Goal: Information Seeking & Learning: Compare options

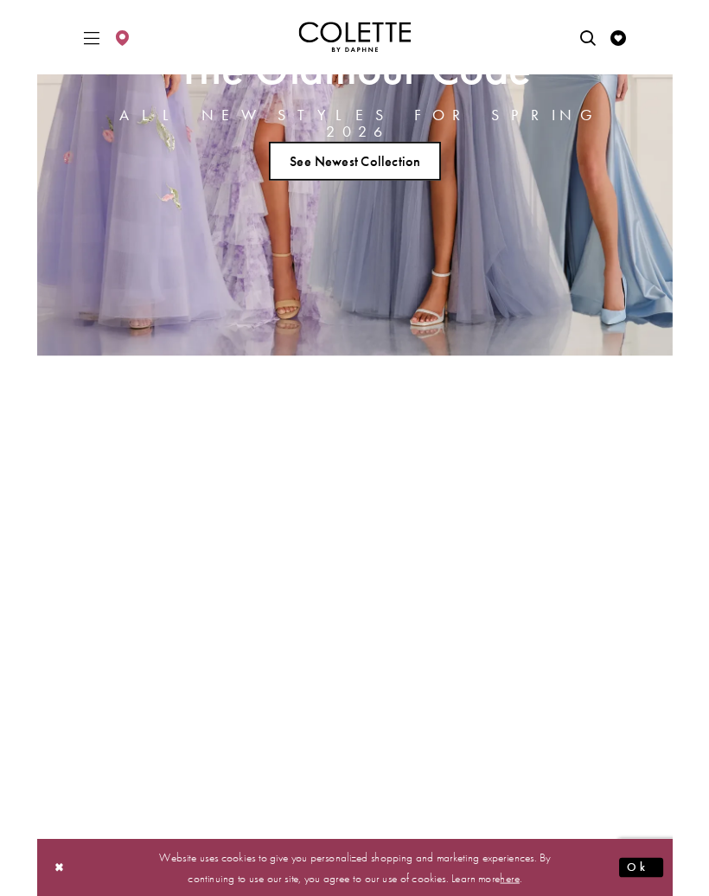
scroll to position [328, 0]
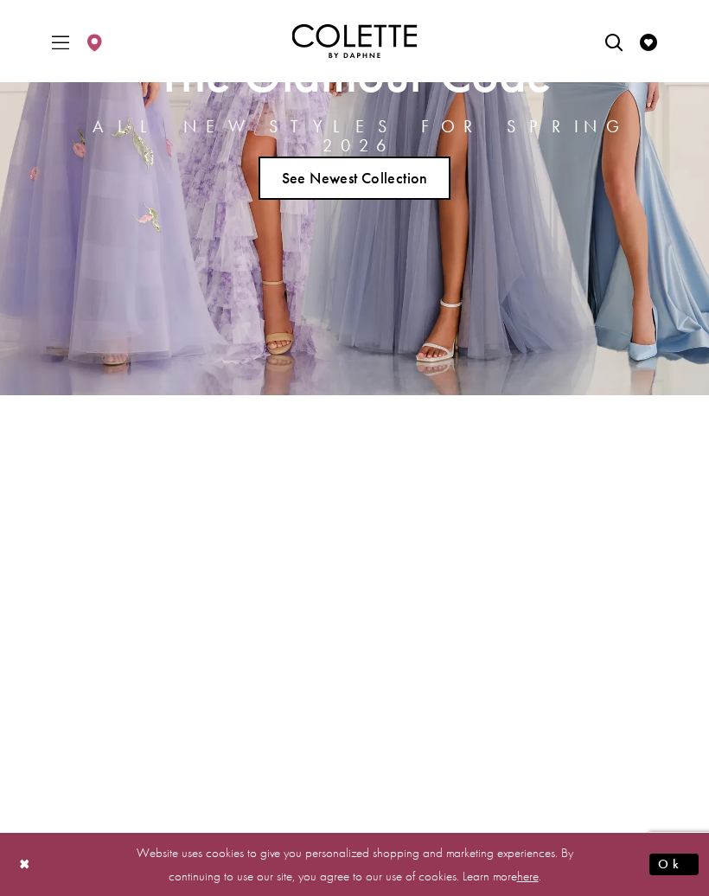
click at [683, 871] on button "Ok" at bounding box center [674, 865] width 49 height 22
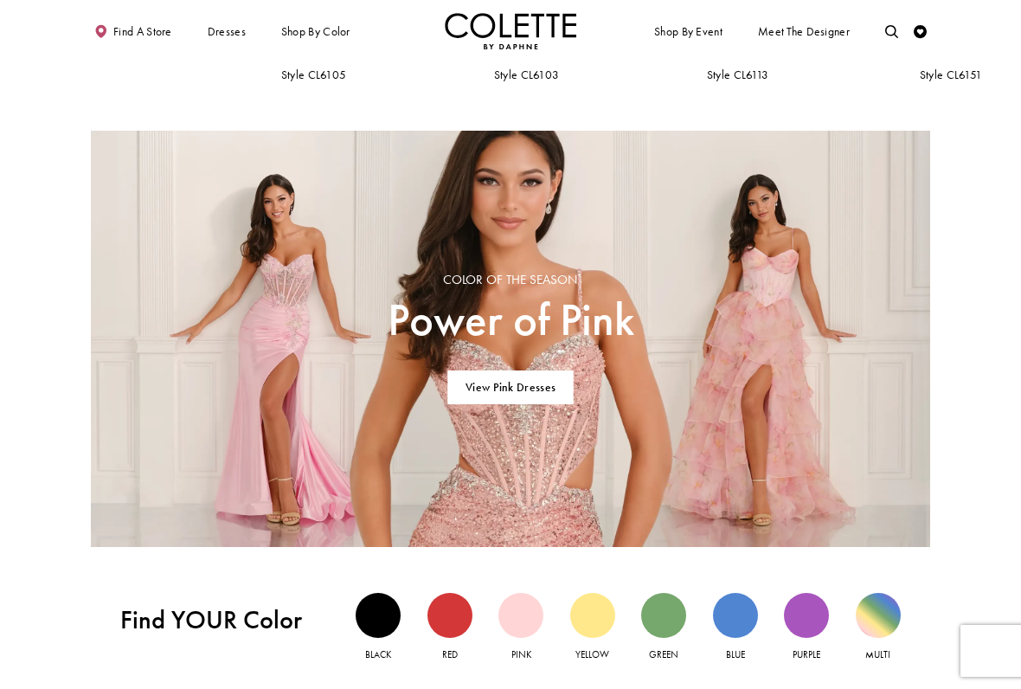
scroll to position [812, 0]
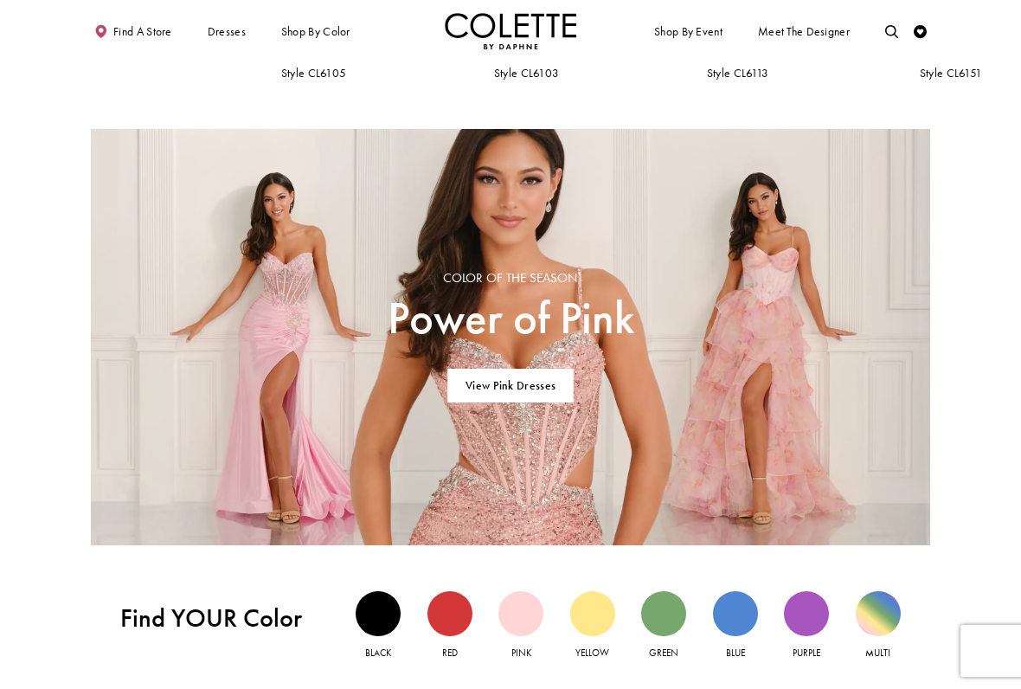
click at [542, 393] on link "View Pink Dresses" at bounding box center [510, 386] width 125 height 34
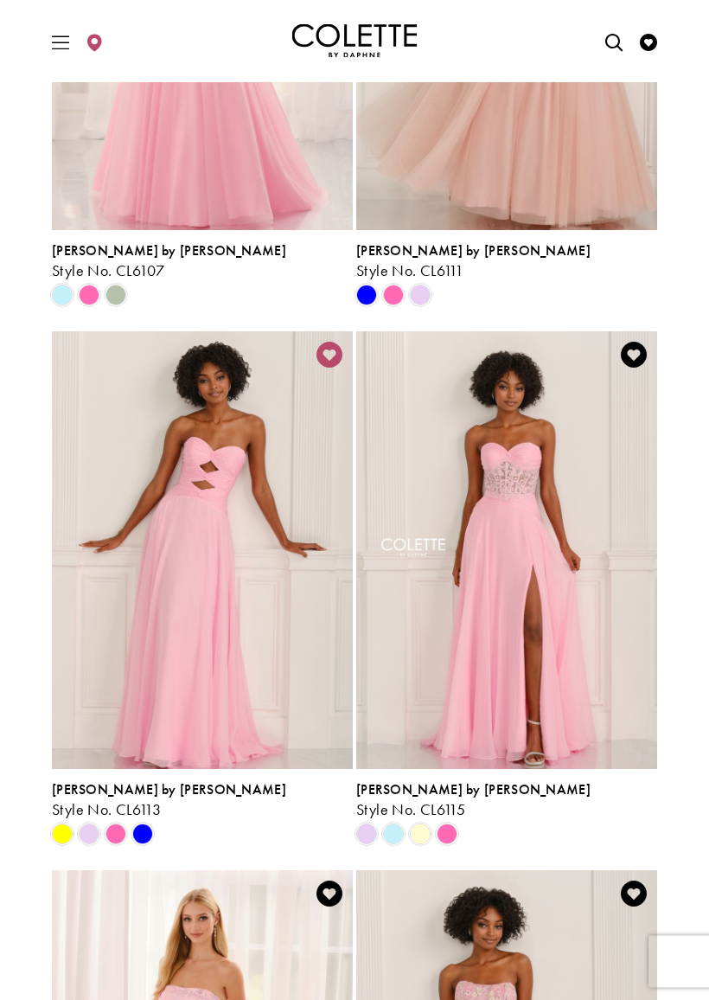
scroll to position [2063, 0]
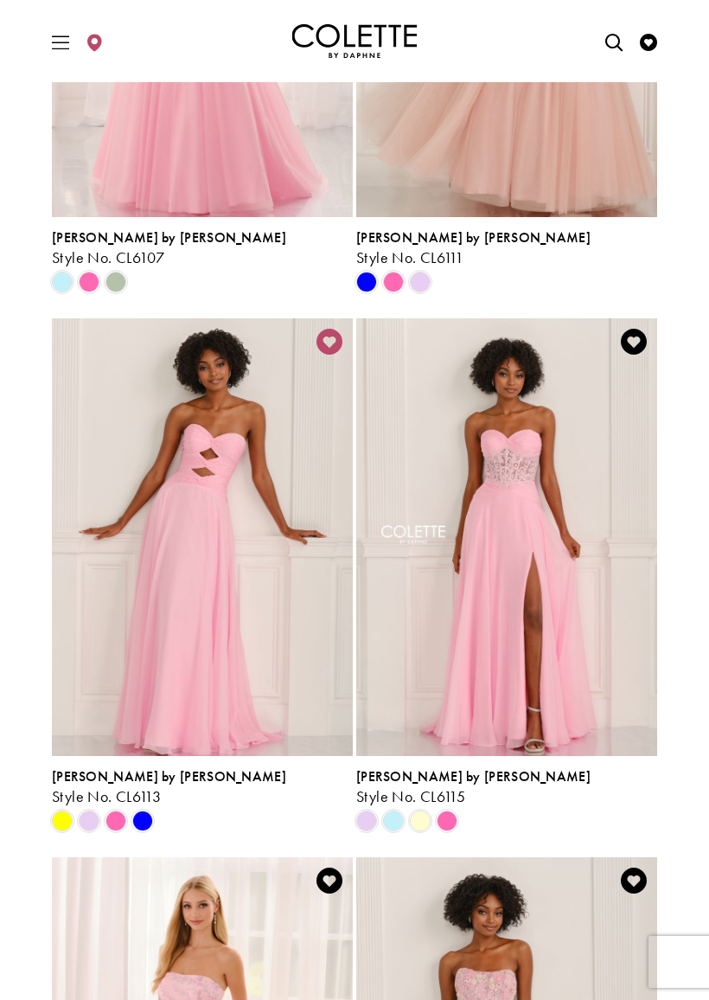
click at [89, 584] on span "Product List" at bounding box center [89, 821] width 21 height 21
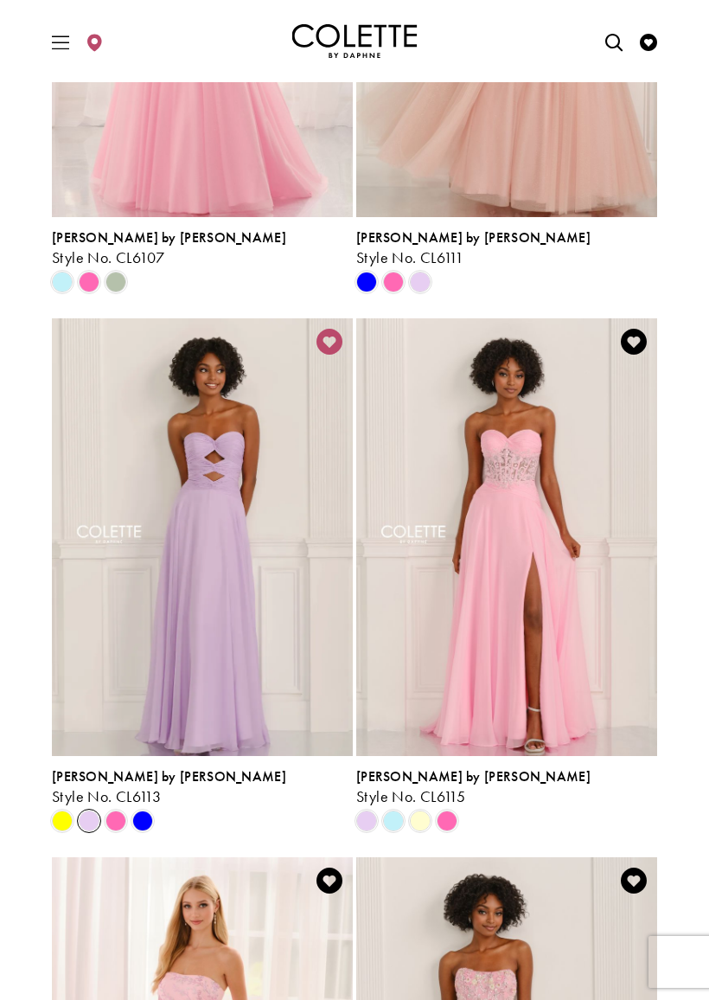
click at [363, 584] on span "Product List" at bounding box center [366, 821] width 21 height 21
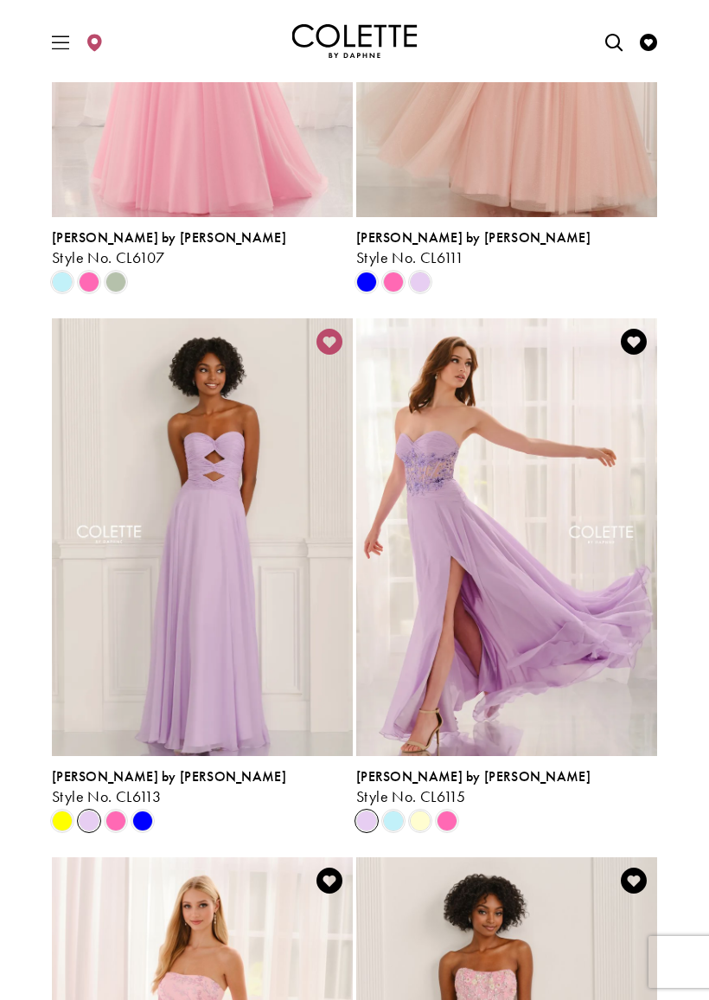
click at [98, 584] on span "Product List" at bounding box center [89, 821] width 21 height 21
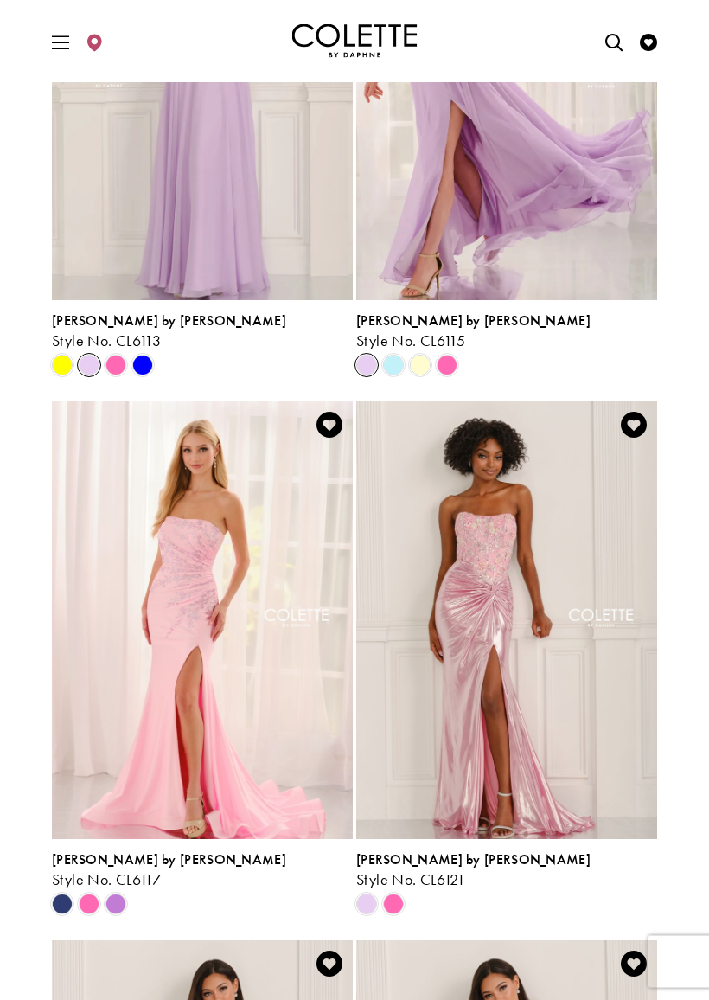
scroll to position [2523, 0]
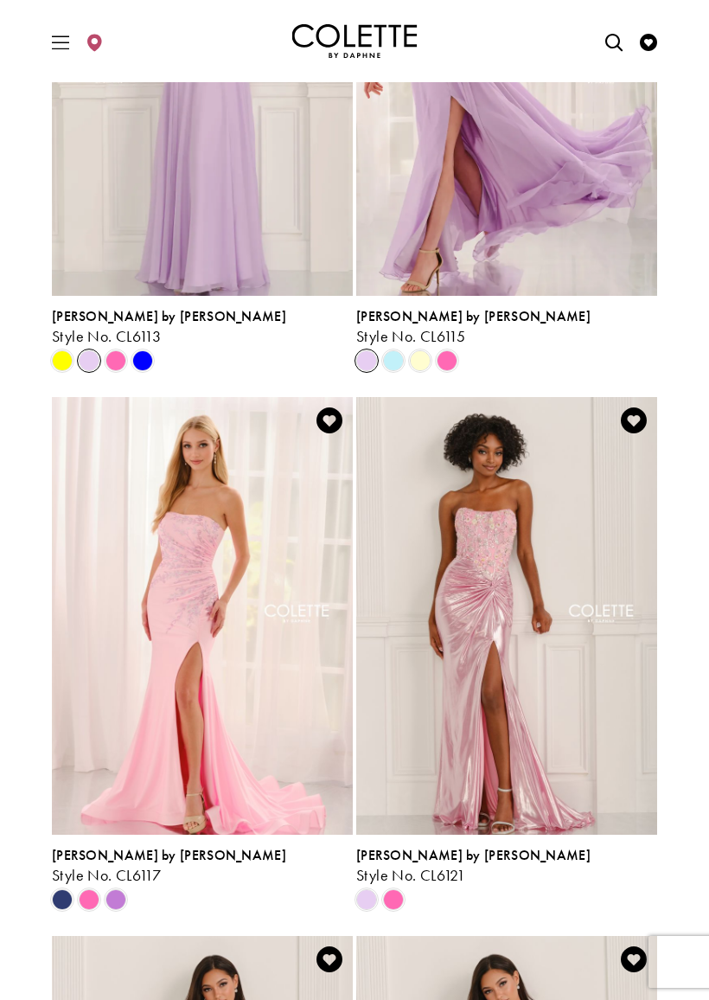
click at [120, 584] on span "Product List" at bounding box center [116, 899] width 21 height 21
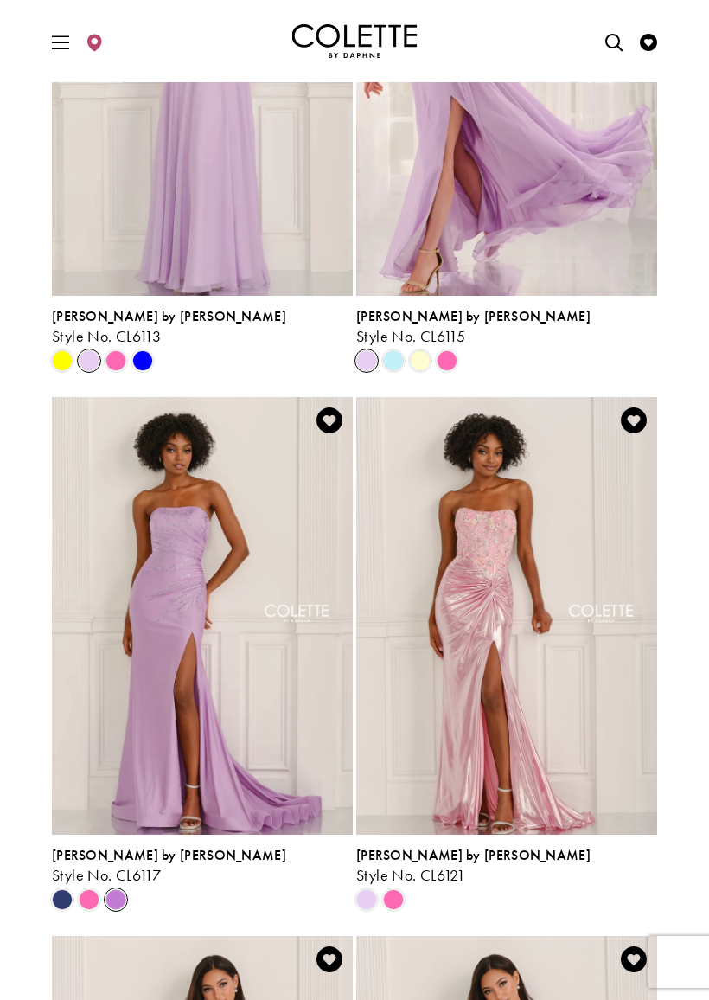
click at [358, 584] on icon "Product List" at bounding box center [366, 899] width 21 height 21
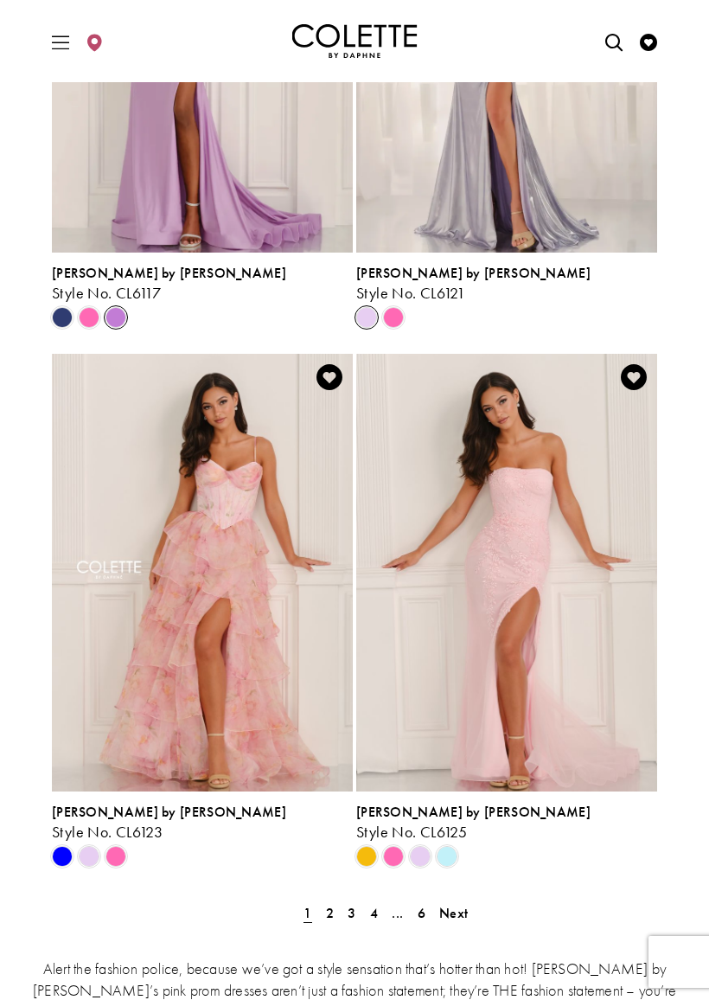
scroll to position [3106, 0]
click at [98, 584] on span "Product List" at bounding box center [89, 855] width 21 height 21
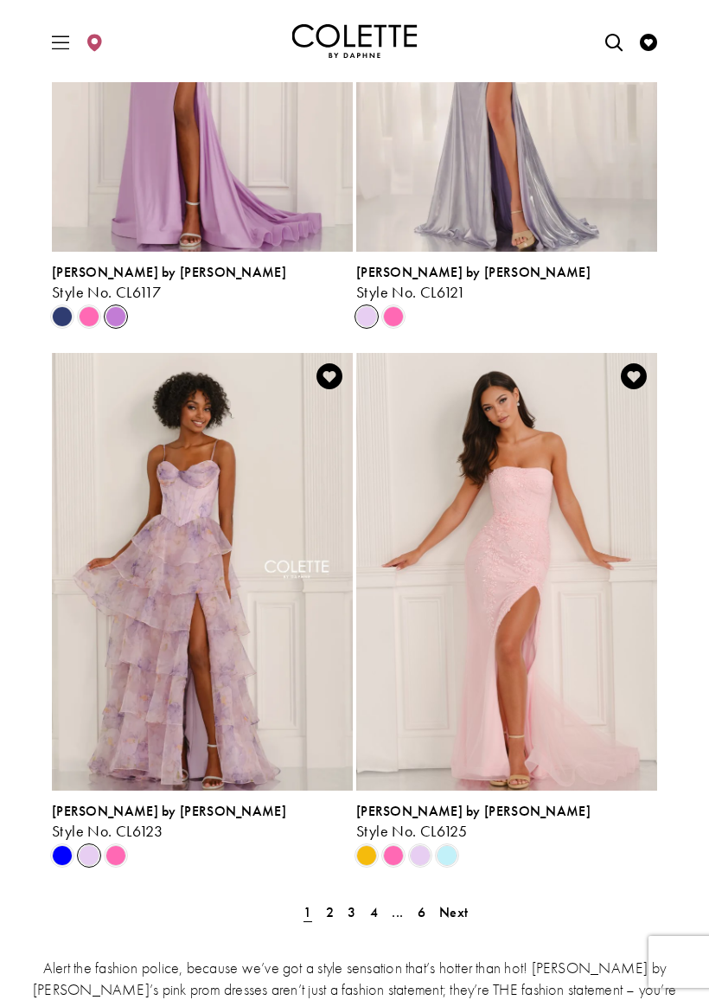
click at [423, 584] on span "Product List" at bounding box center [420, 855] width 21 height 21
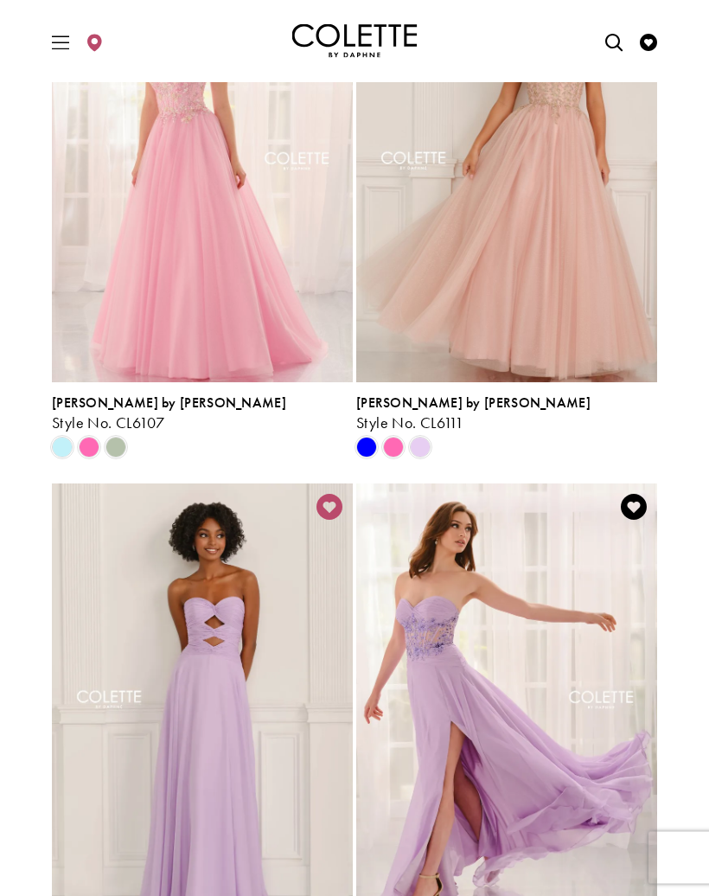
scroll to position [1822, 0]
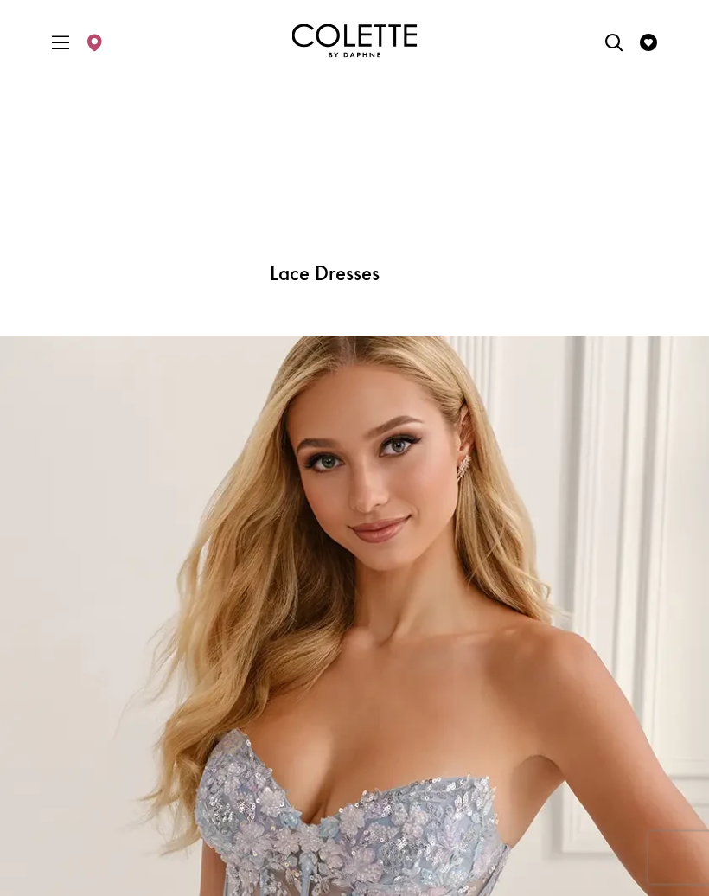
scroll to position [4912, 0]
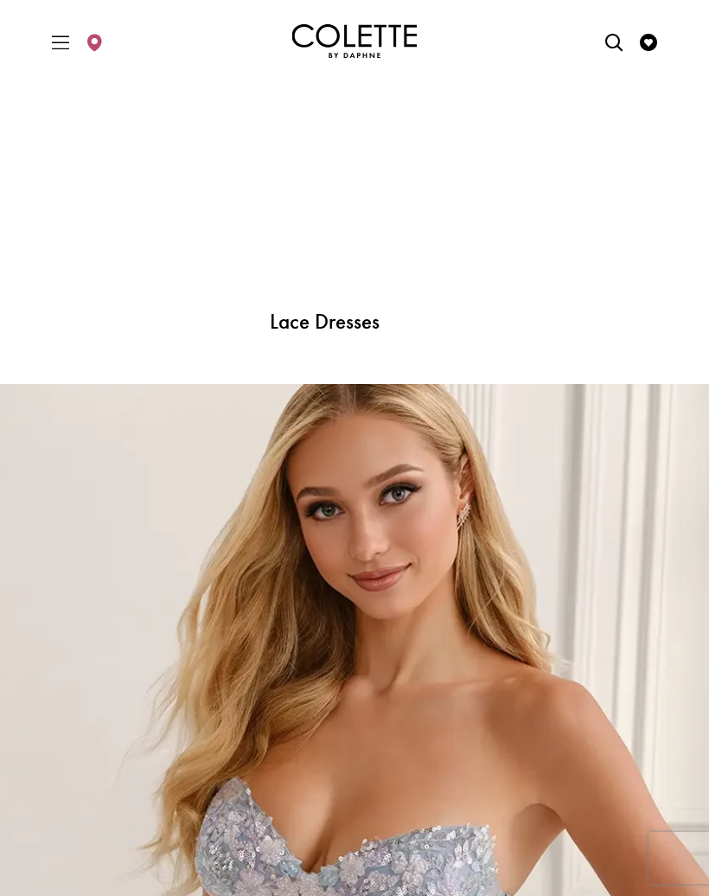
click at [364, 326] on link "Lace Dresses" at bounding box center [324, 322] width 583 height 22
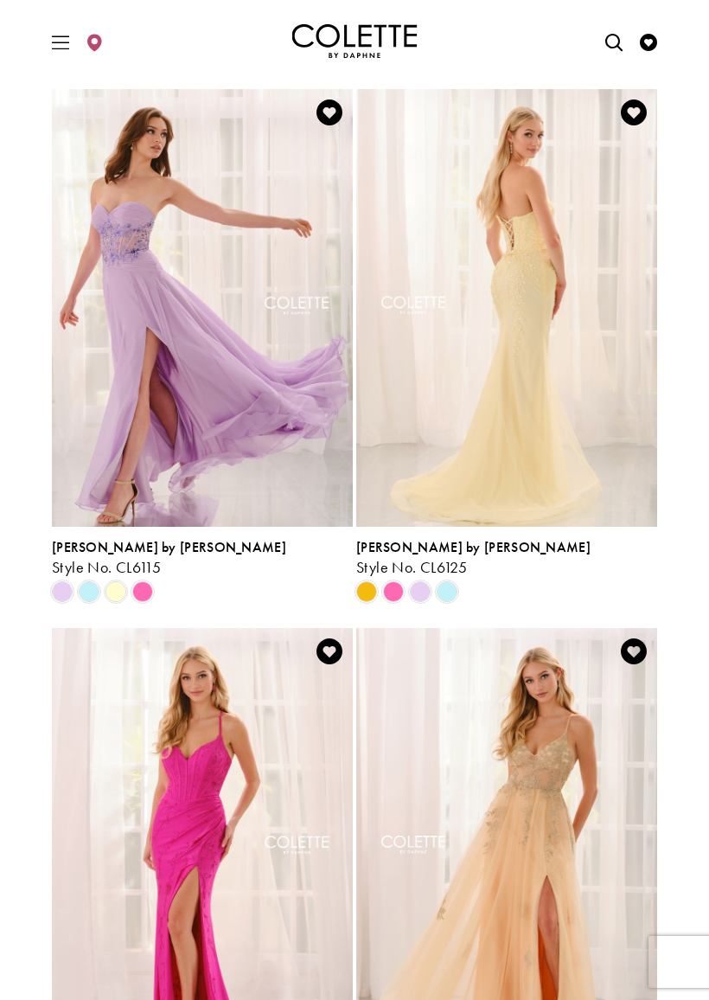
scroll to position [606, 0]
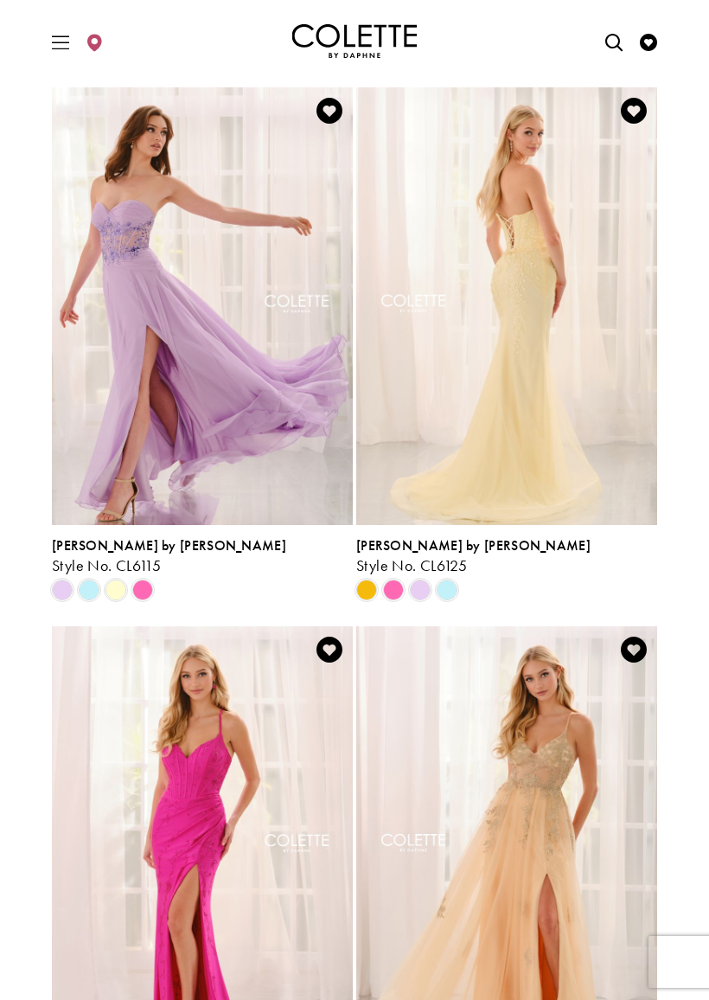
click at [431, 590] on span "Product List" at bounding box center [420, 590] width 21 height 21
click at [423, 585] on span "Product List" at bounding box center [420, 590] width 21 height 21
click at [603, 433] on img "Visit Colette by Daphne Style No. CL6125 Page" at bounding box center [506, 306] width 301 height 438
click at [395, 585] on span "Product List" at bounding box center [393, 590] width 21 height 21
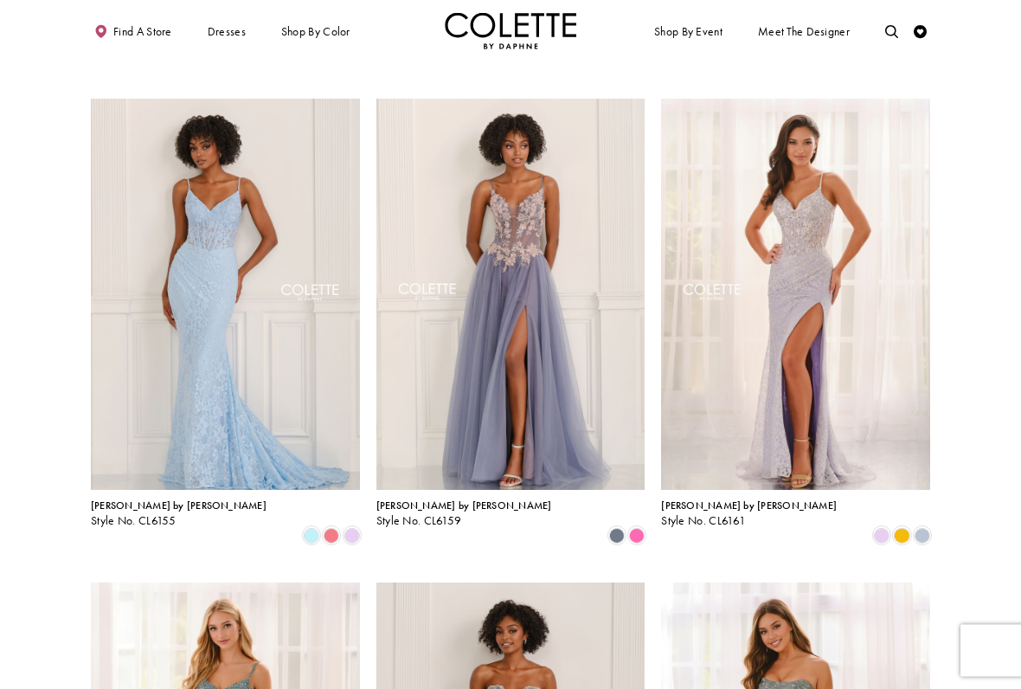
scroll to position [1001, 0]
click at [709, 527] on span "Product List" at bounding box center [882, 535] width 16 height 16
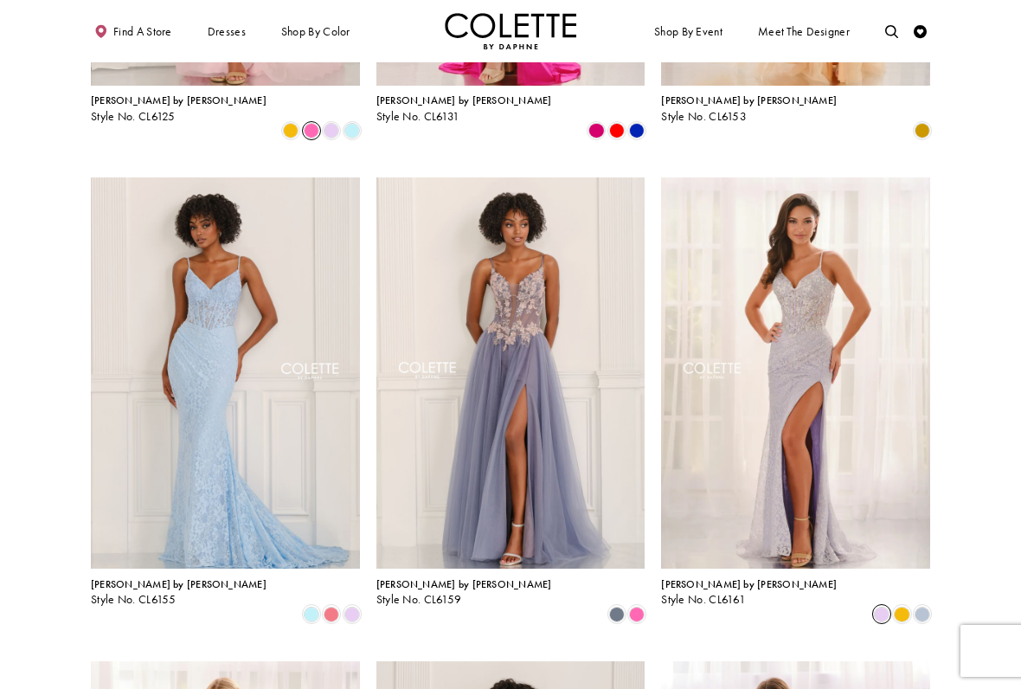
scroll to position [932, 0]
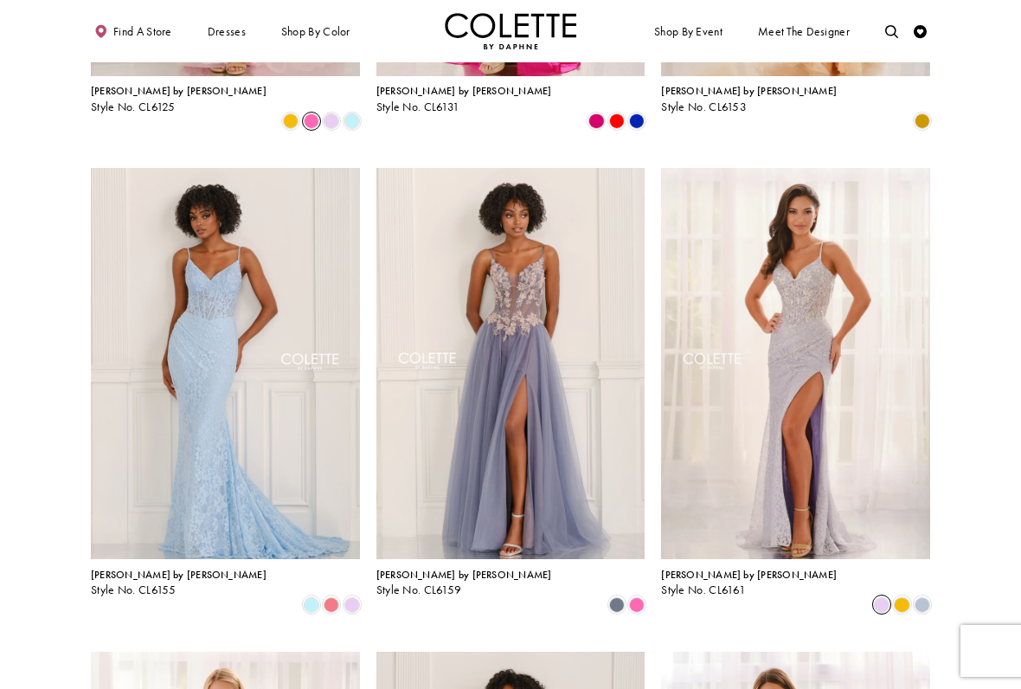
click at [360, 596] on span "Product List" at bounding box center [352, 604] width 16 height 16
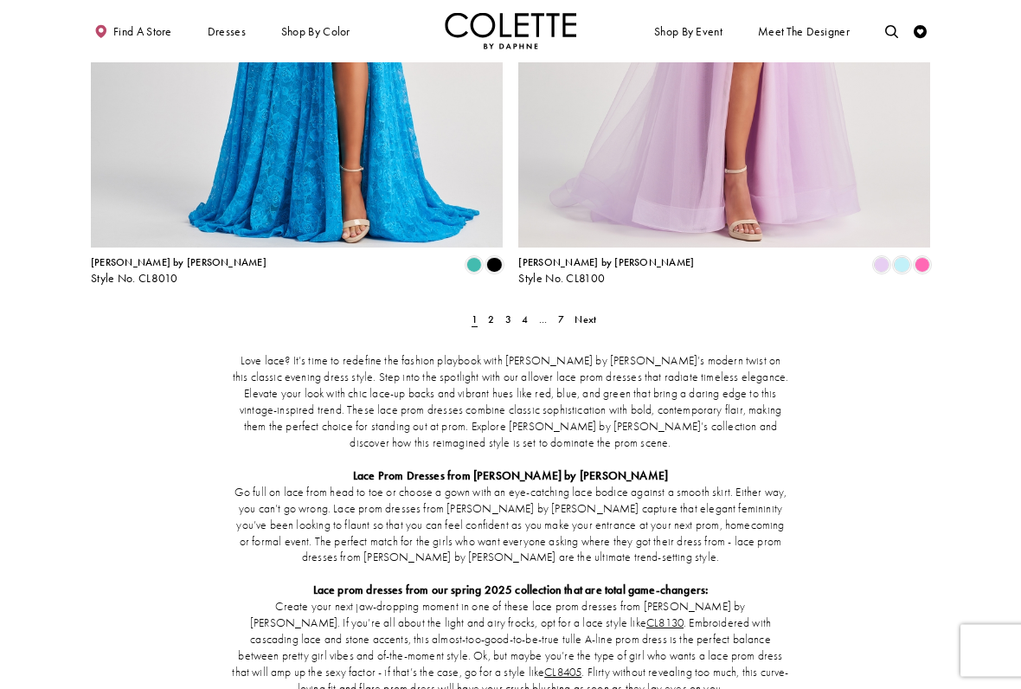
scroll to position [2429, 0]
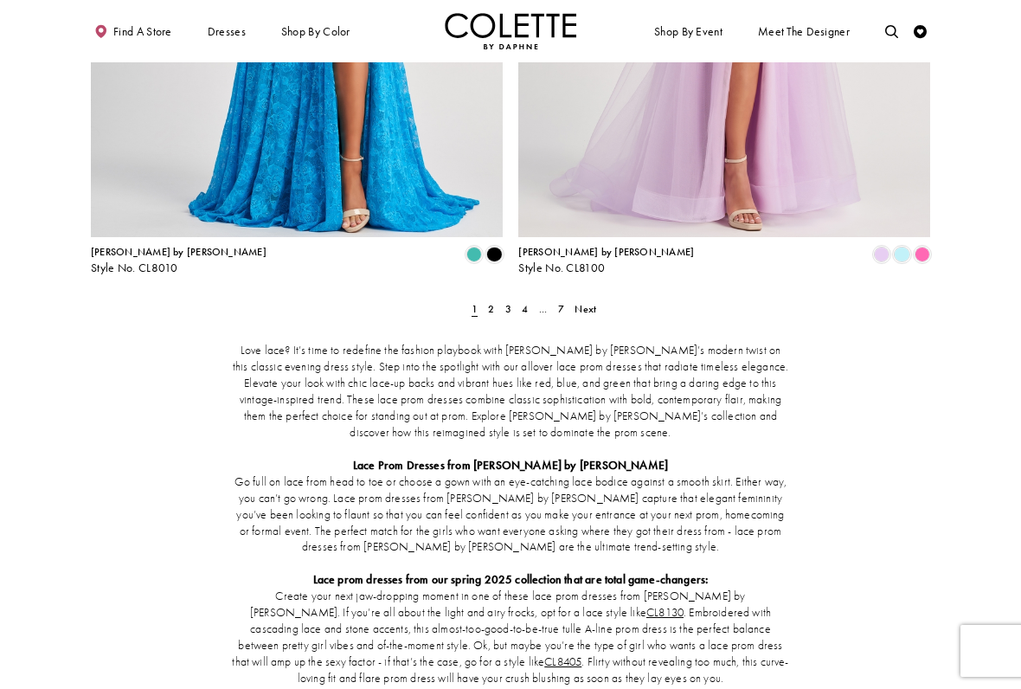
click at [494, 302] on span "2" at bounding box center [491, 309] width 6 height 14
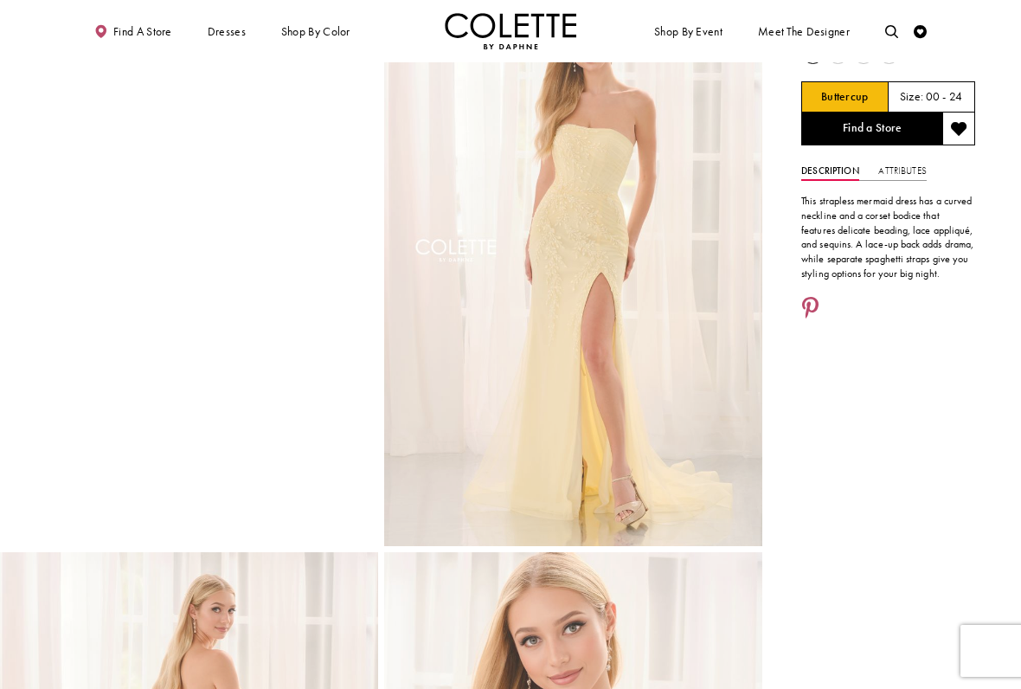
scroll to position [16, 0]
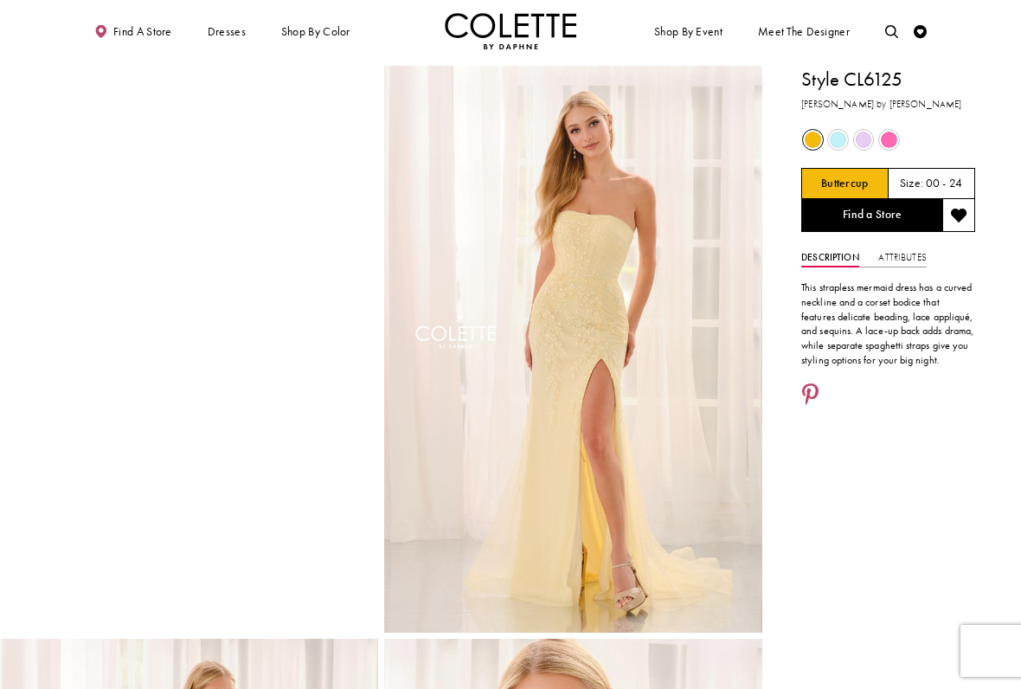
click at [709, 134] on div "Out of Stock" at bounding box center [863, 139] width 23 height 23
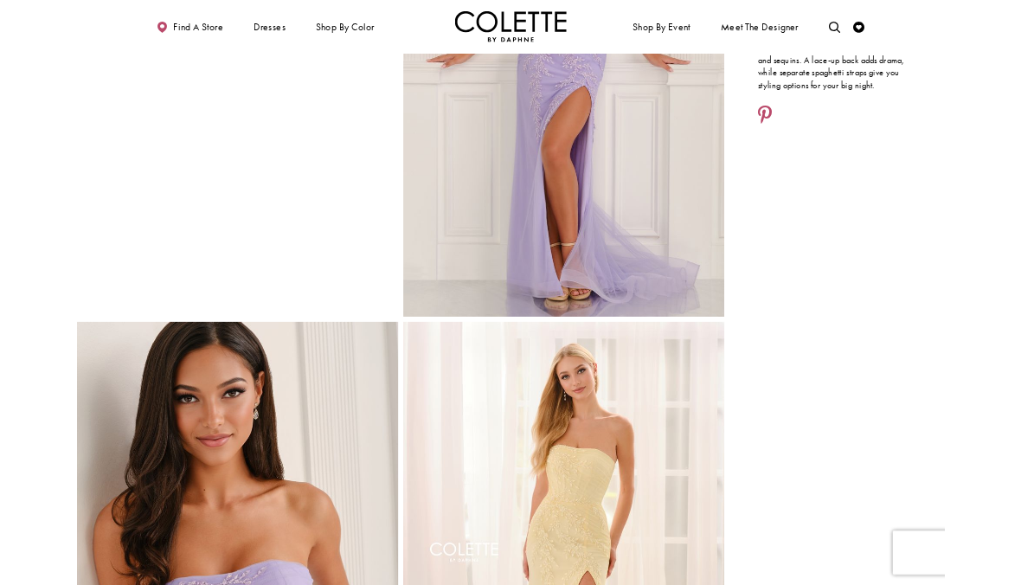
scroll to position [261, 0]
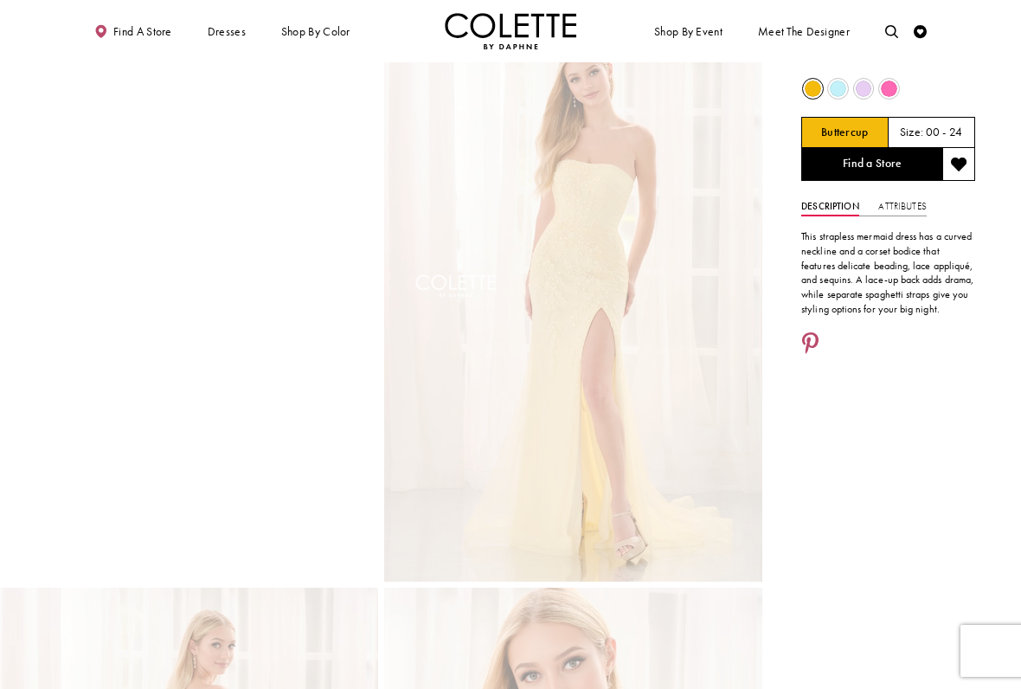
scroll to position [16, 0]
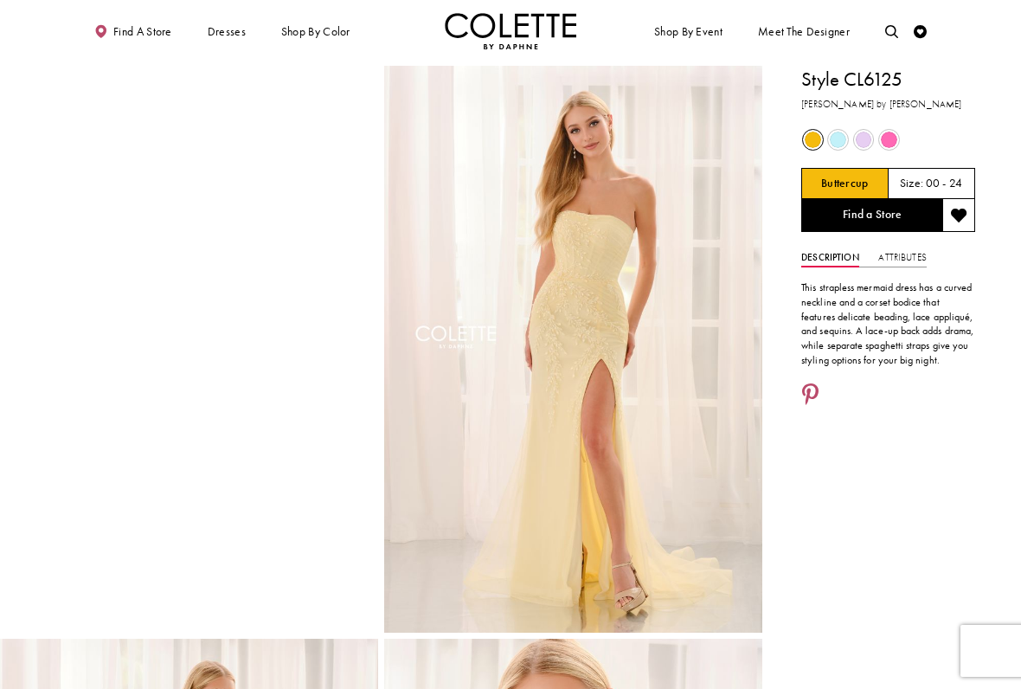
click at [709, 144] on span "Product color controls state depends on size chosen" at bounding box center [864, 140] width 16 height 16
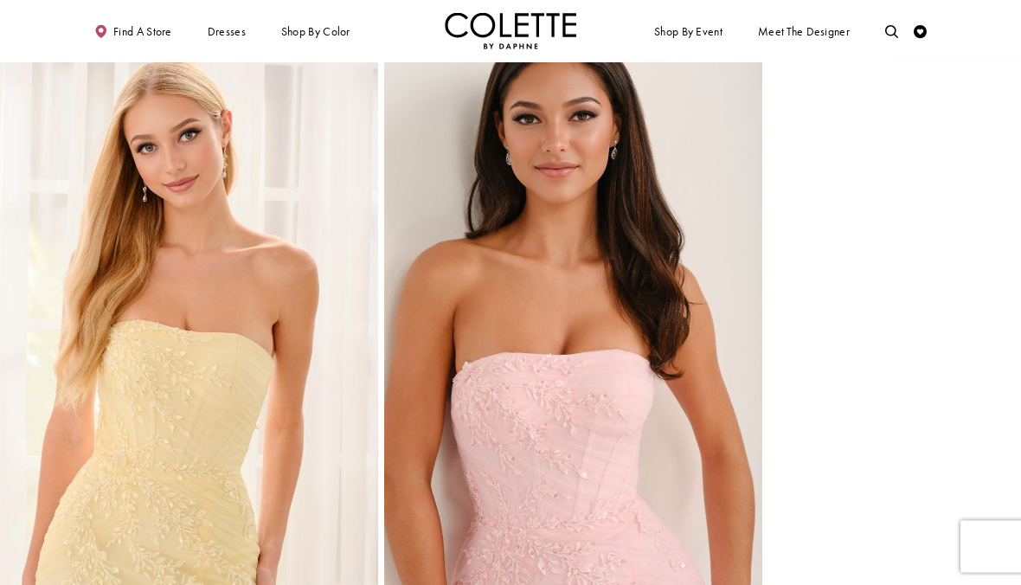
scroll to position [2156, 0]
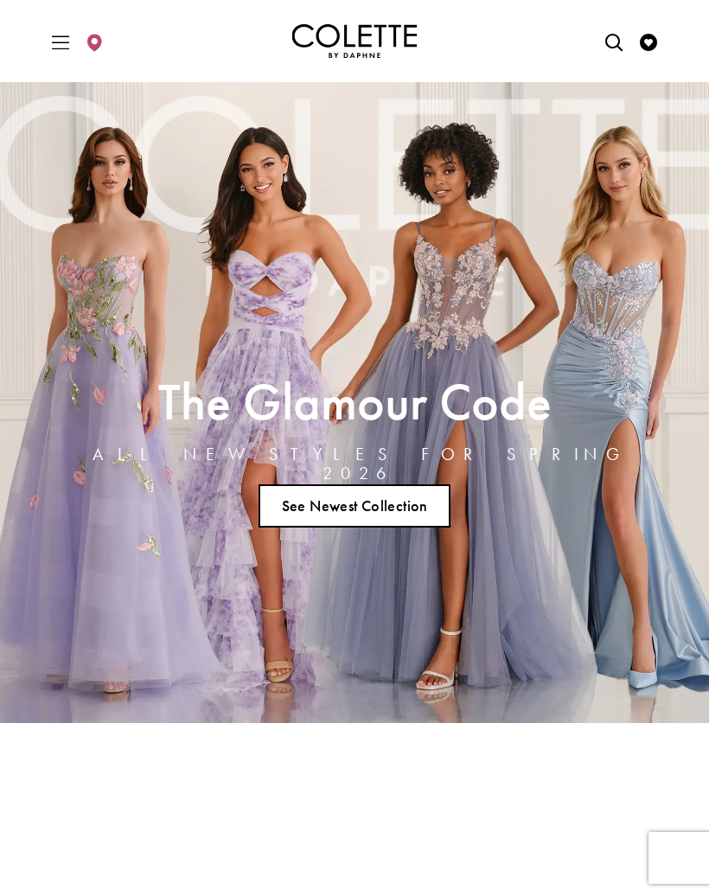
scroll to position [3872, 0]
click at [59, 31] on span "Toggle Main Navigation Menu" at bounding box center [61, 41] width 26 height 48
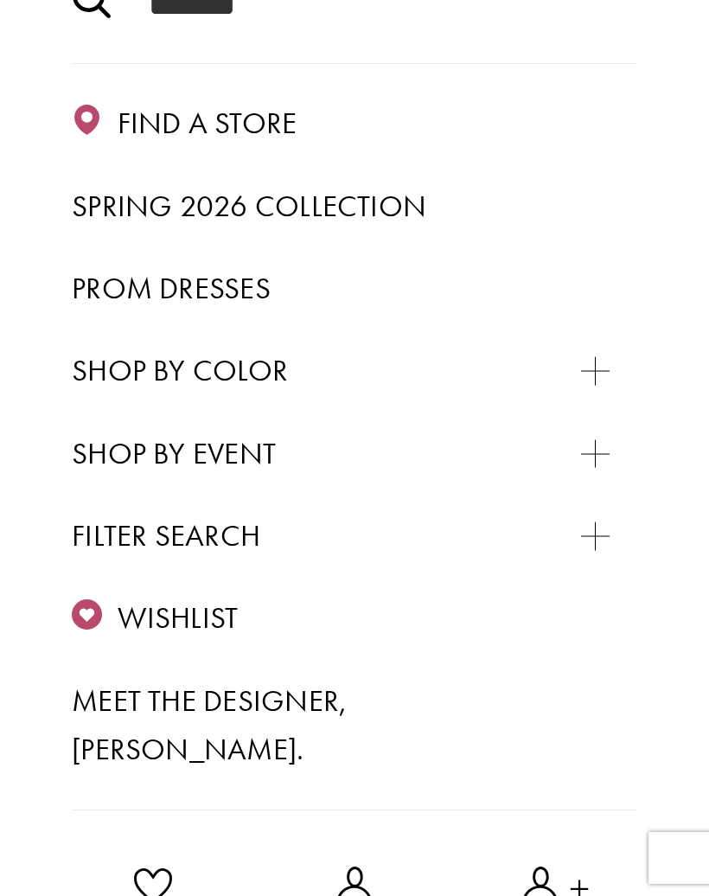
scroll to position [273, 0]
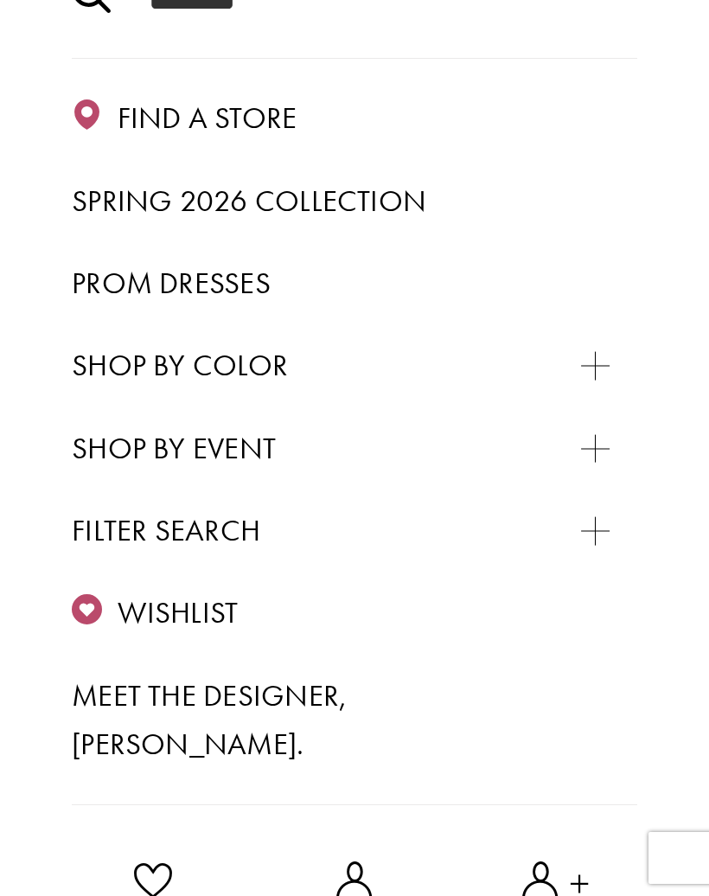
click at [110, 281] on span "Prom Dresses" at bounding box center [171, 283] width 199 height 38
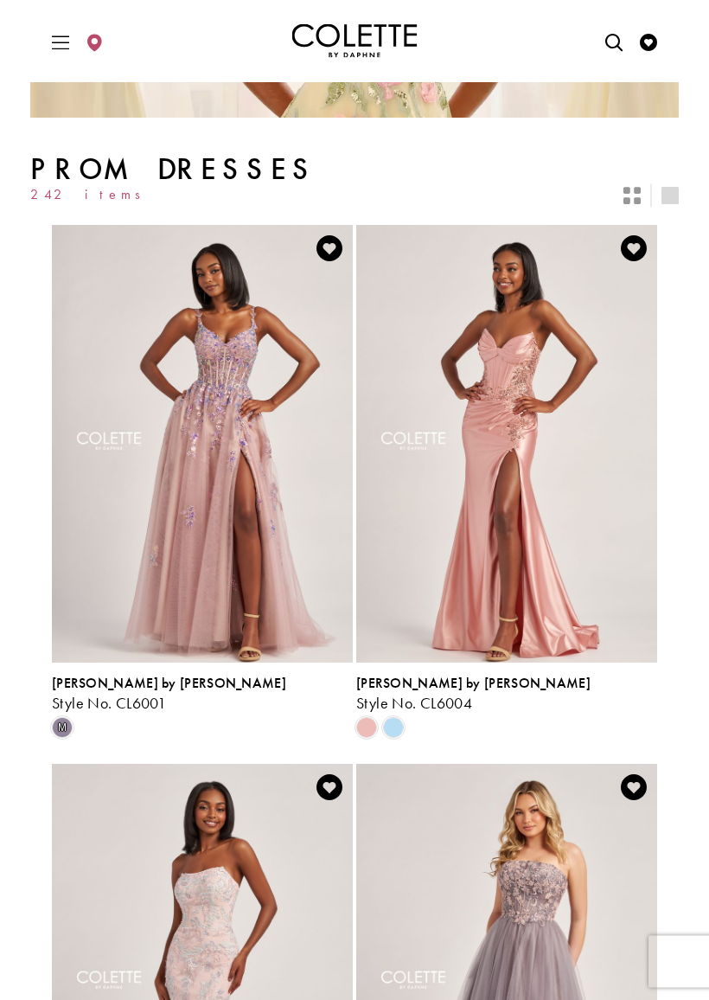
scroll to position [312, 0]
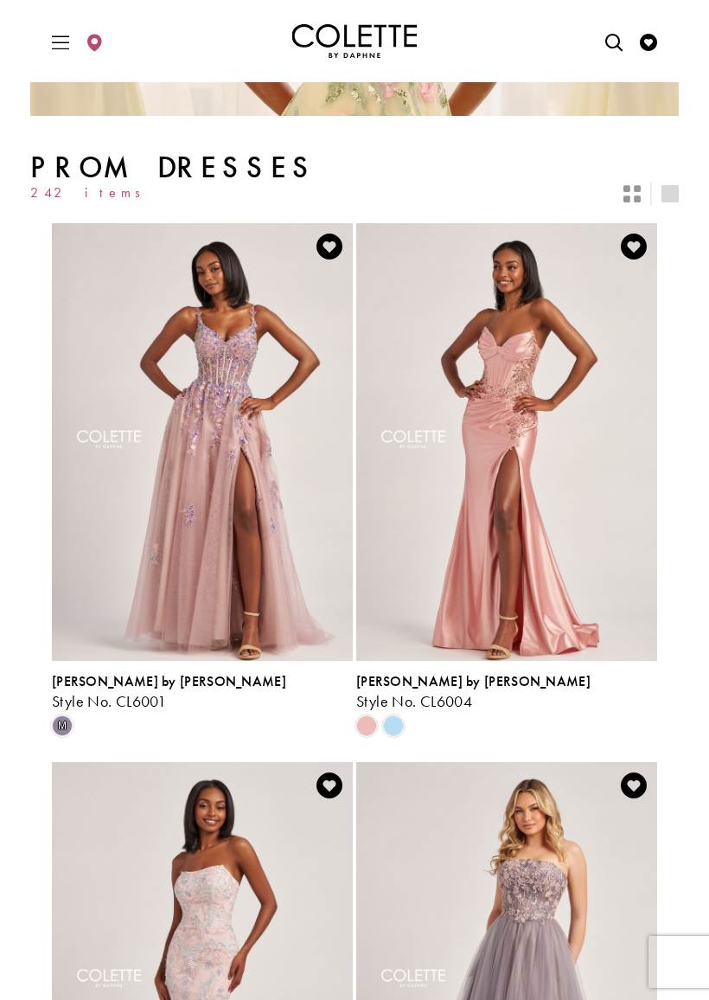
click at [626, 195] on icon "Switch layout to 2 columns" at bounding box center [632, 193] width 17 height 17
click at [667, 197] on icon "Switch layout to 1 columns" at bounding box center [670, 193] width 17 height 17
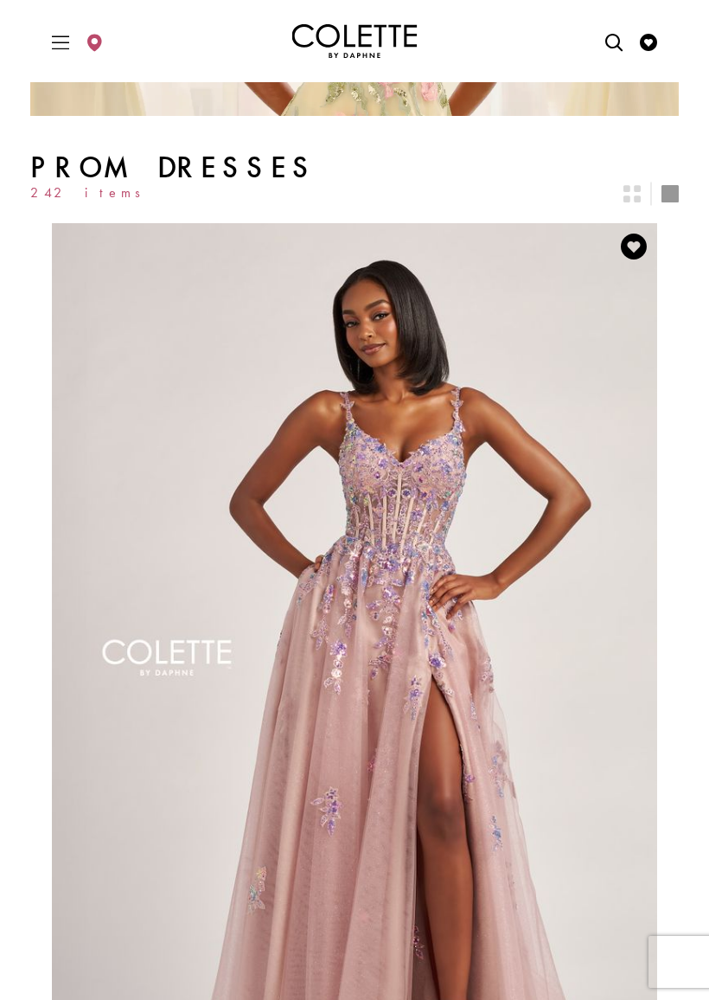
click at [617, 198] on div "Layout Controls" at bounding box center [632, 194] width 38 height 38
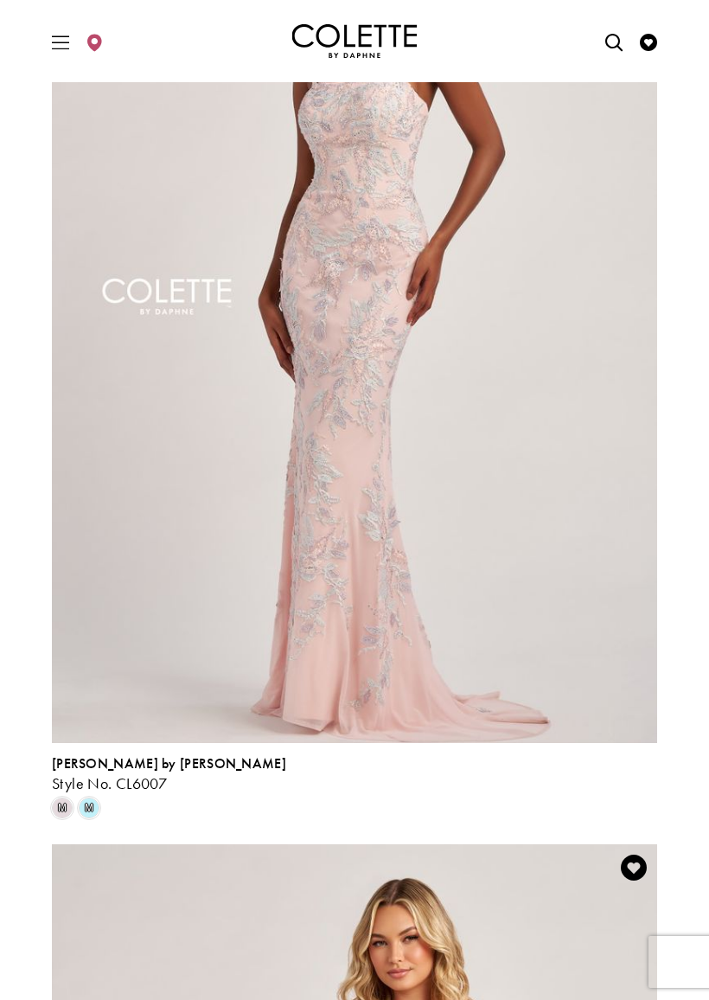
scroll to position [2642, 0]
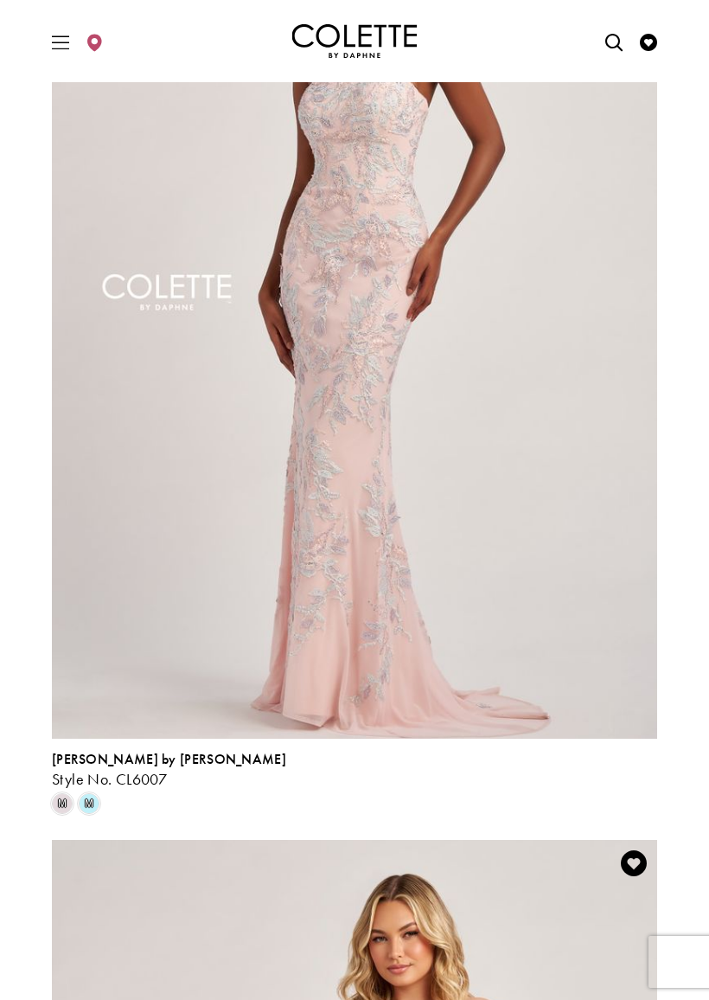
click at [93, 798] on span "m" at bounding box center [89, 803] width 21 height 21
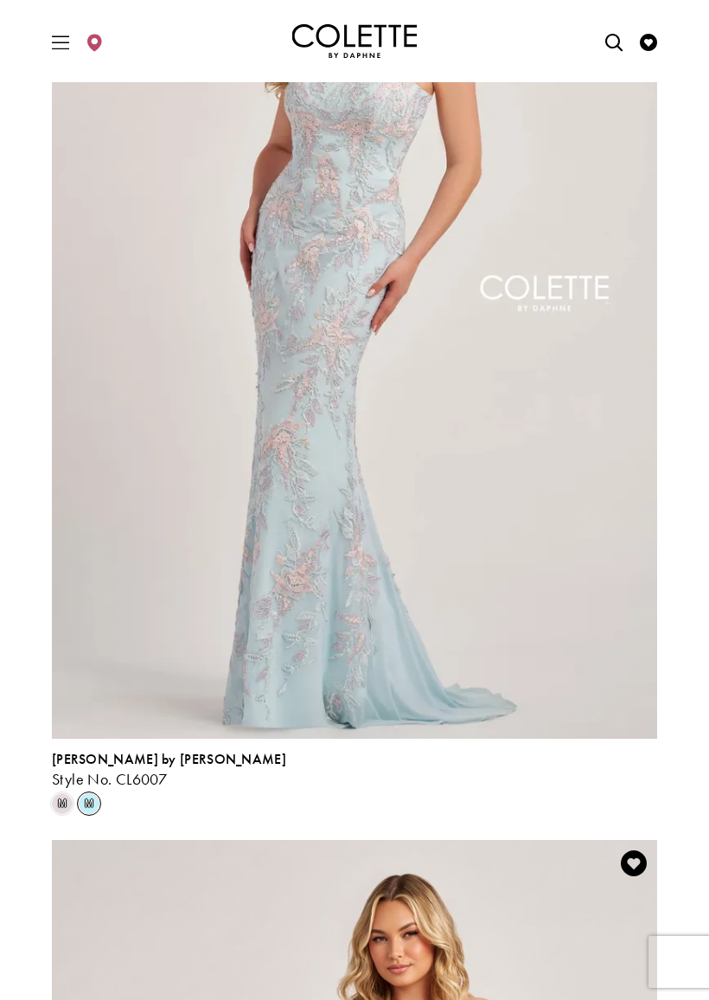
click at [70, 796] on span "m" at bounding box center [62, 803] width 21 height 21
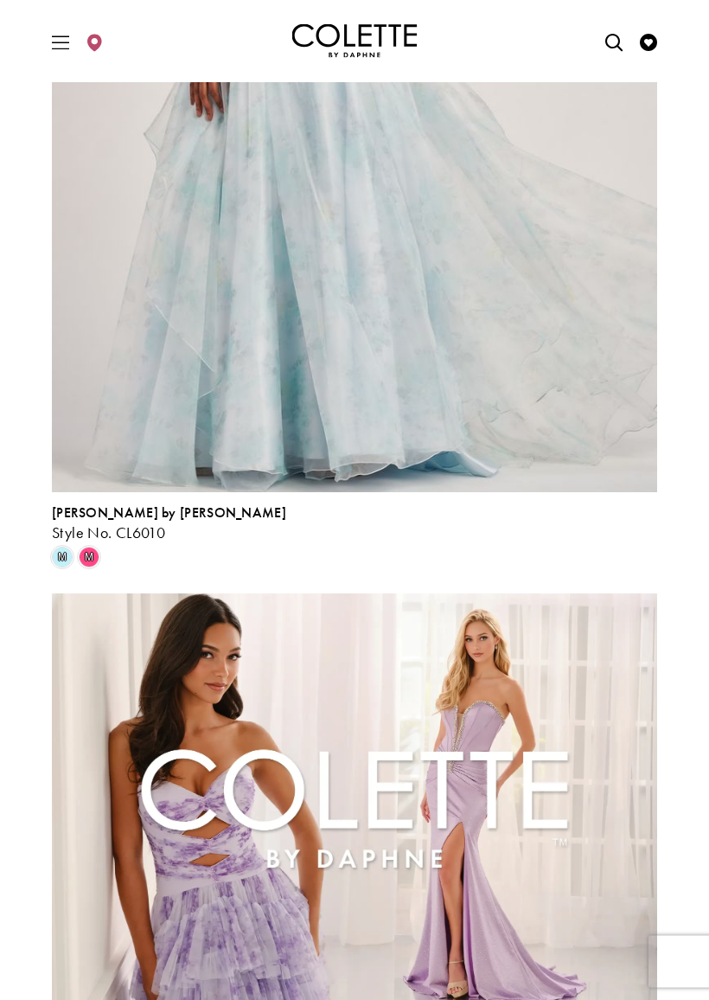
click at [99, 551] on span "m" at bounding box center [89, 558] width 21 height 21
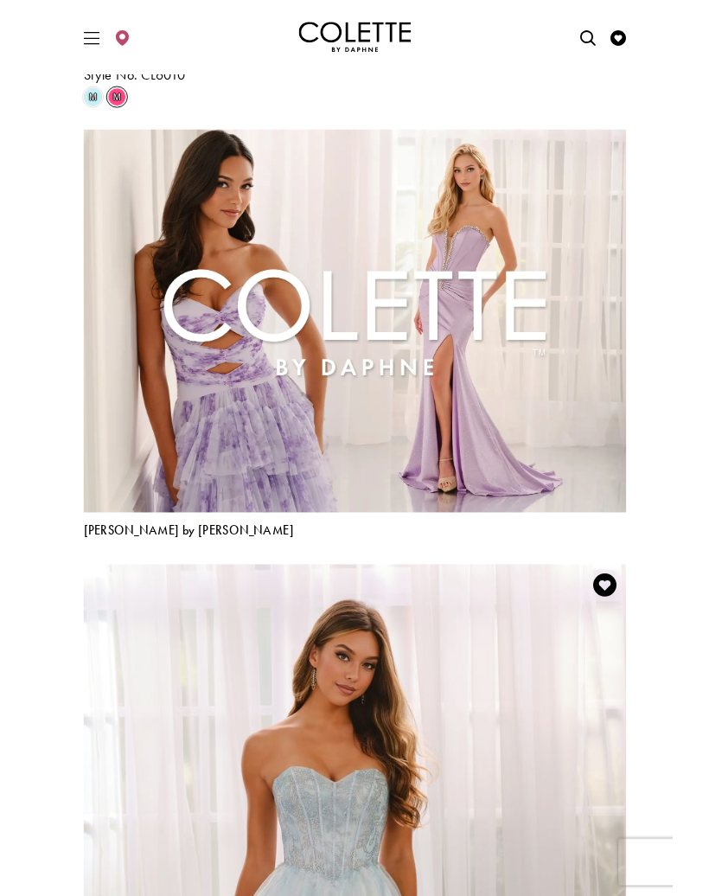
scroll to position [6283, 0]
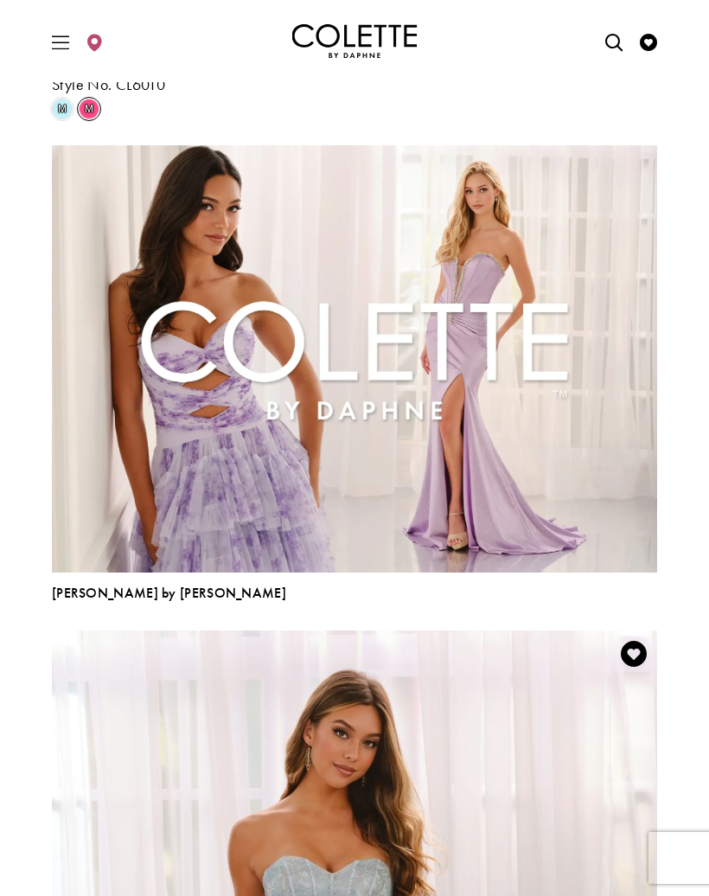
click at [551, 456] on img "Product List" at bounding box center [355, 358] width 606 height 427
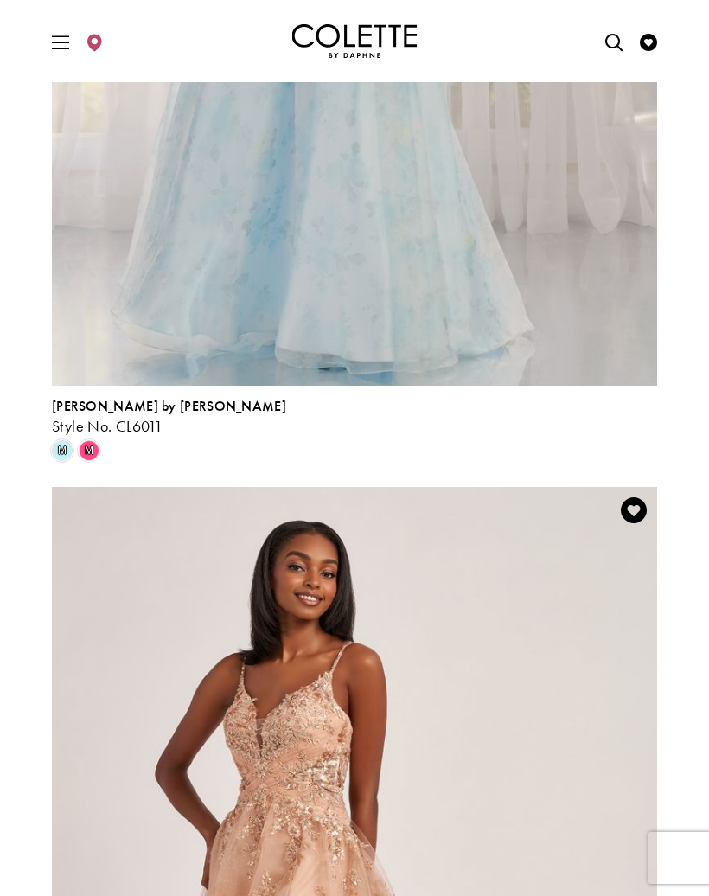
scroll to position [7405, 0]
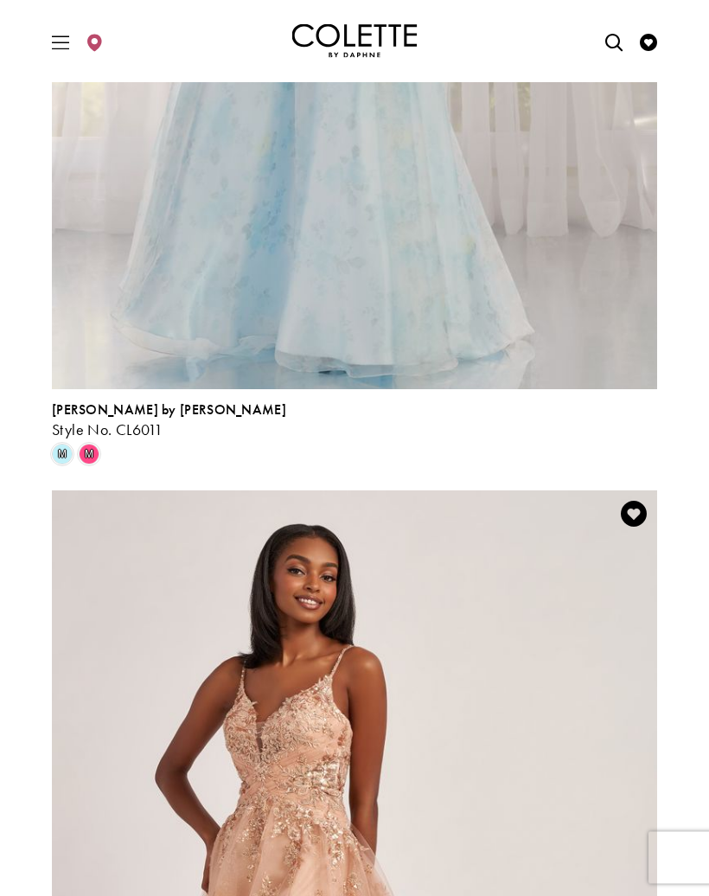
click at [100, 446] on div "m" at bounding box center [88, 454] width 27 height 27
click at [94, 457] on span "m" at bounding box center [89, 455] width 21 height 21
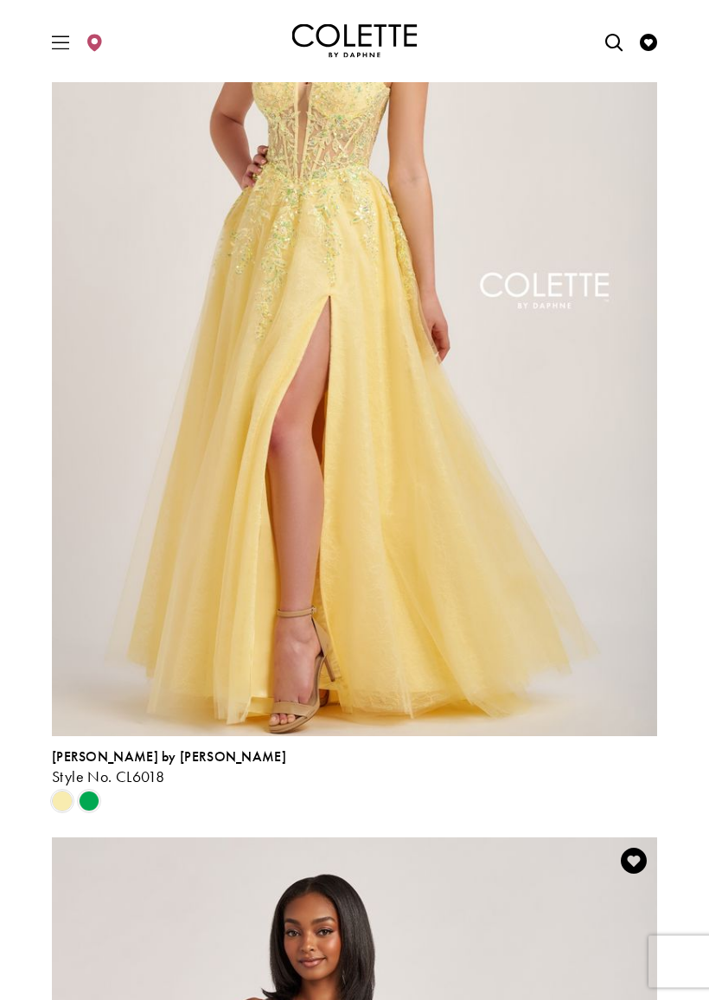
click at [94, 798] on span "Product List" at bounding box center [89, 802] width 21 height 21
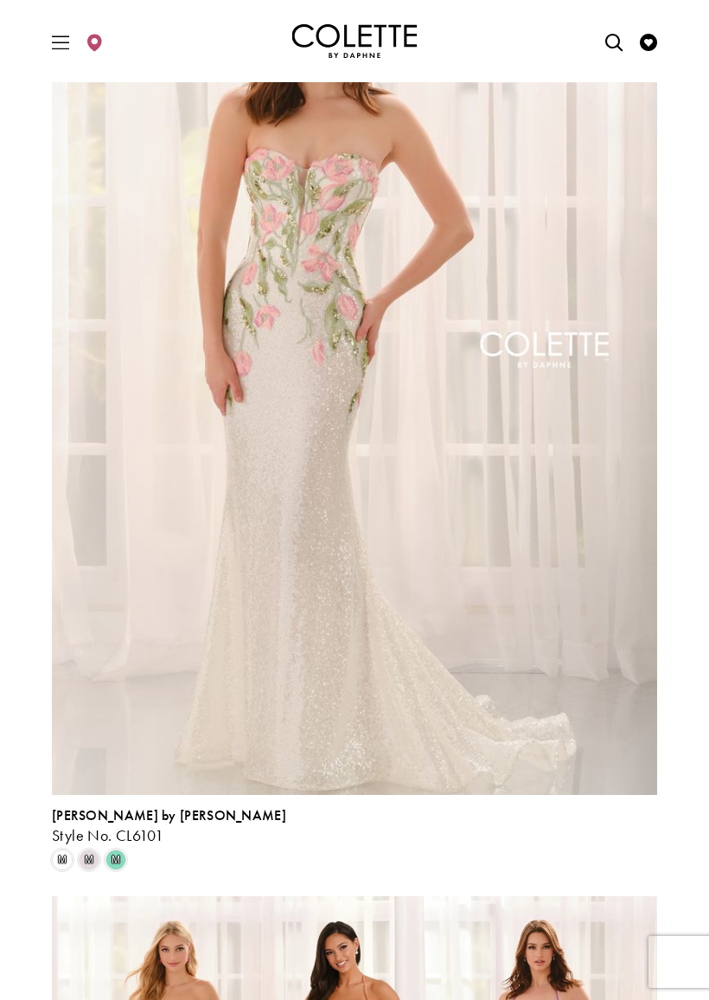
scroll to position [13877, 0]
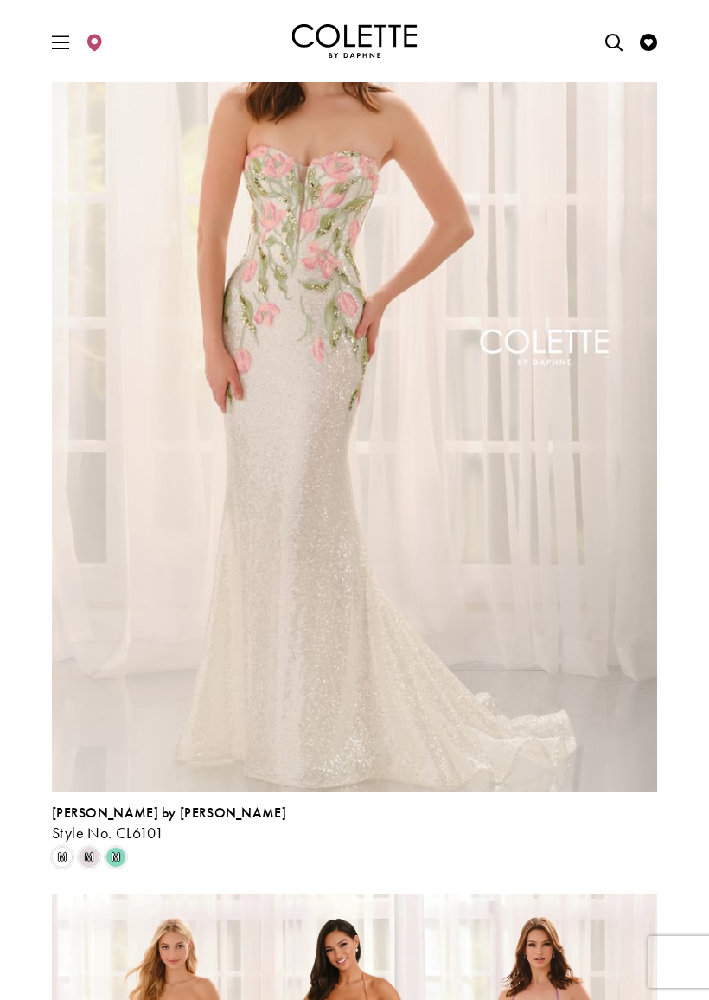
click at [120, 864] on span "m" at bounding box center [116, 857] width 21 height 21
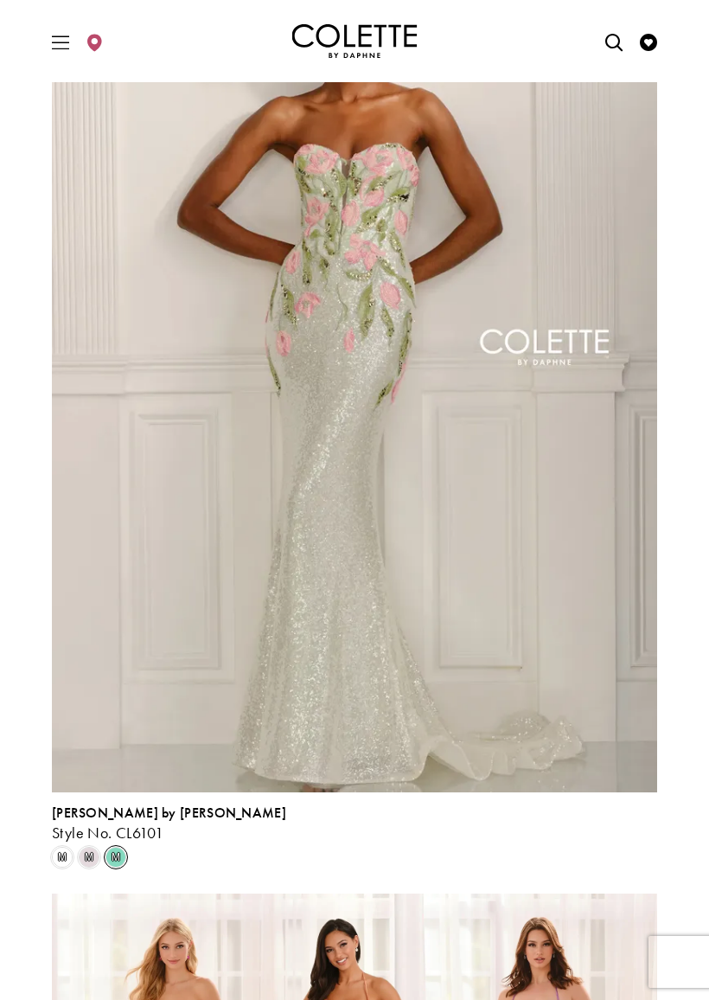
click at [93, 858] on span "m" at bounding box center [89, 857] width 21 height 21
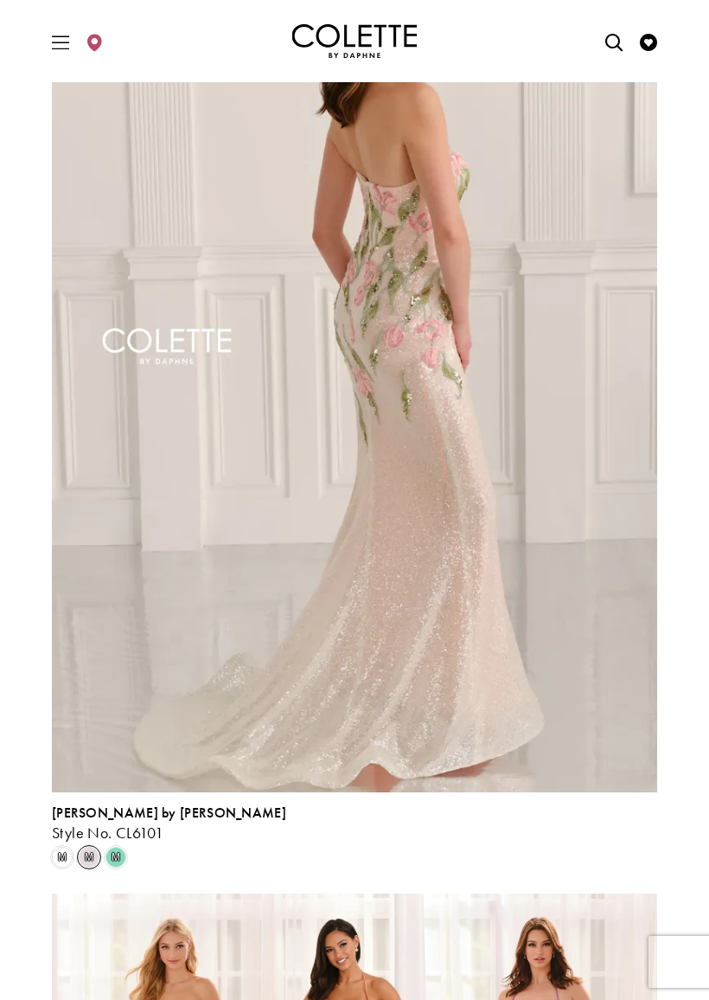
click at [67, 852] on span "m" at bounding box center [62, 857] width 21 height 21
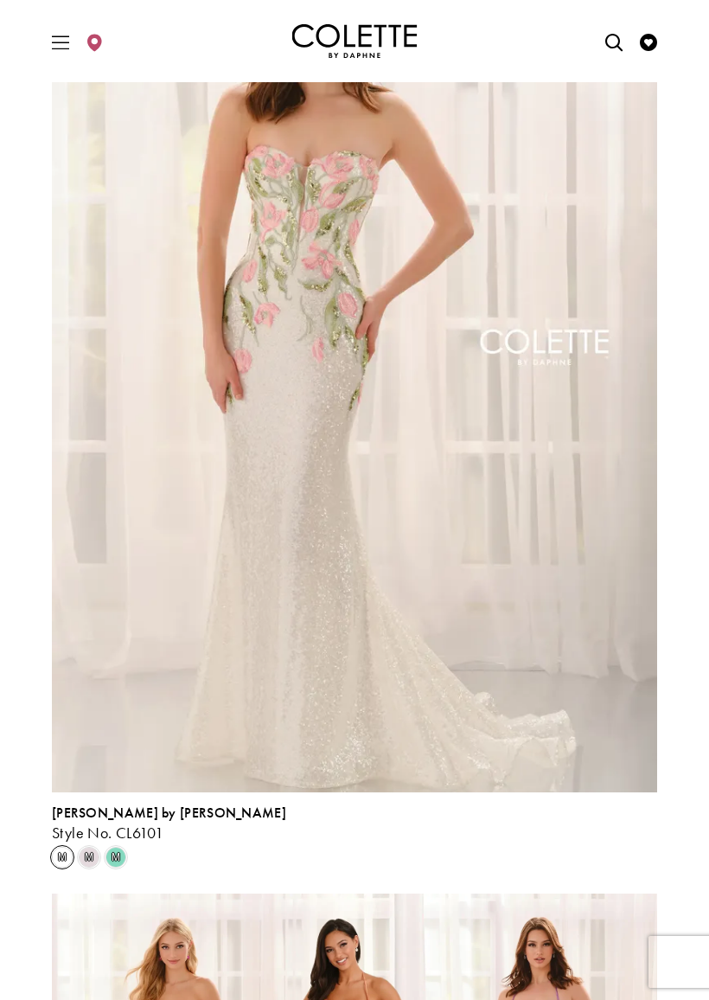
click at [89, 847] on span "m" at bounding box center [89, 857] width 21 height 21
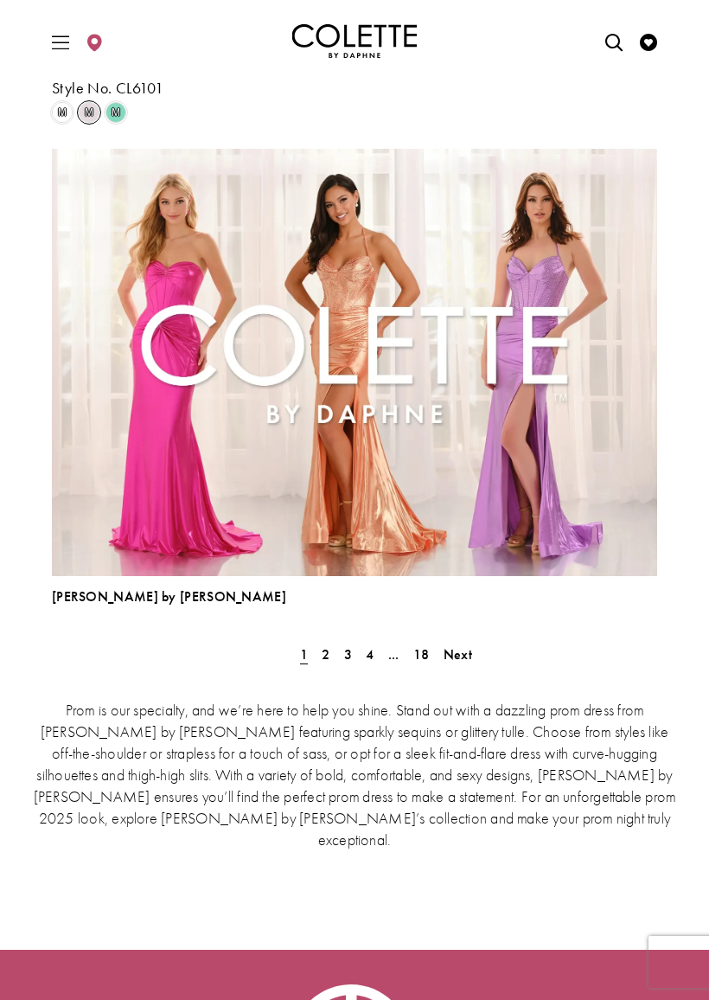
click at [330, 651] on link "2" at bounding box center [326, 654] width 18 height 25
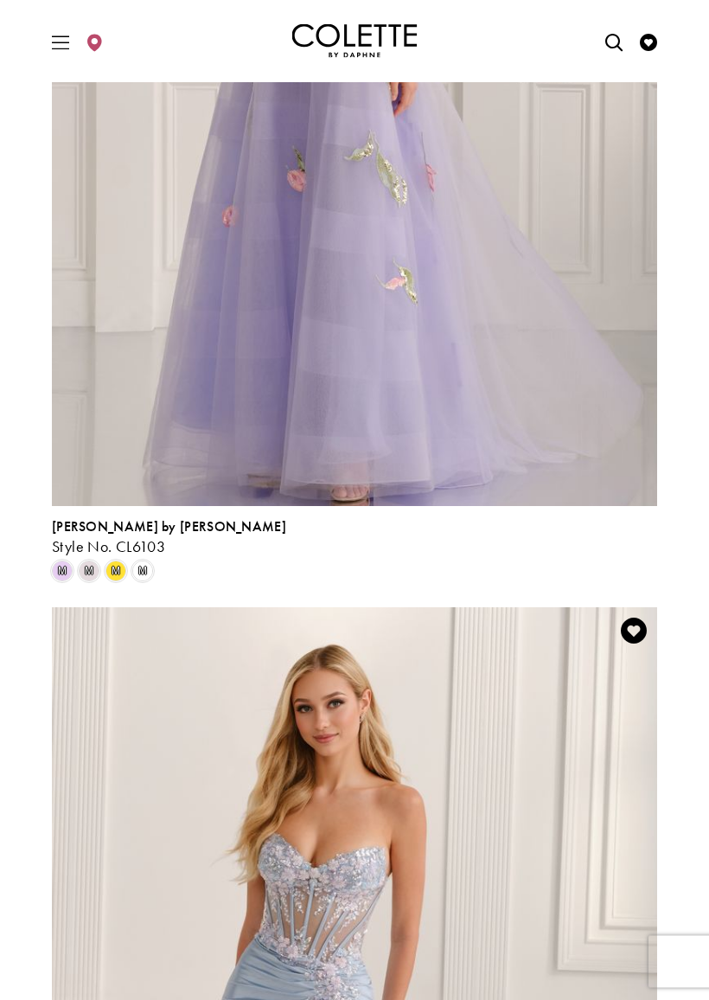
click at [144, 571] on span "m" at bounding box center [142, 571] width 21 height 21
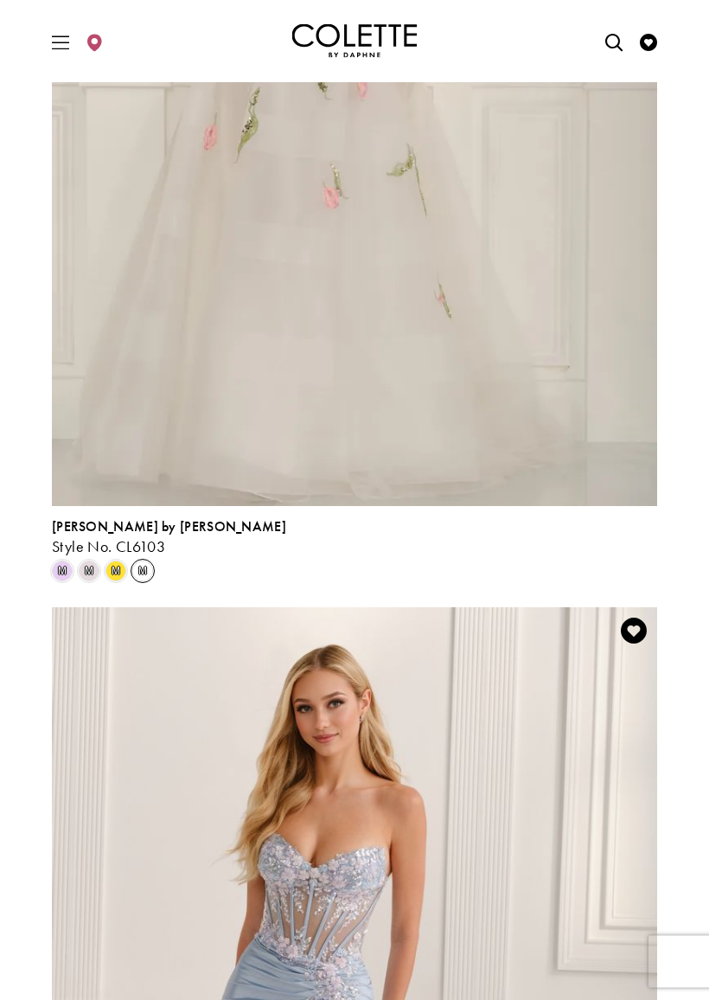
scroll to position [910, 0]
click at [106, 563] on span "m" at bounding box center [116, 571] width 21 height 21
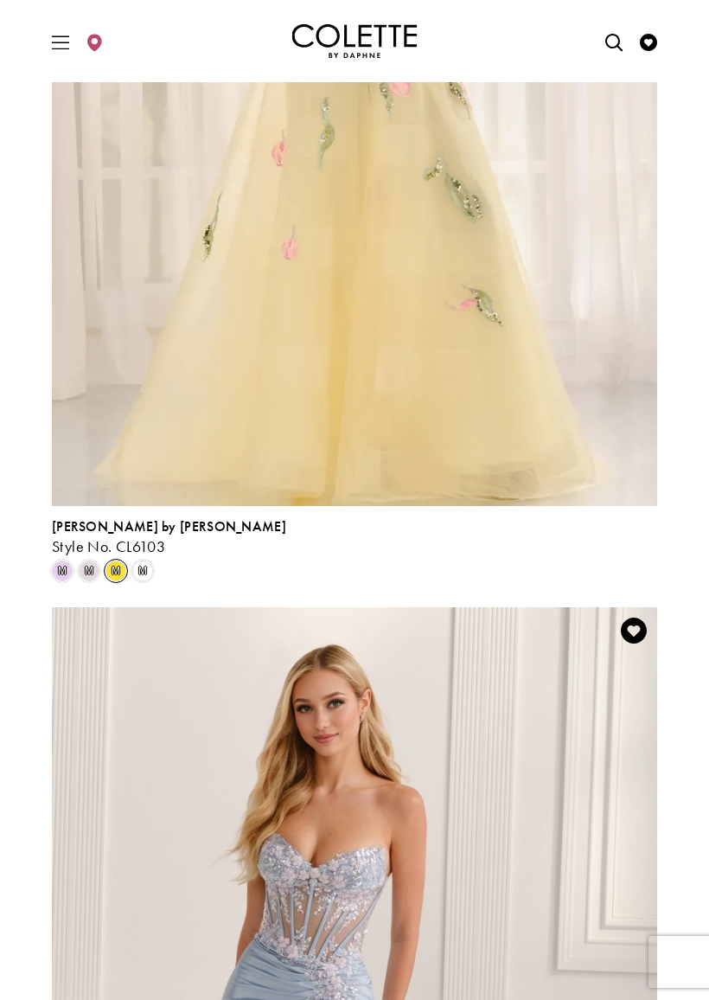
click at [80, 565] on span "m" at bounding box center [89, 571] width 21 height 21
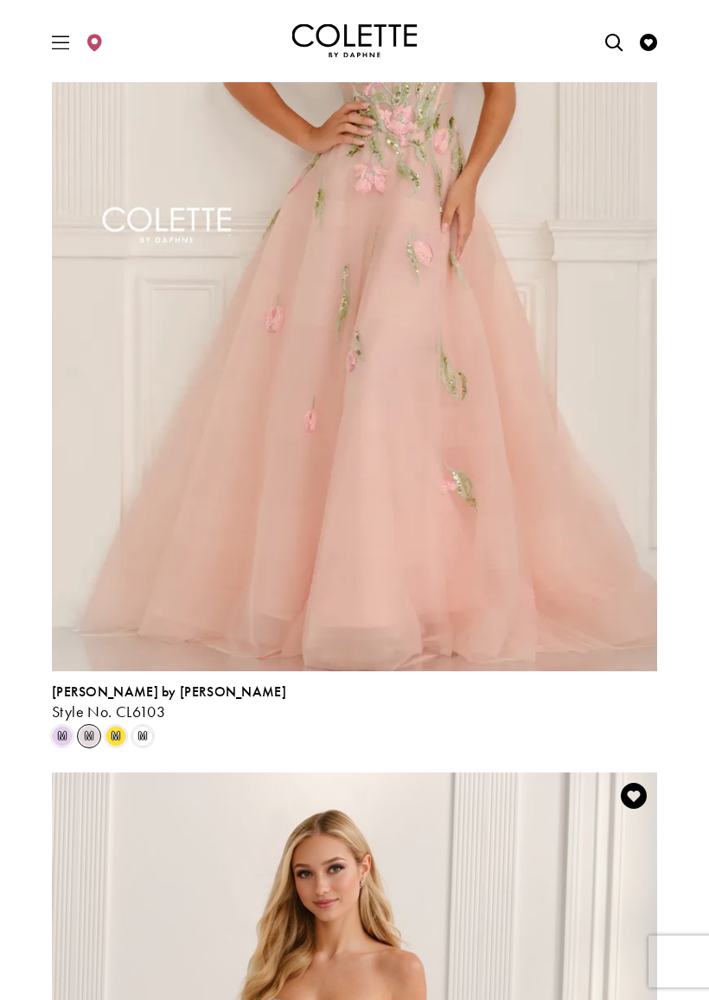
scroll to position [738, 0]
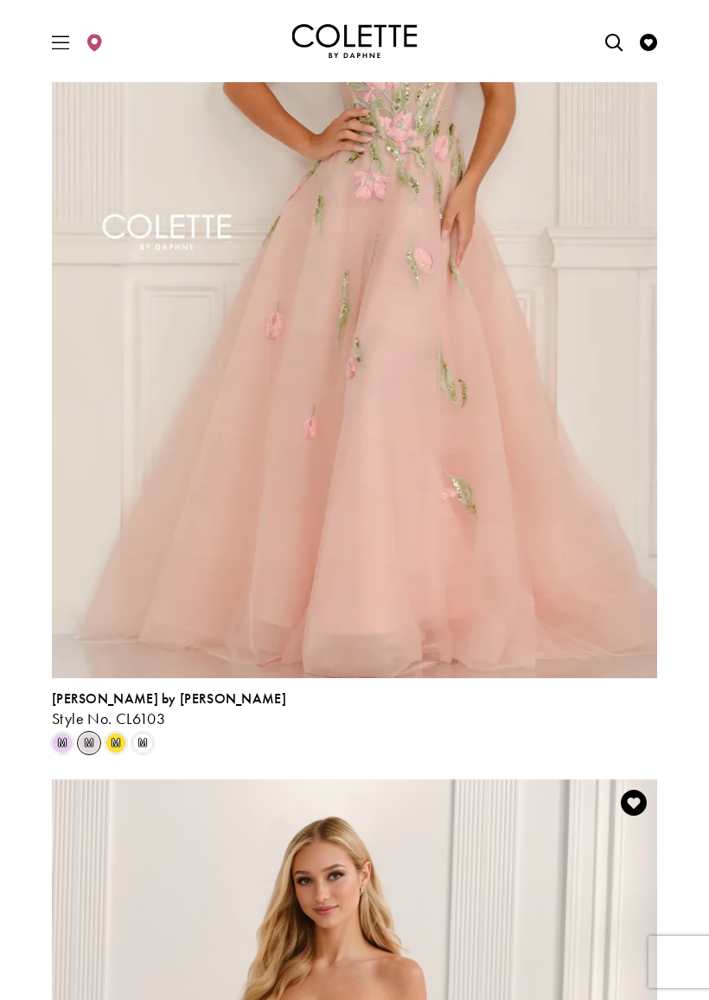
click at [61, 735] on span "m" at bounding box center [62, 743] width 21 height 21
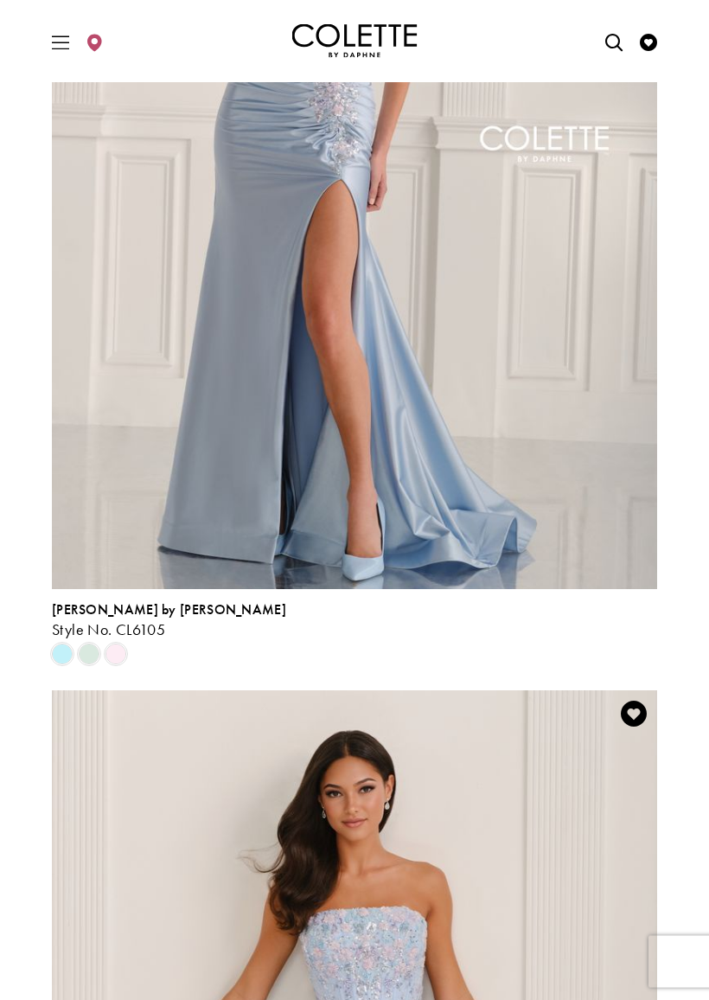
click at [112, 648] on span "Product List" at bounding box center [116, 655] width 21 height 21
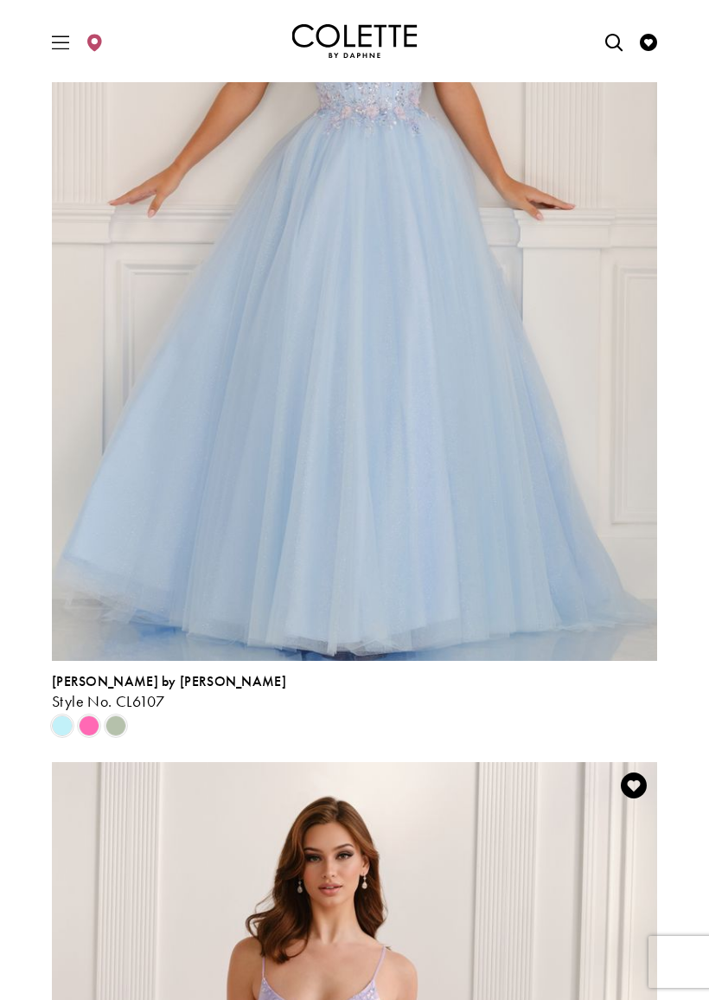
scroll to position [2820, 0]
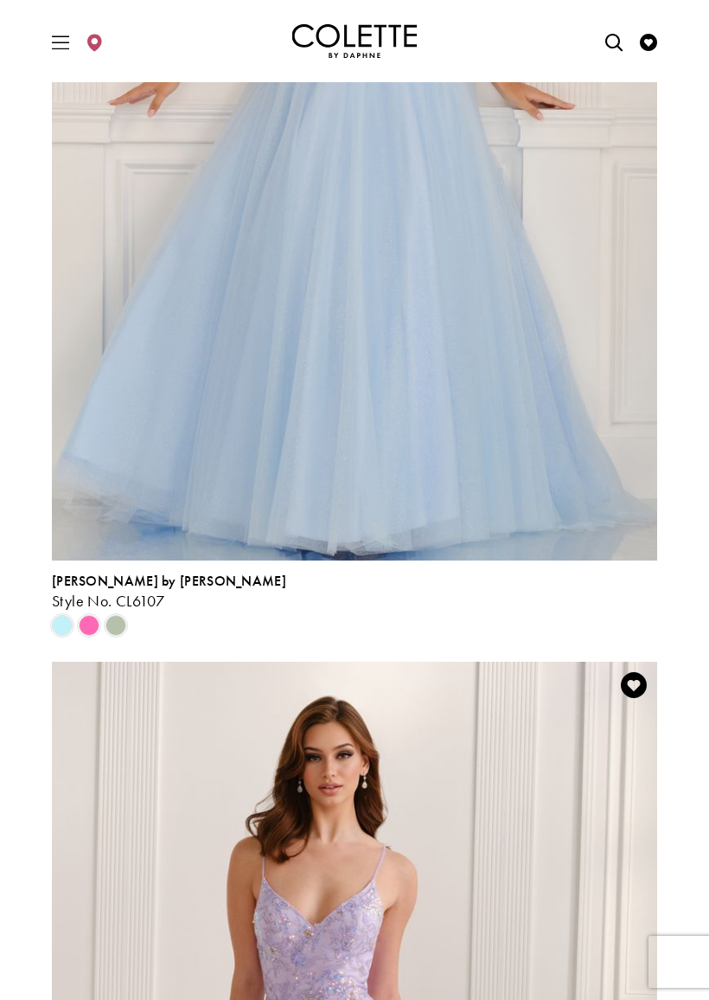
click at [117, 607] on span "Style No. CL6107" at bounding box center [108, 601] width 112 height 20
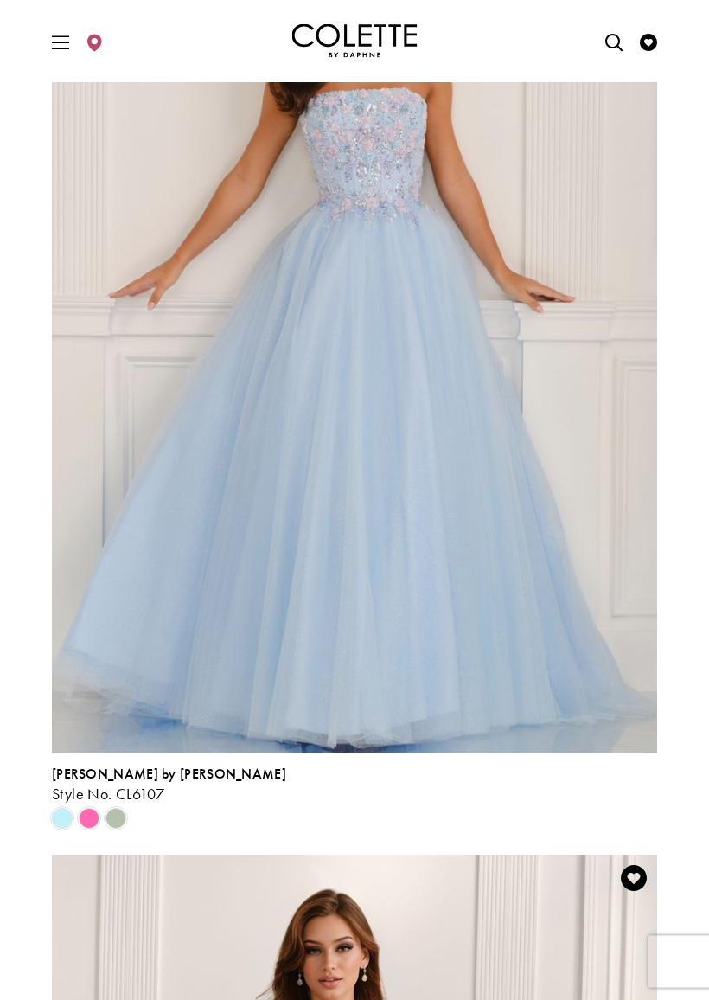
click at [92, 819] on span "Product List" at bounding box center [89, 819] width 21 height 21
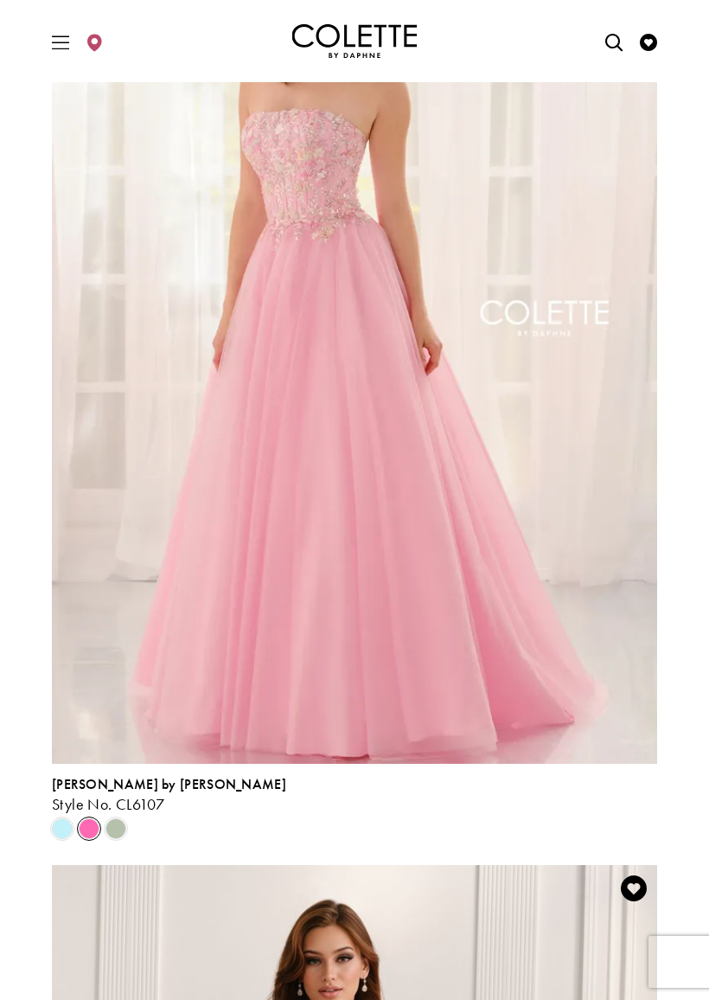
scroll to position [2610, 0]
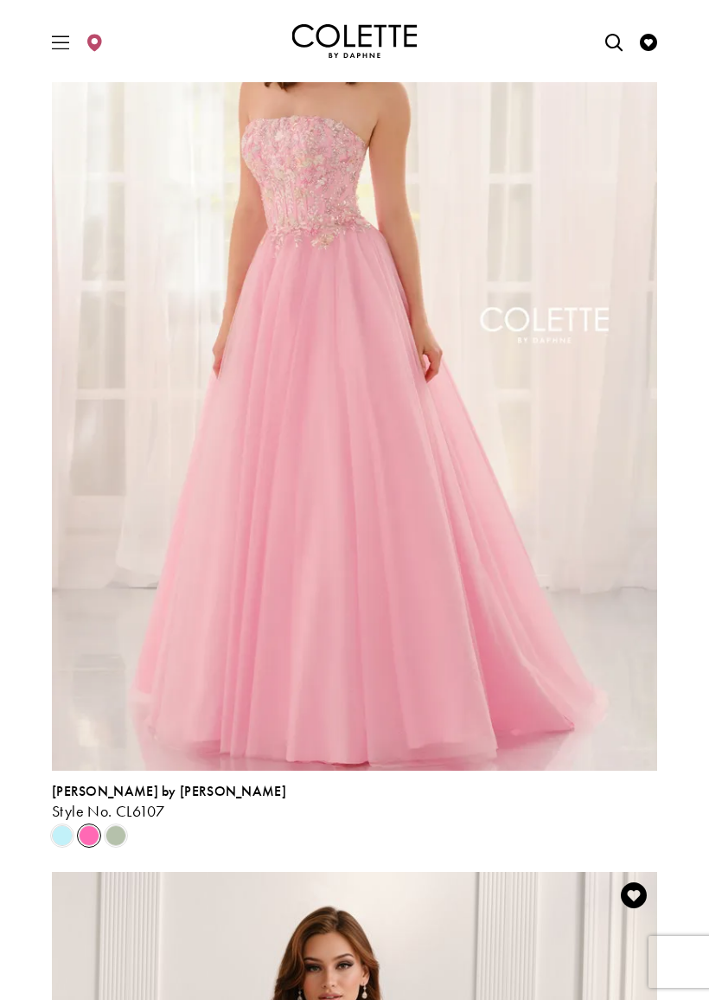
click at [71, 828] on span "Product List" at bounding box center [62, 835] width 21 height 21
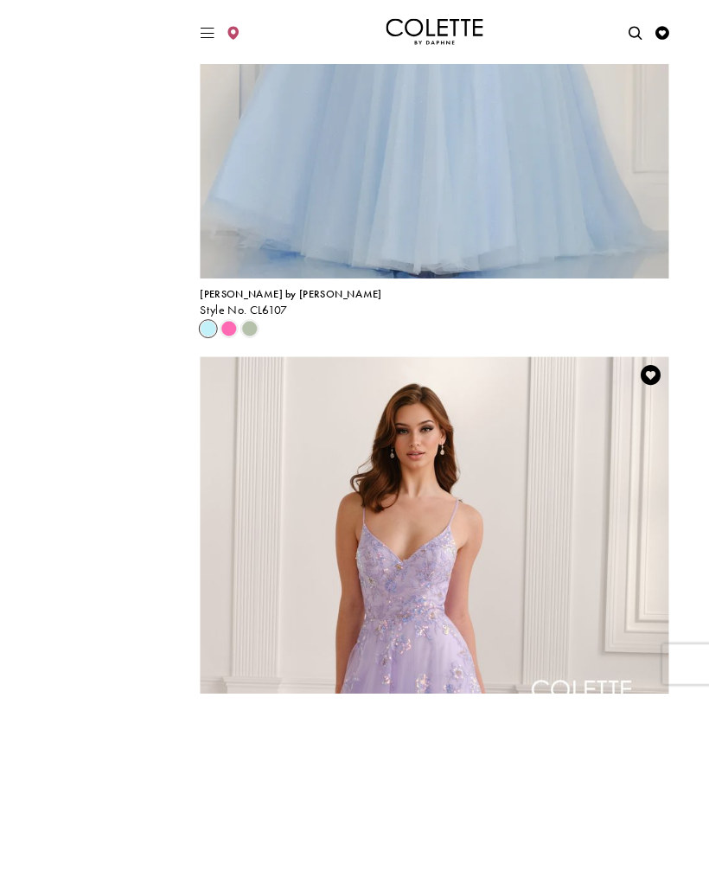
scroll to position [3385, 0]
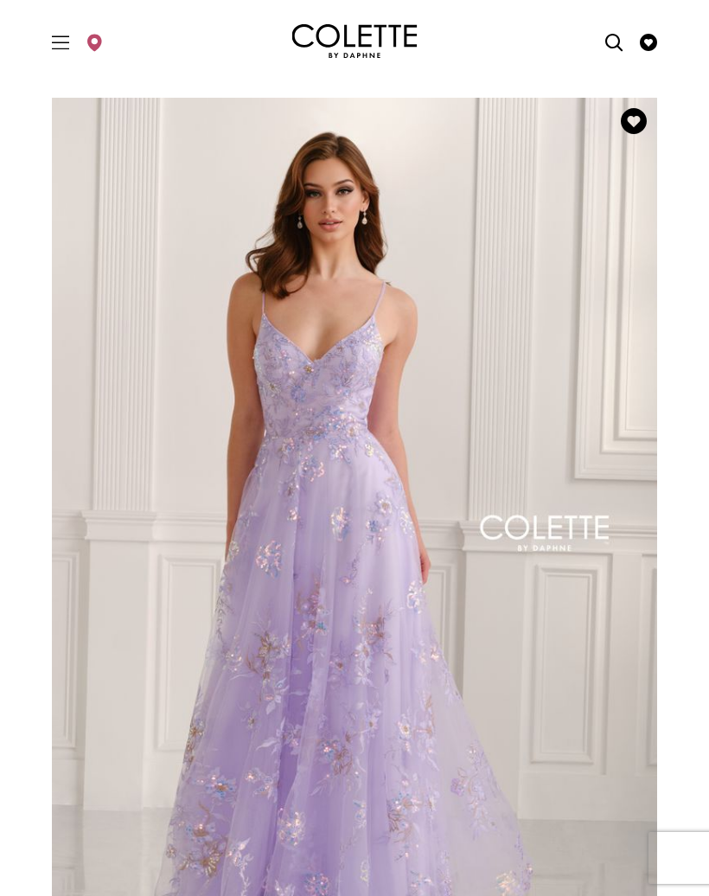
click at [529, 619] on img "Visit Colette by Daphne Style No. CL6109 Page" at bounding box center [355, 538] width 606 height 881
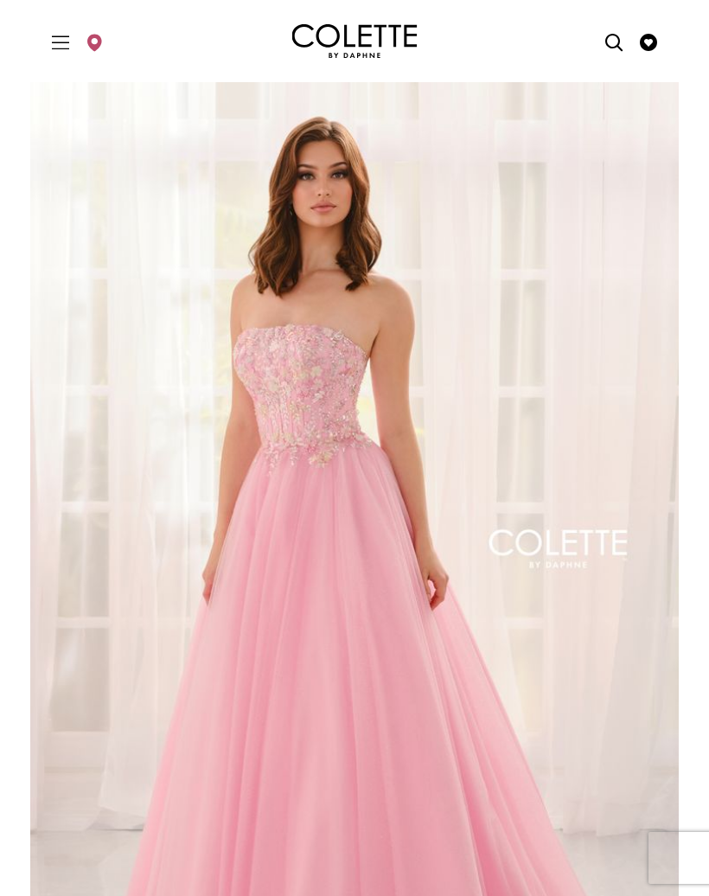
scroll to position [-2, 0]
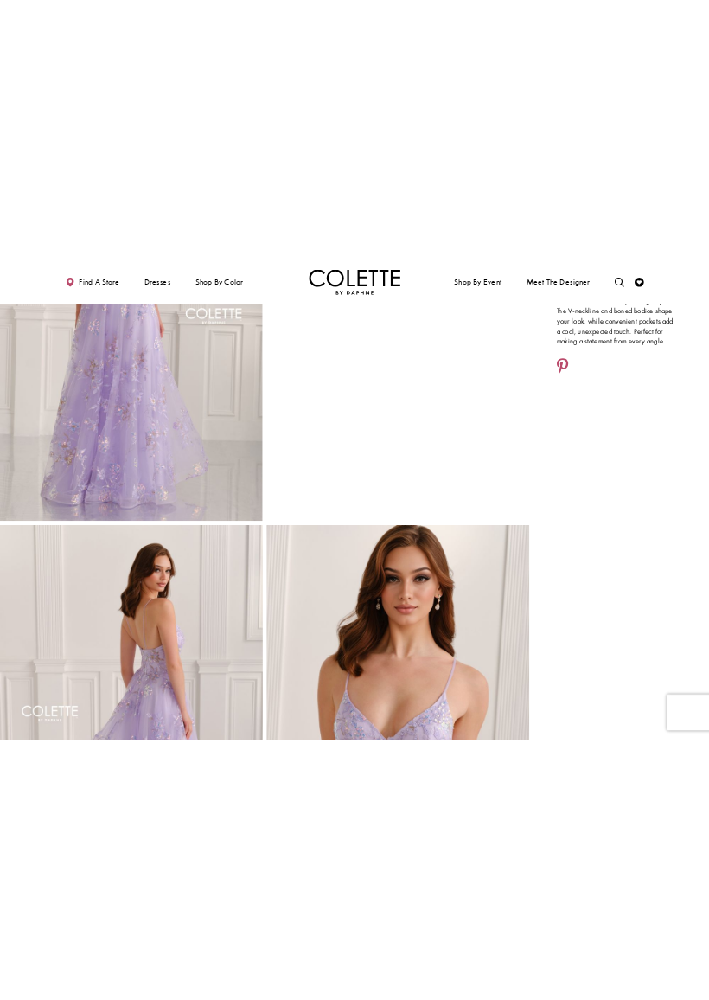
scroll to position [275, 0]
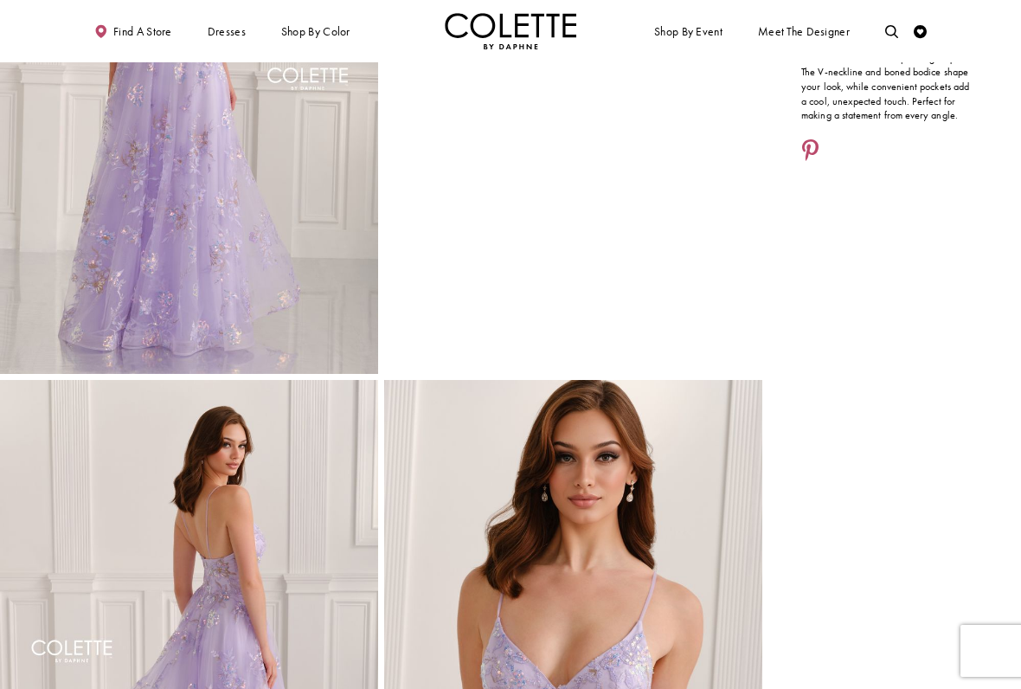
click at [130, 293] on img "Full size Style CL6109 Colette by Daphne #0 default Lilac frontface vertical pi…" at bounding box center [189, 90] width 378 height 567
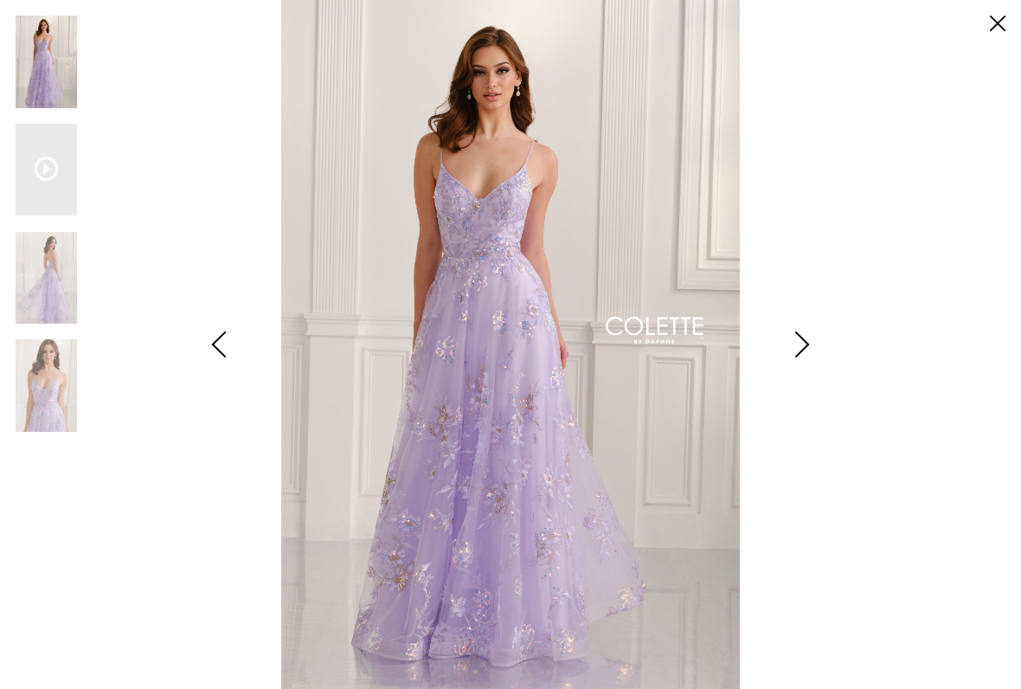
click at [709, 16] on link "Close" at bounding box center [998, 24] width 16 height 16
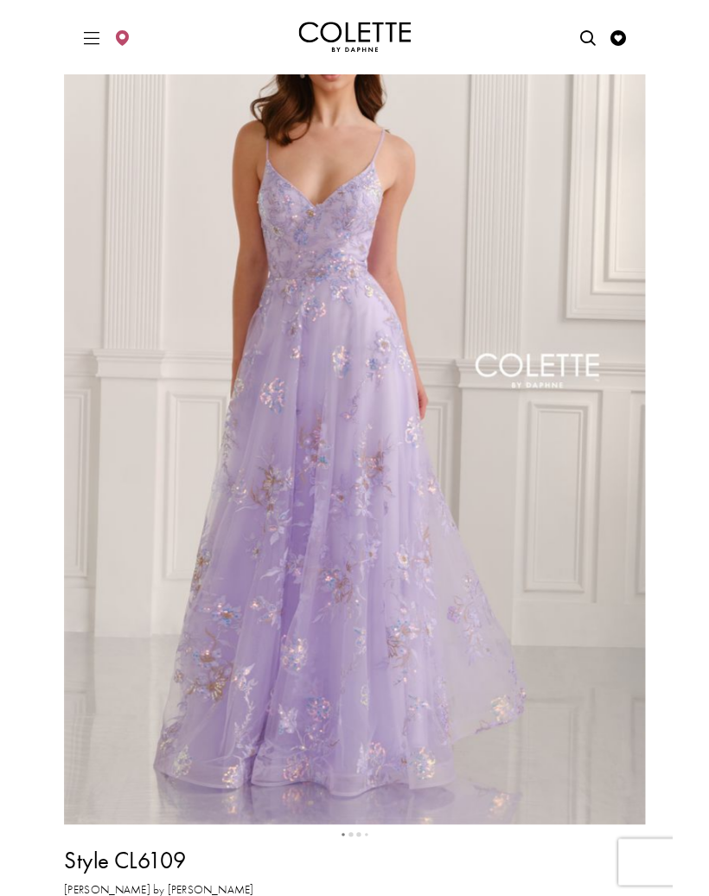
scroll to position [0, 0]
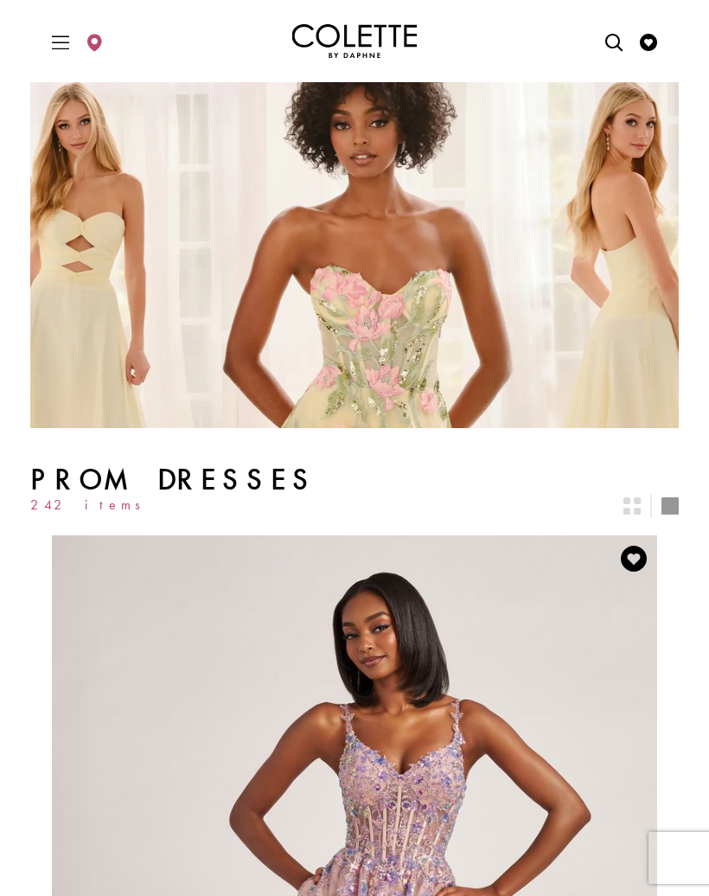
click at [626, 501] on icon "Switch layout to 2 columns" at bounding box center [632, 505] width 17 height 17
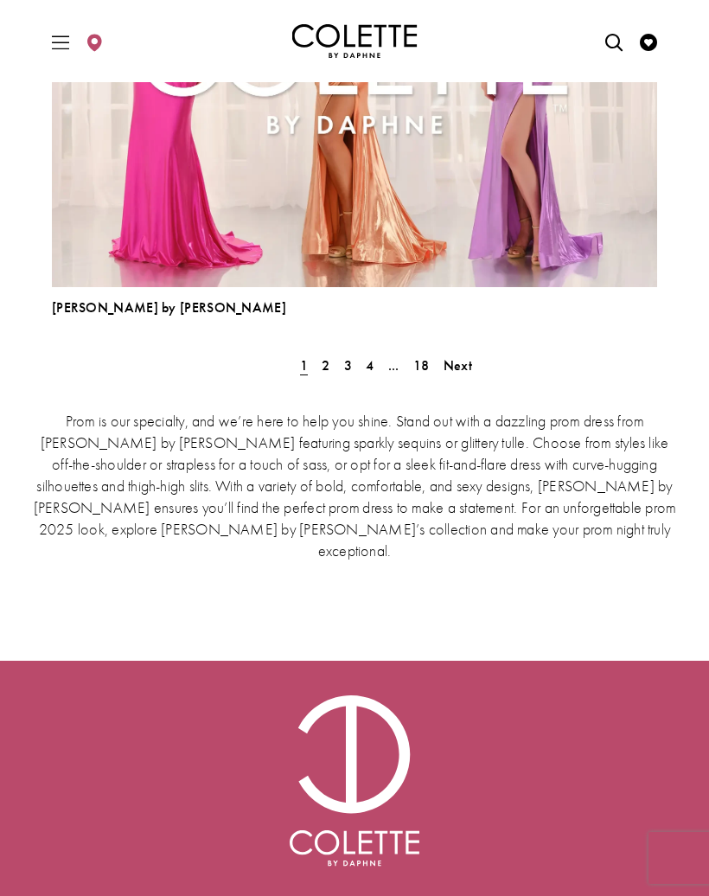
click at [329, 363] on span "2" at bounding box center [326, 365] width 8 height 18
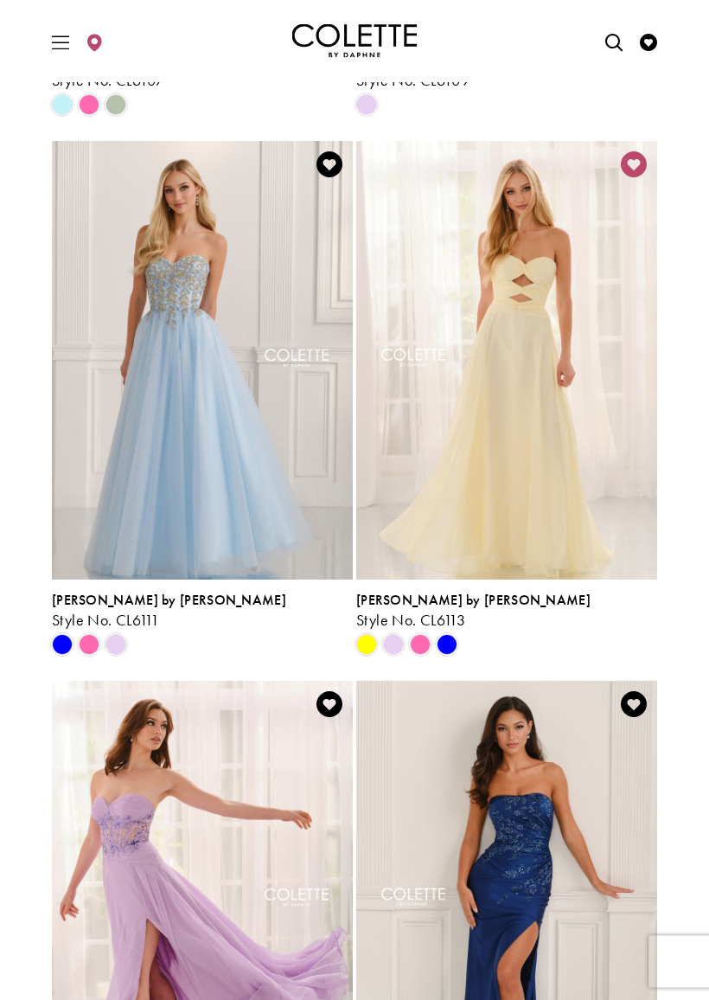
click at [396, 642] on span "Product List" at bounding box center [393, 645] width 21 height 21
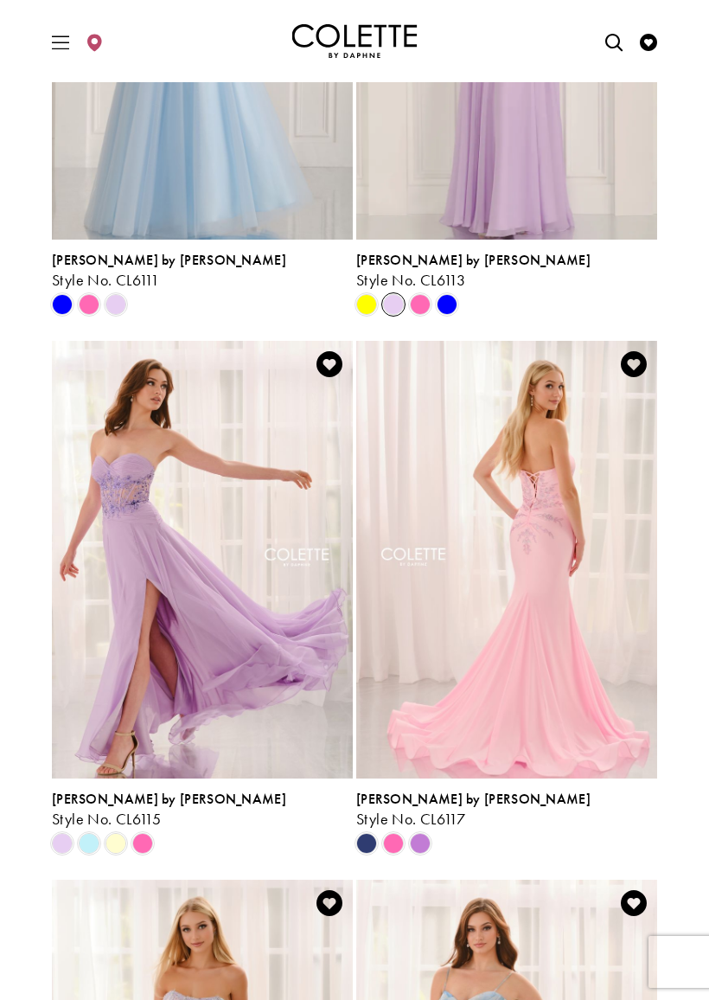
scroll to position [1817, 0]
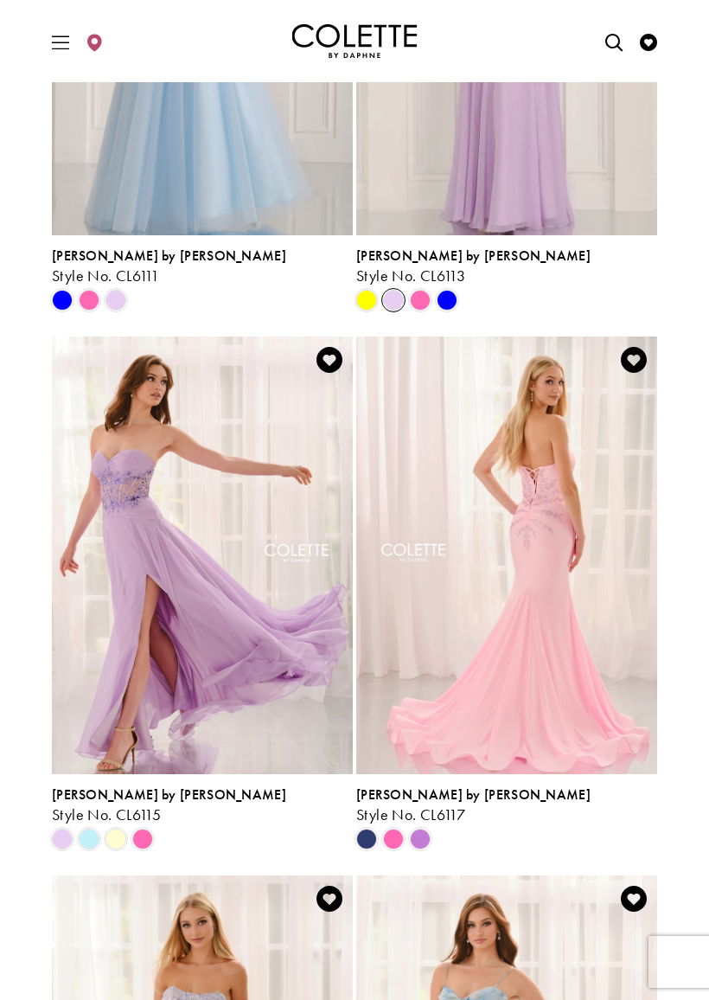
click at [427, 837] on span "Product List" at bounding box center [420, 839] width 21 height 21
click at [426, 832] on span "Product List" at bounding box center [420, 839] width 21 height 21
click at [413, 797] on span "[PERSON_NAME] by [PERSON_NAME]" at bounding box center [473, 795] width 234 height 18
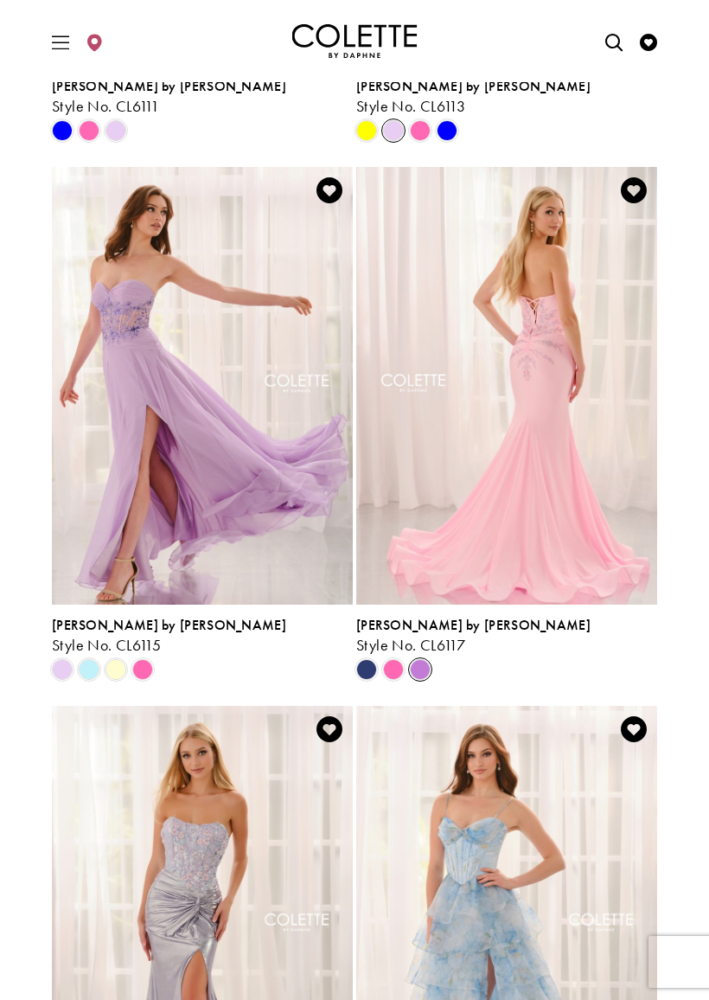
scroll to position [1971, 0]
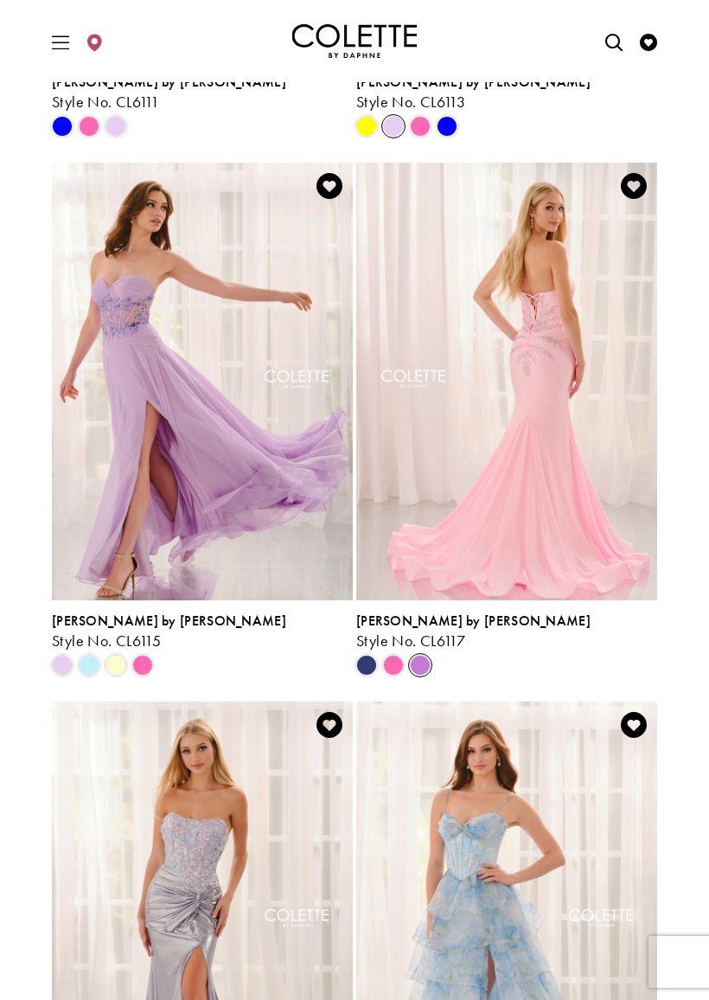
click at [151, 660] on span "Product List" at bounding box center [142, 665] width 21 height 21
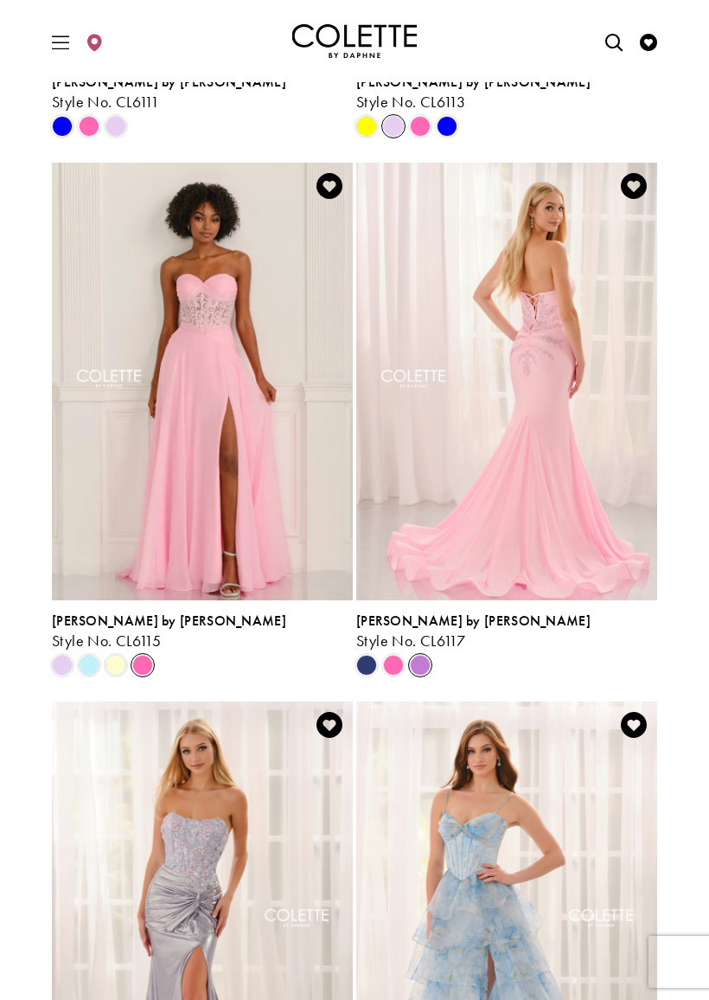
click at [132, 663] on span "Product List" at bounding box center [142, 665] width 21 height 21
click at [87, 662] on span "Product List" at bounding box center [89, 665] width 21 height 21
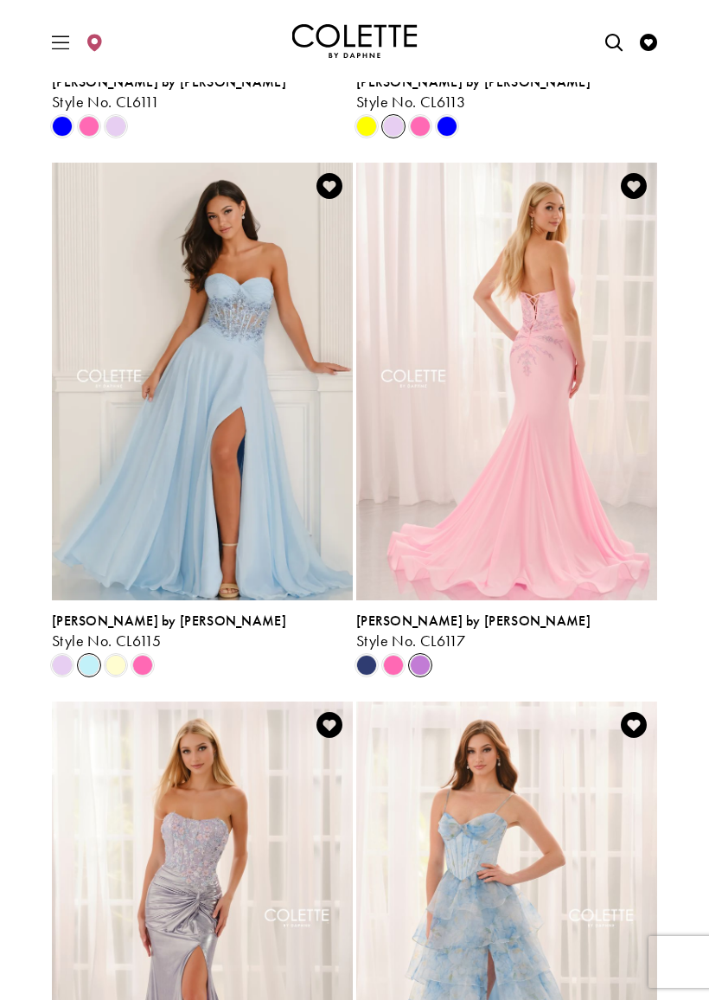
click at [62, 658] on span "Product List" at bounding box center [62, 665] width 21 height 21
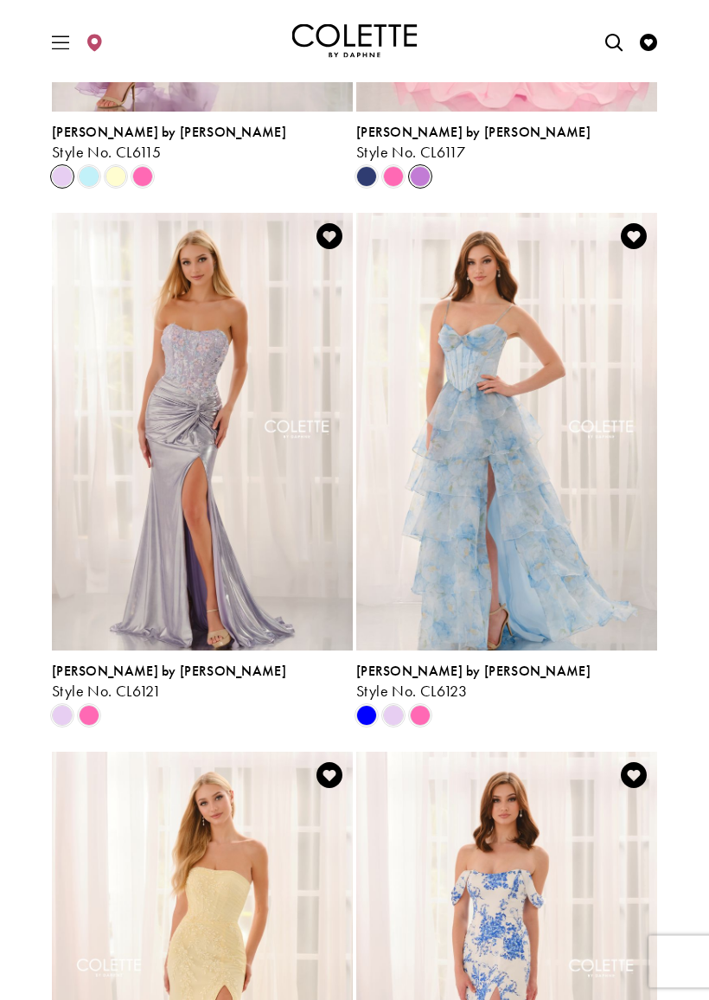
click at [399, 716] on span "Product List" at bounding box center [393, 716] width 21 height 21
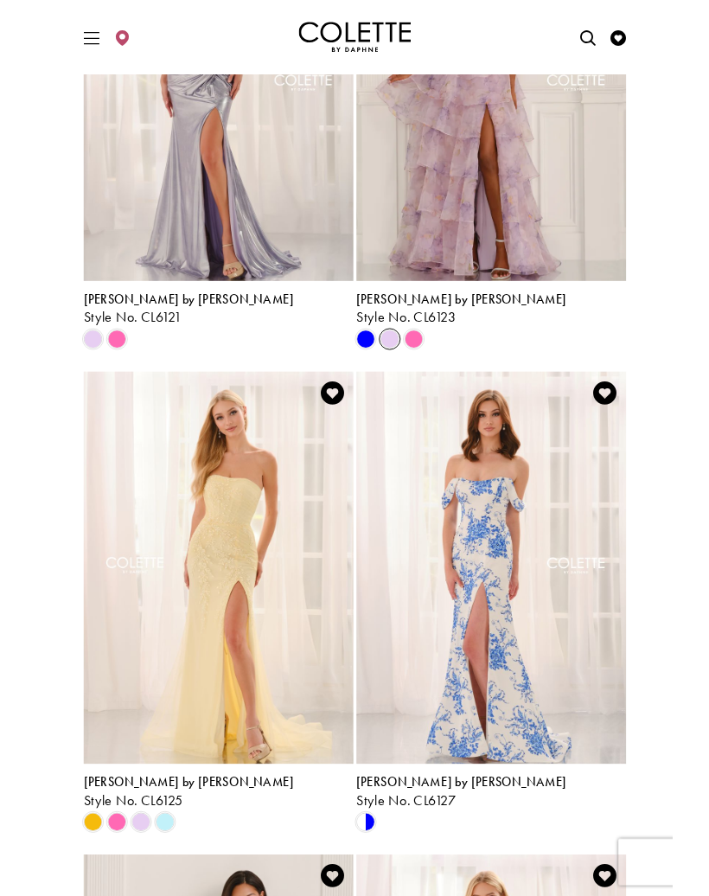
scroll to position [2795, 0]
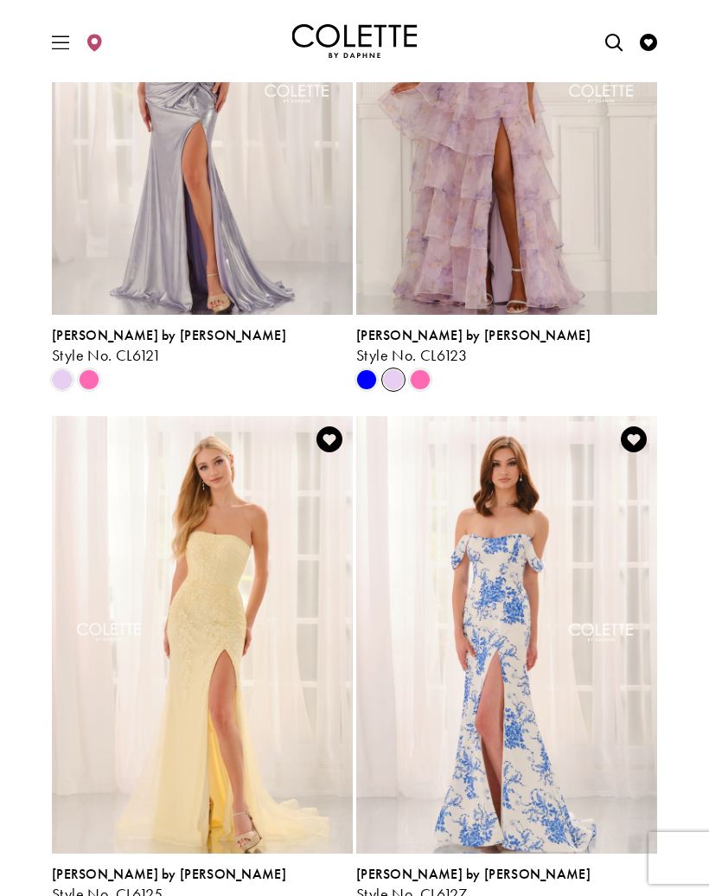
click at [500, 247] on img "Visit Colette by Daphne Style No. CL6123 Page" at bounding box center [506, 96] width 301 height 438
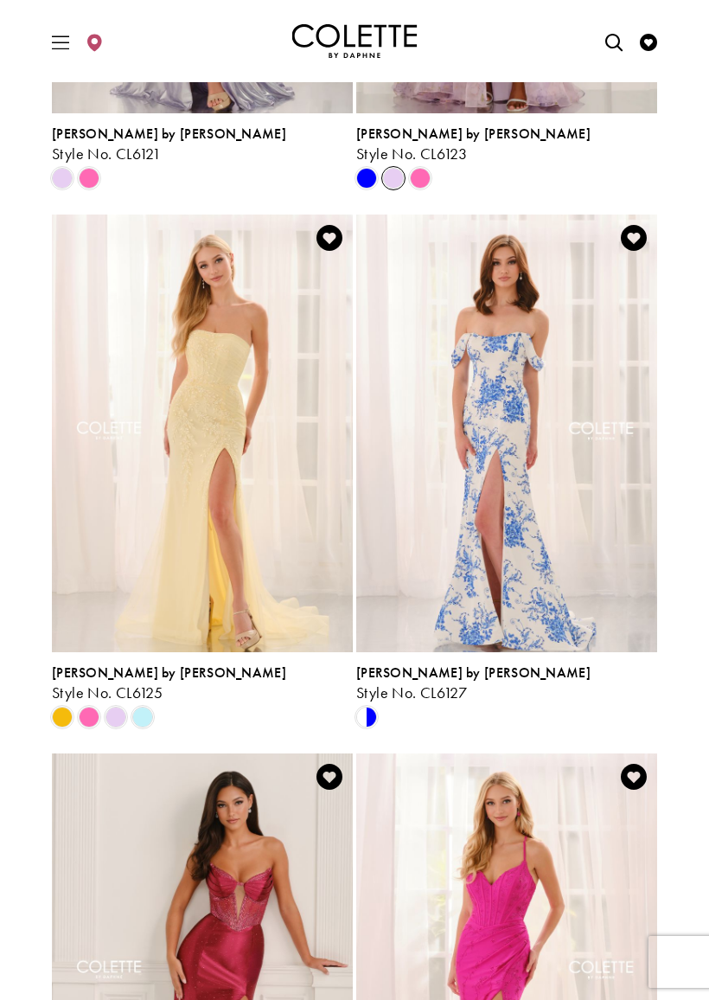
scroll to position [3025, 0]
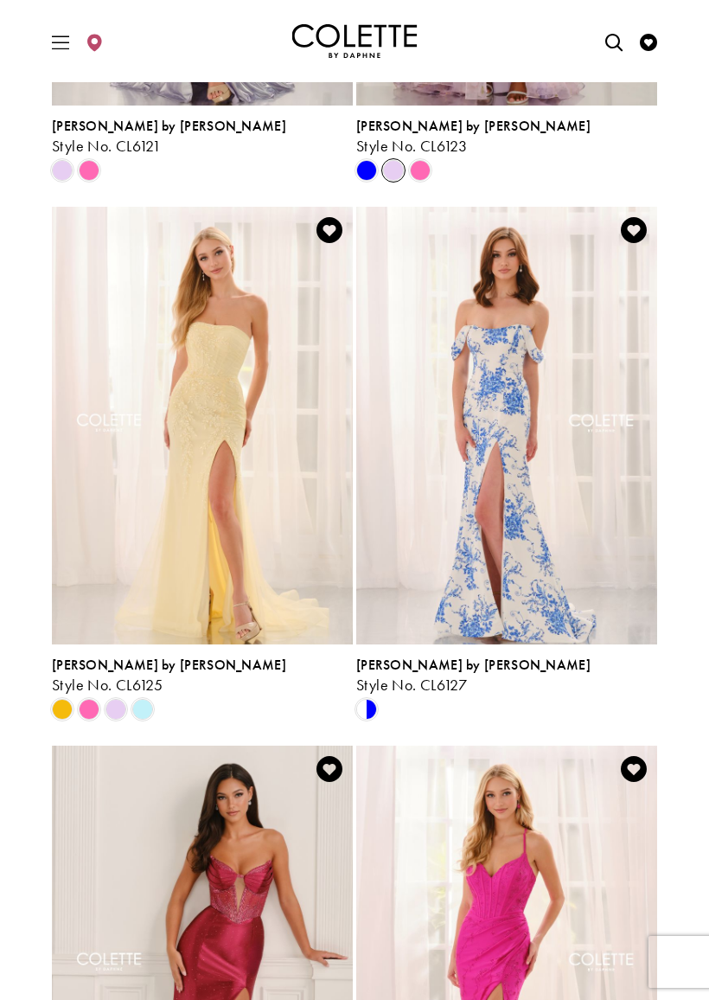
click at [121, 703] on span "Product List" at bounding box center [116, 709] width 21 height 21
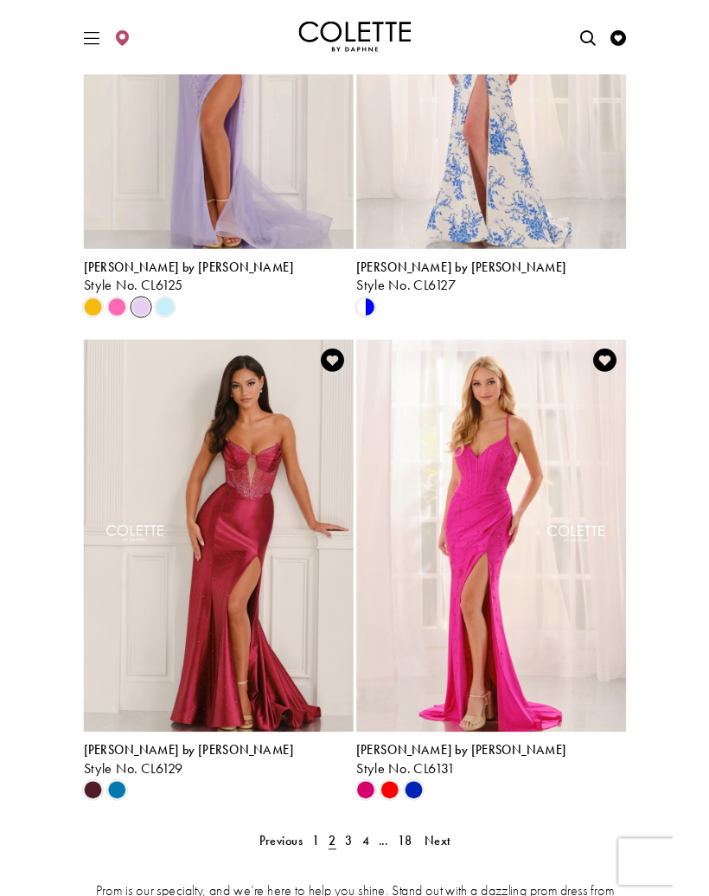
scroll to position [3299, 0]
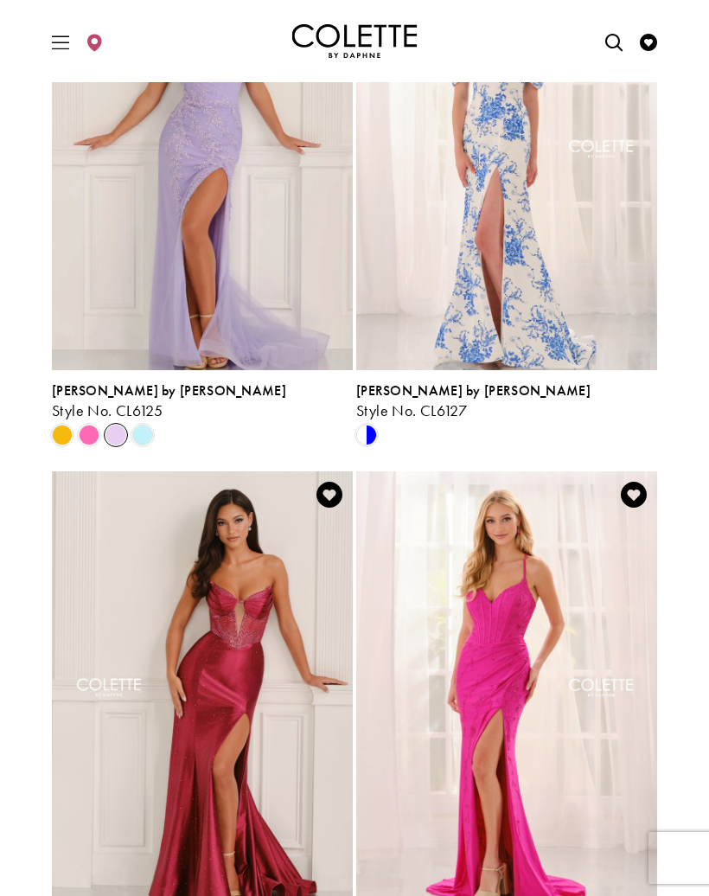
click at [87, 402] on span "Style No. CL6125" at bounding box center [107, 411] width 111 height 20
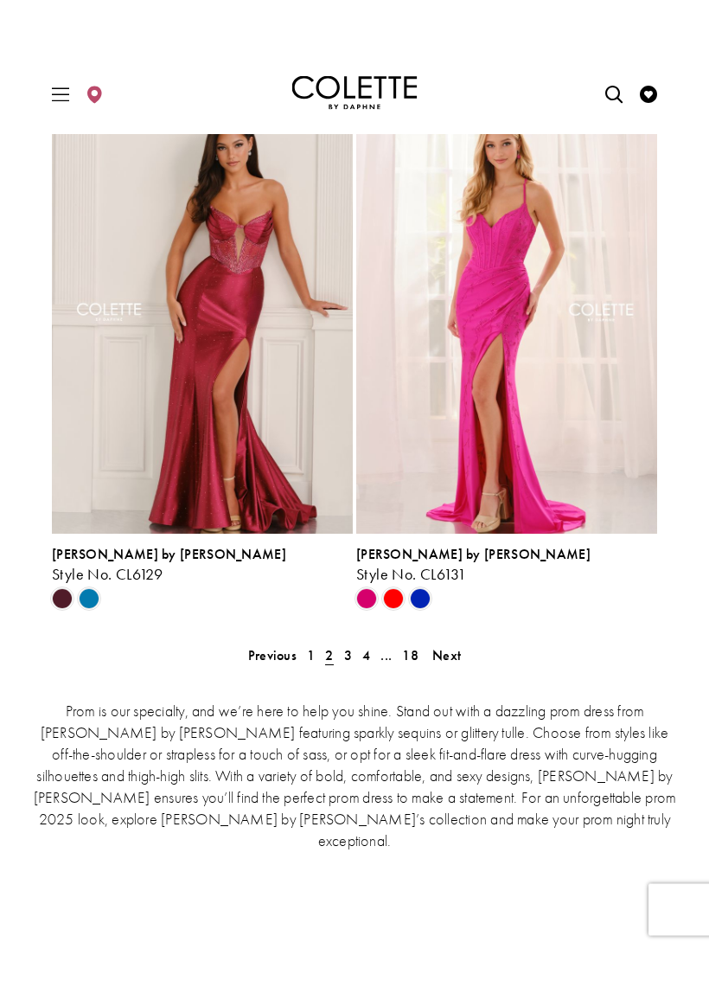
scroll to position [3726, 0]
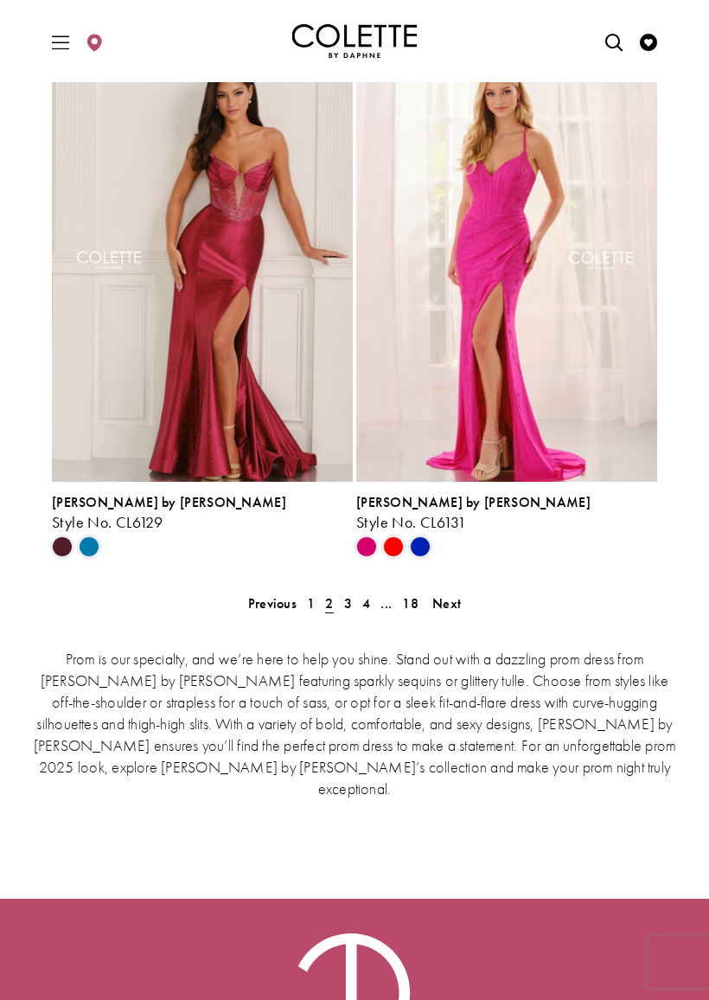
click at [359, 604] on link "4" at bounding box center [366, 603] width 18 height 25
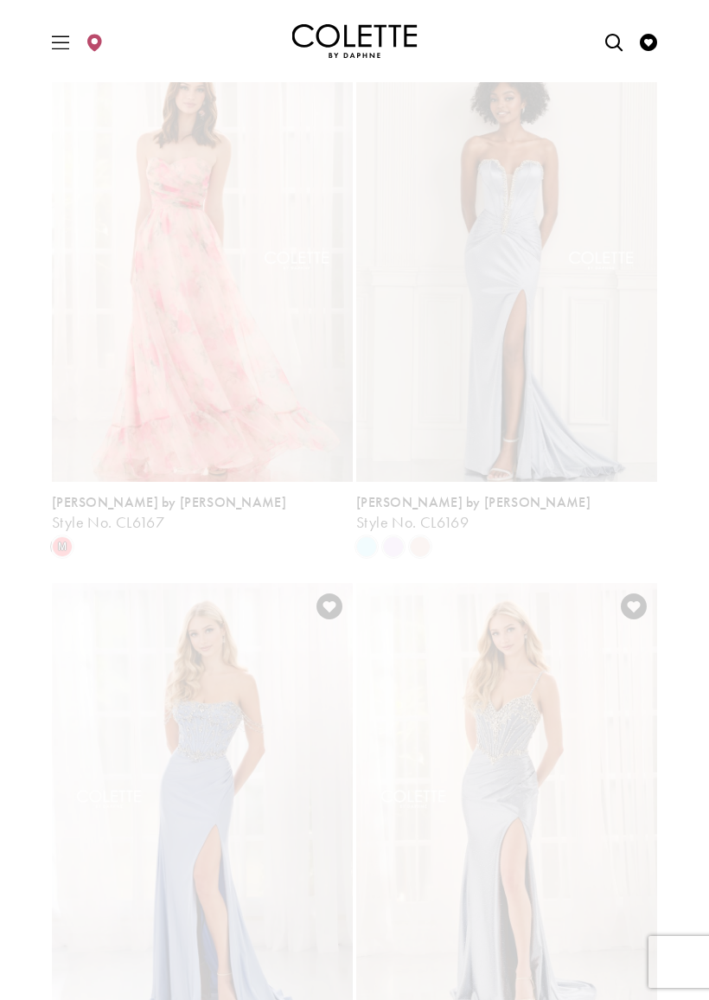
scroll to position [452, 0]
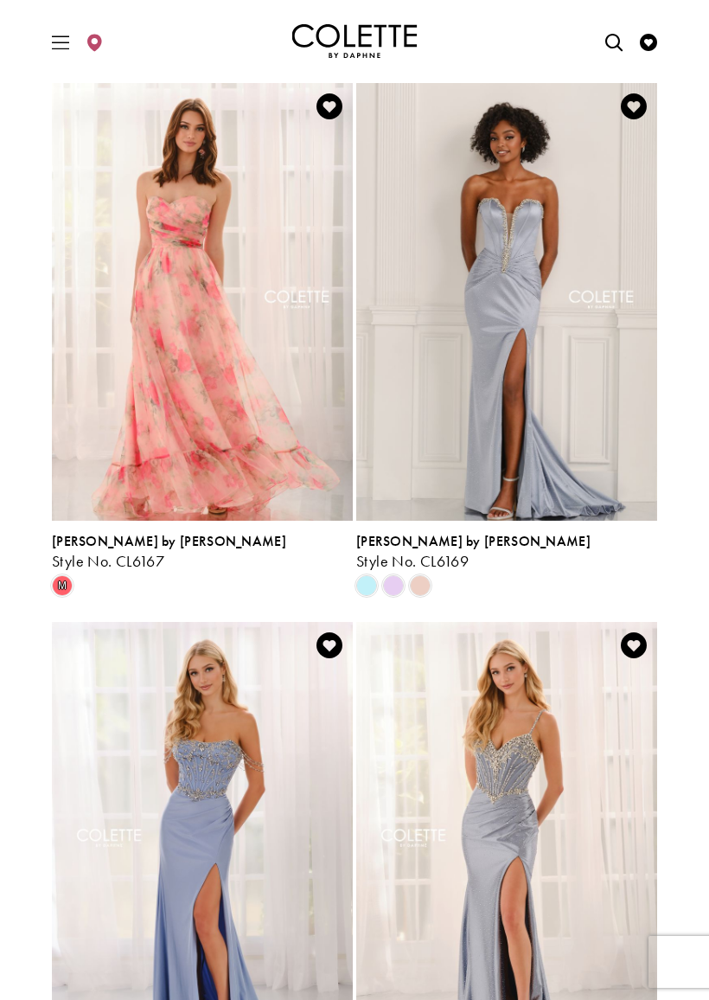
click at [400, 581] on span "Product List" at bounding box center [393, 585] width 21 height 21
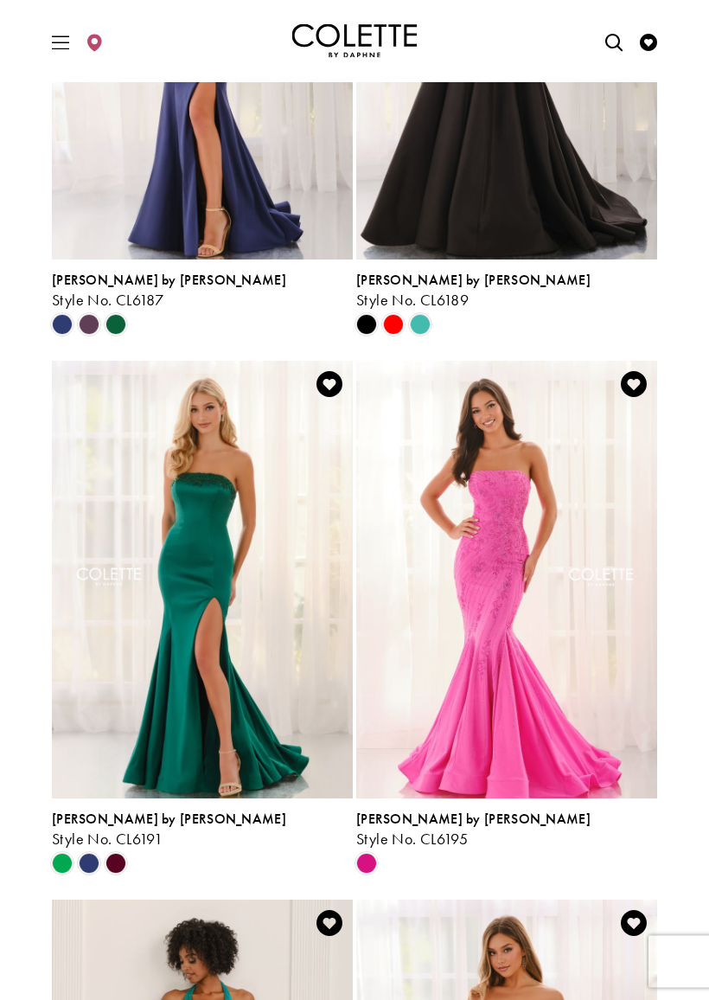
scroll to position [2871, 0]
click at [96, 324] on span "Product List" at bounding box center [89, 324] width 21 height 21
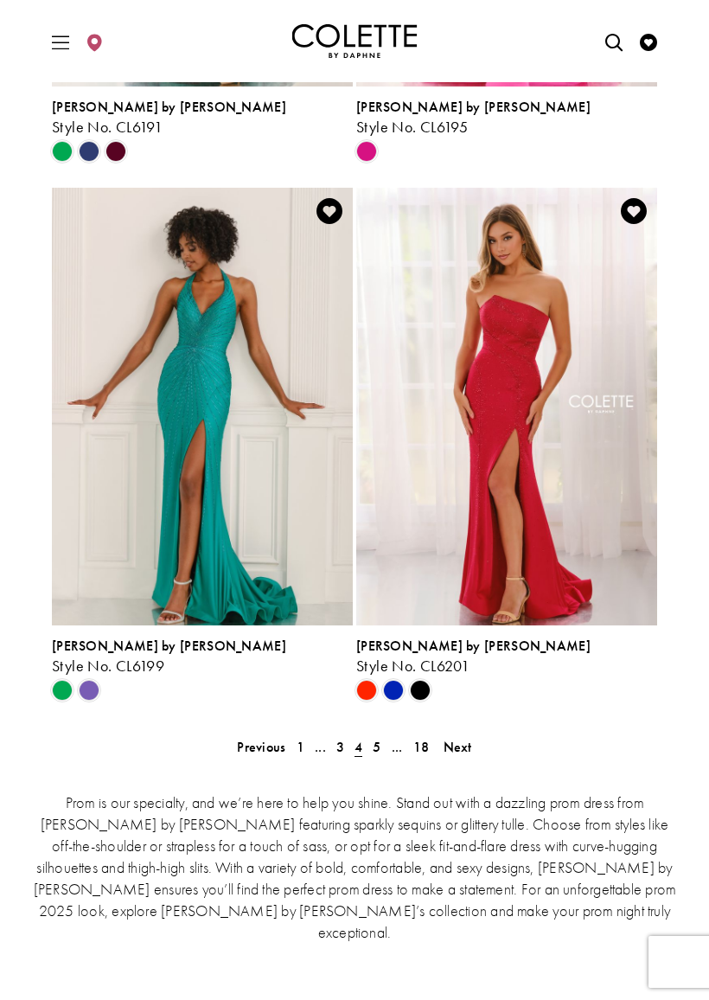
scroll to position [3585, 0]
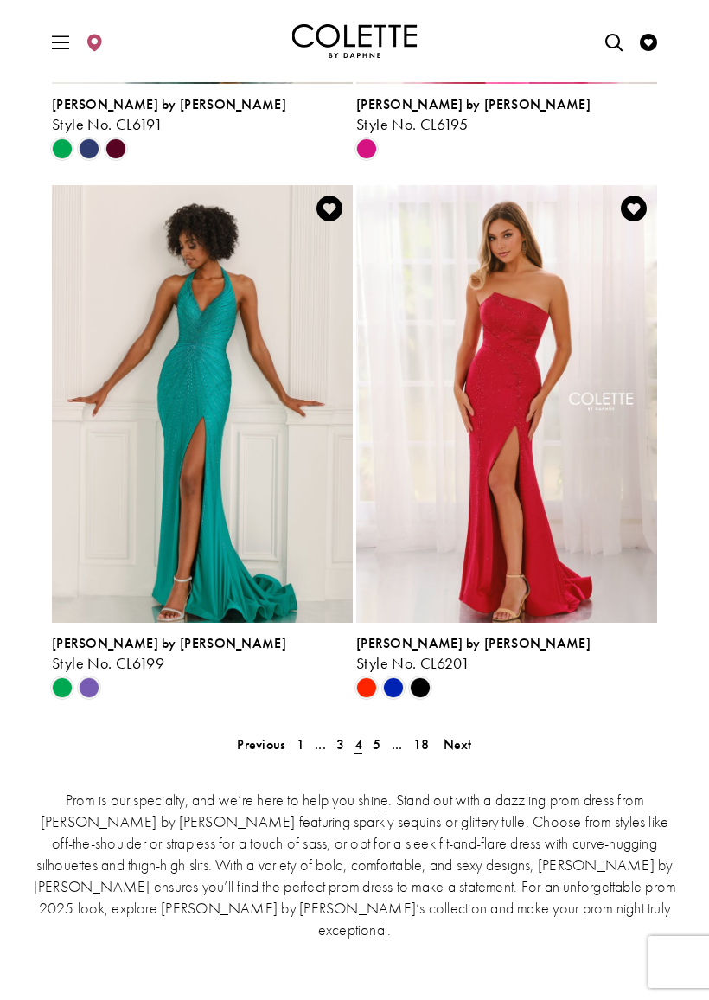
click at [93, 679] on span "Product List" at bounding box center [89, 687] width 21 height 21
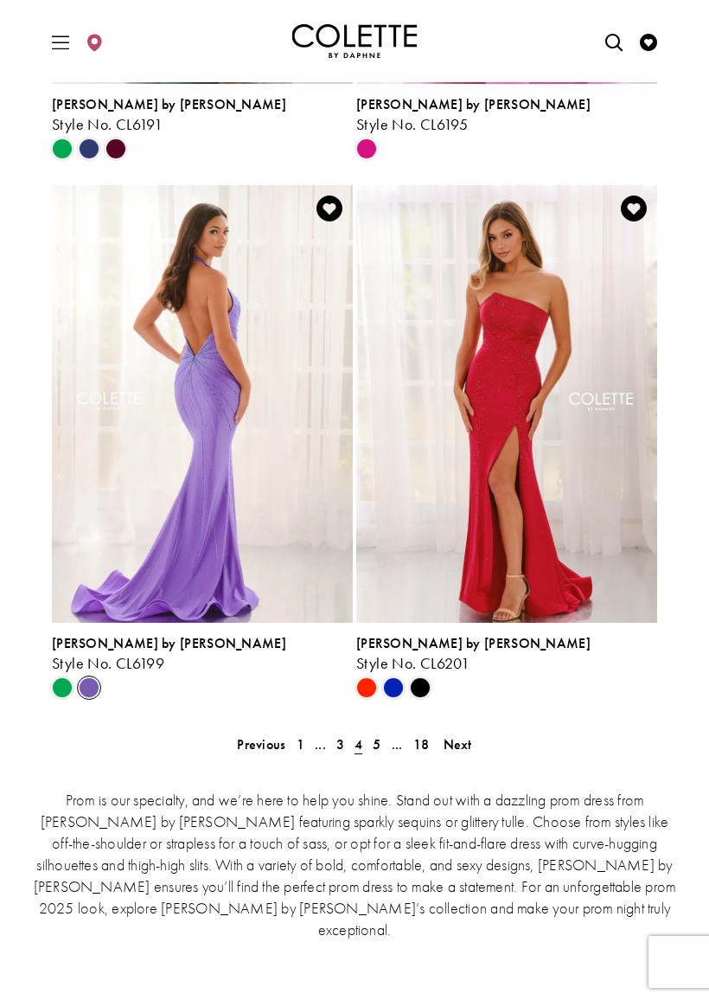
click at [381, 735] on span "5" at bounding box center [377, 744] width 8 height 18
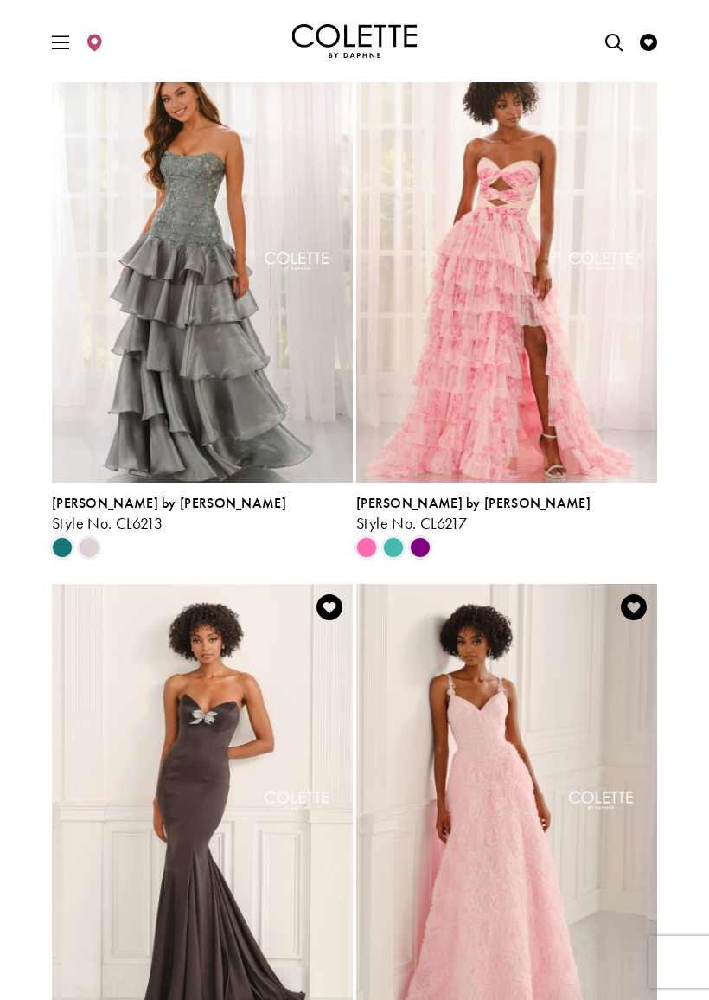
scroll to position [1576, 0]
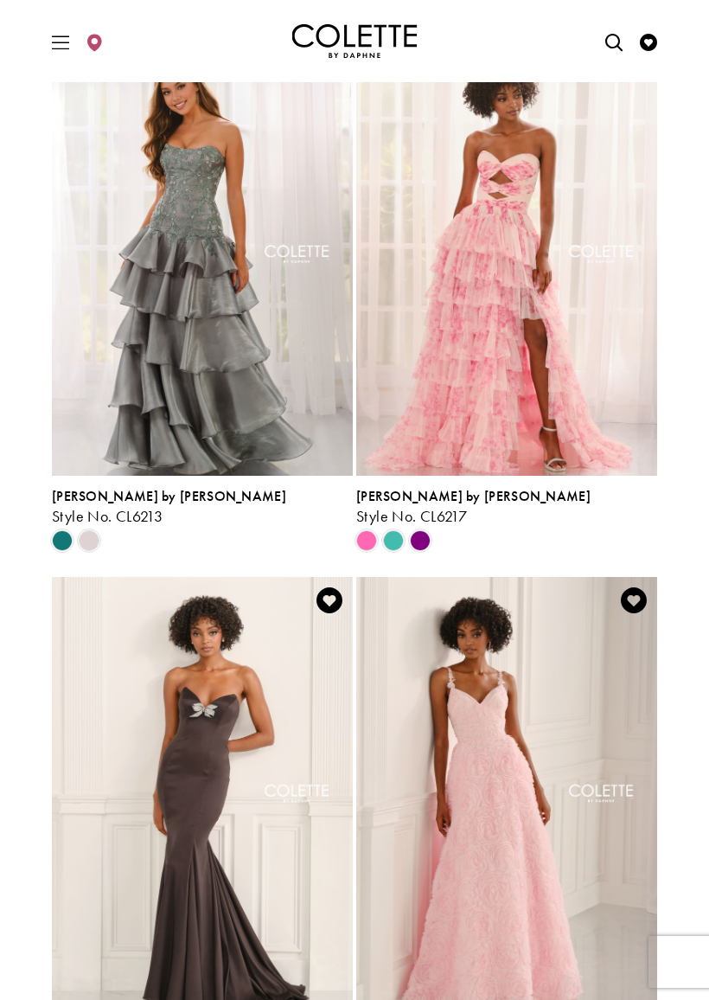
click at [426, 535] on span "Product List" at bounding box center [420, 540] width 21 height 21
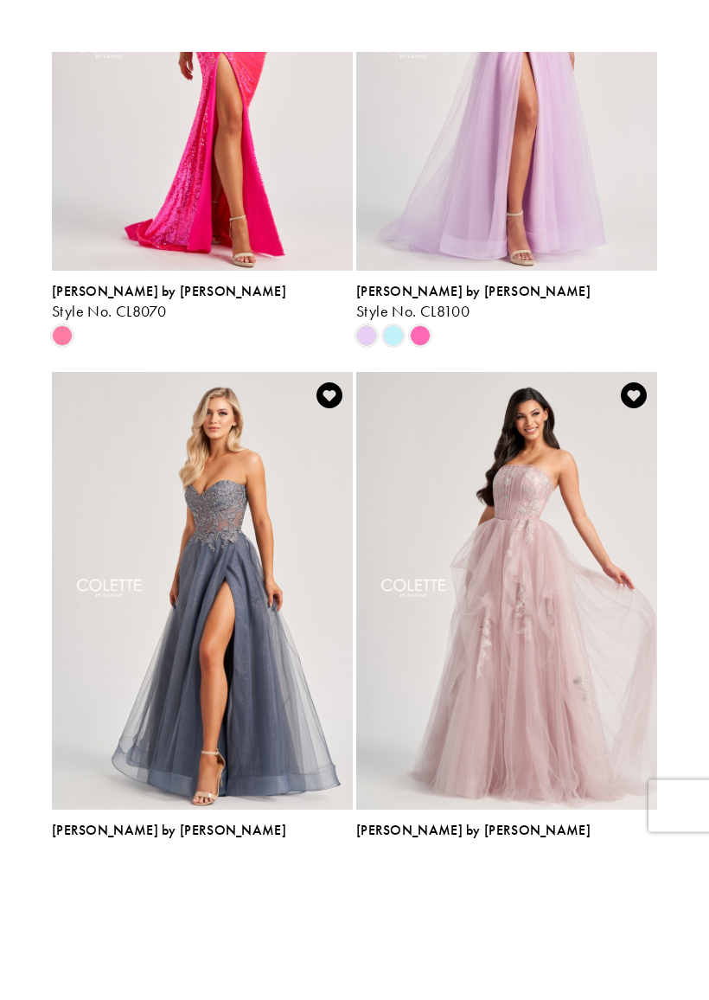
scroll to position [3670, 0]
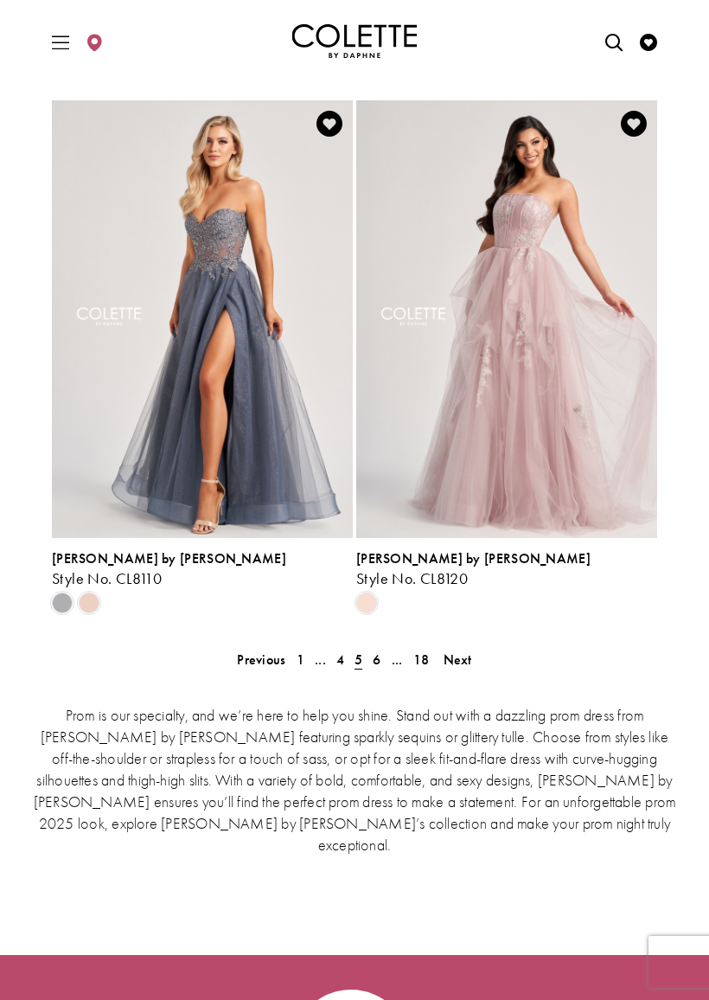
click at [379, 653] on span "6" at bounding box center [377, 660] width 8 height 18
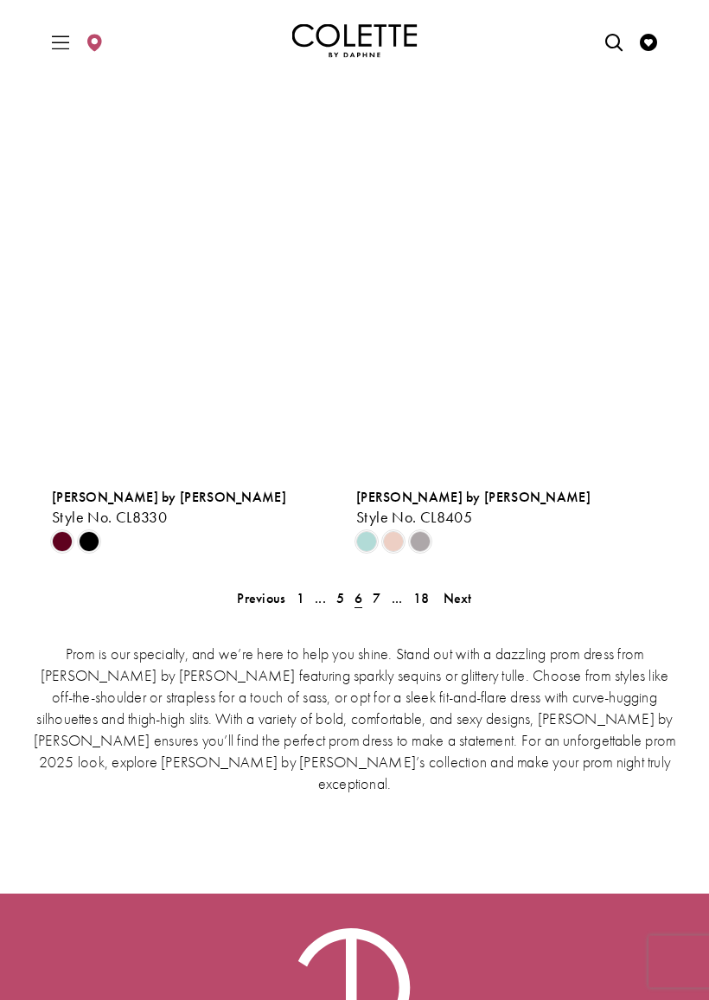
scroll to position [3744, 0]
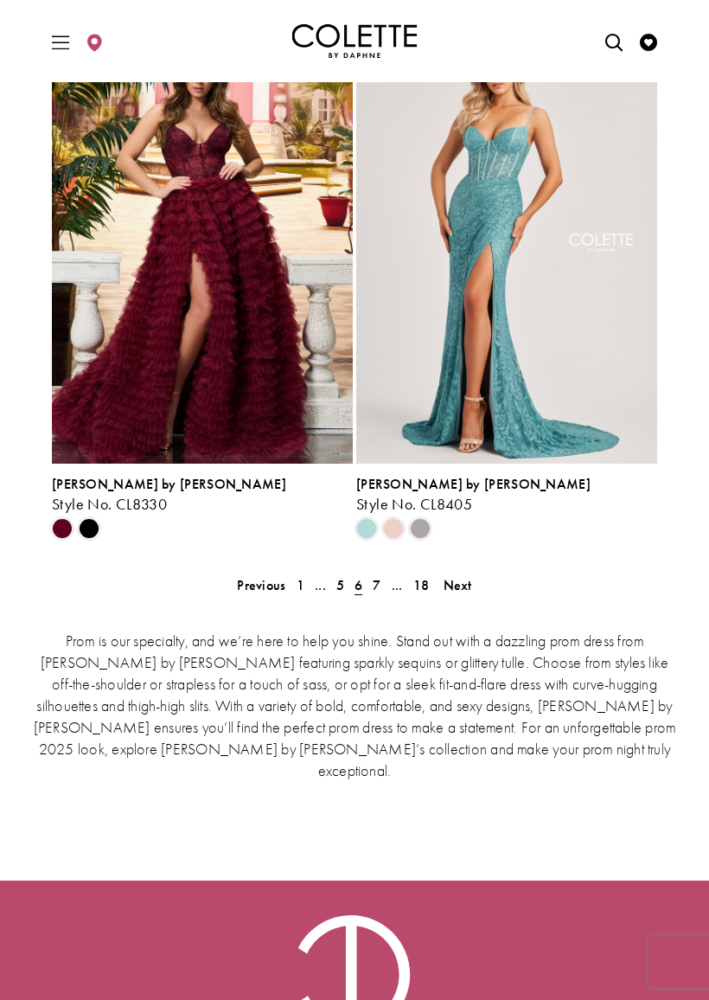
click at [388, 583] on link "..." at bounding box center [398, 585] width 22 height 25
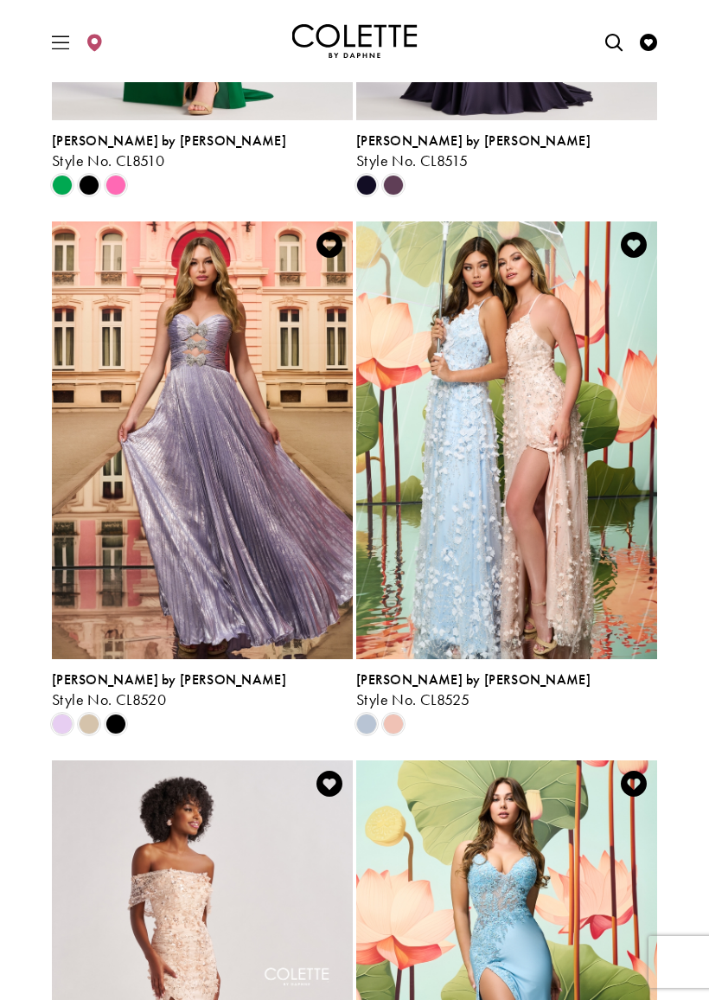
scroll to position [1933, 0]
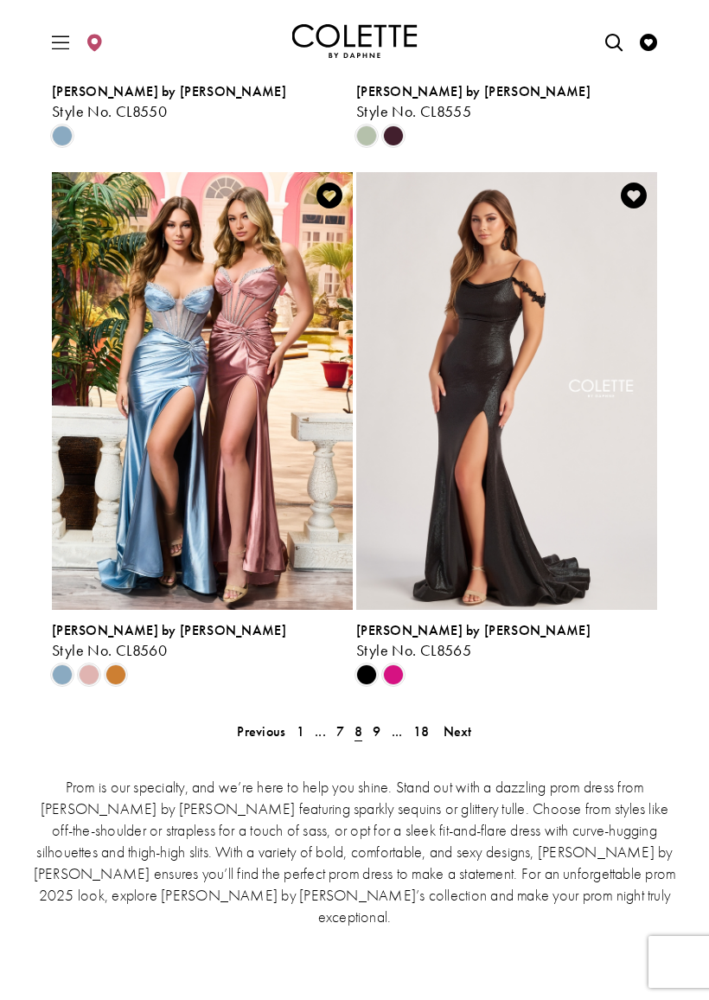
click at [377, 722] on span "9" at bounding box center [377, 731] width 8 height 18
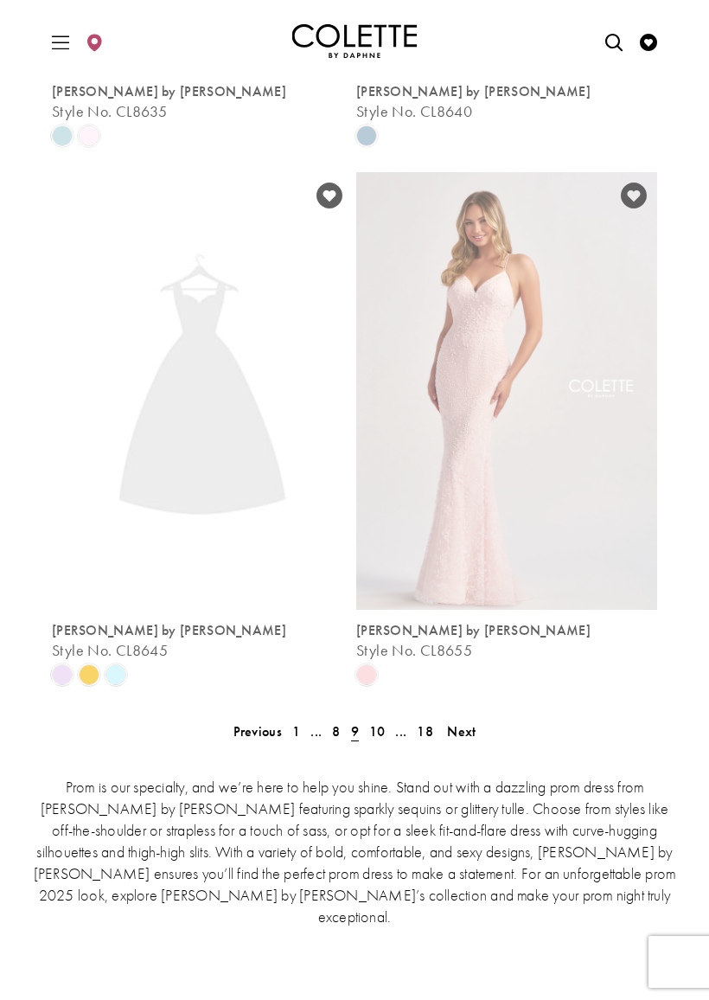
scroll to position [452, 0]
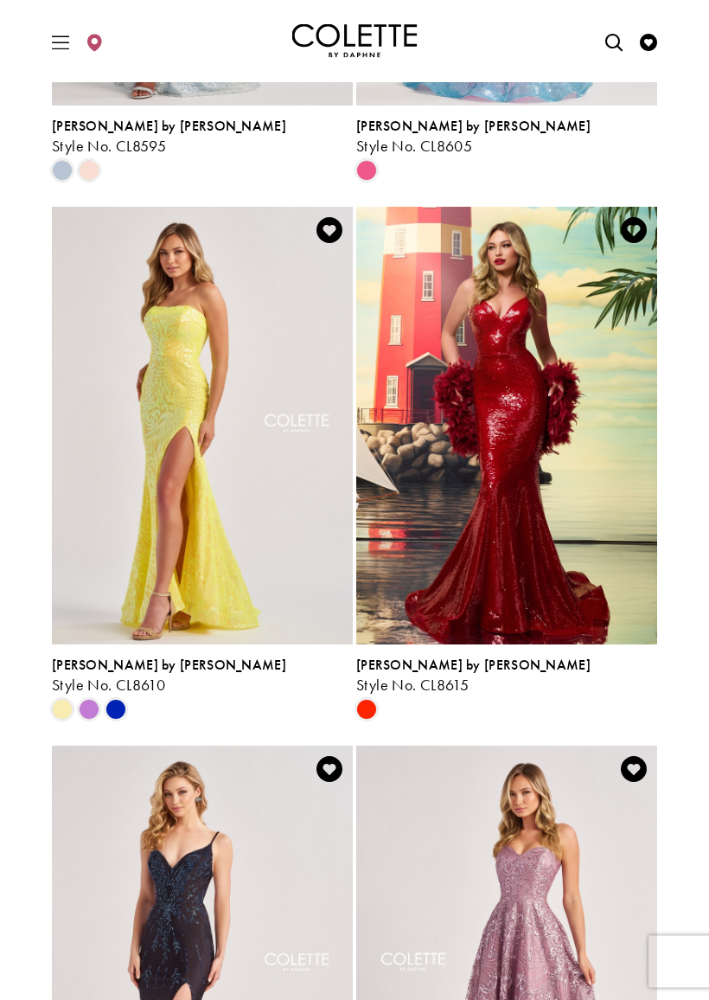
click at [98, 707] on span "Product List" at bounding box center [89, 710] width 21 height 21
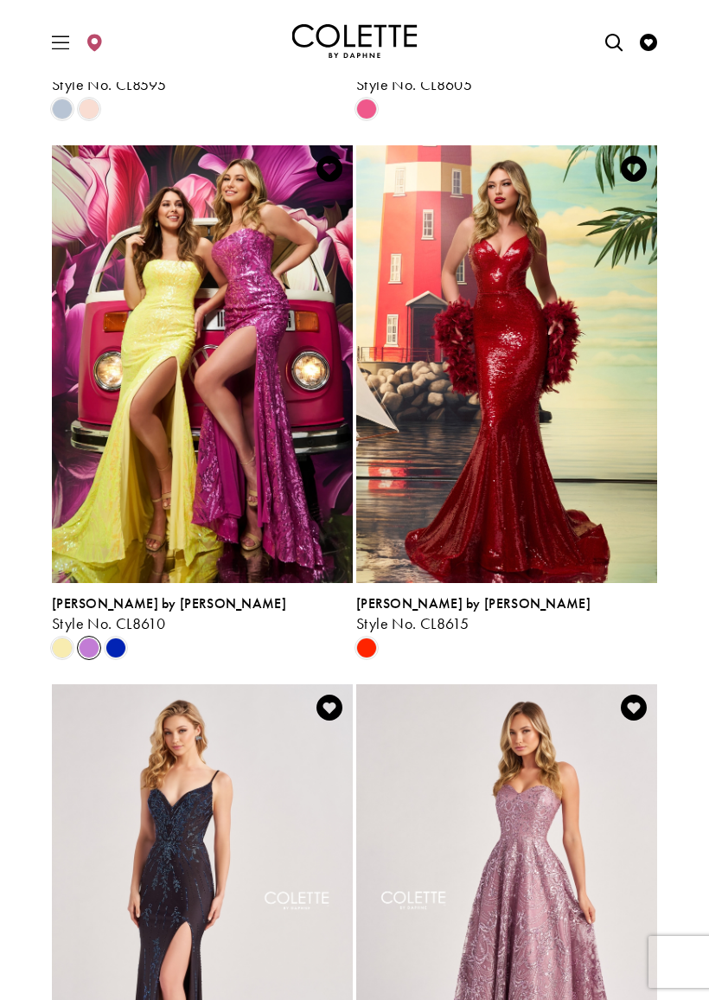
scroll to position [2006, 0]
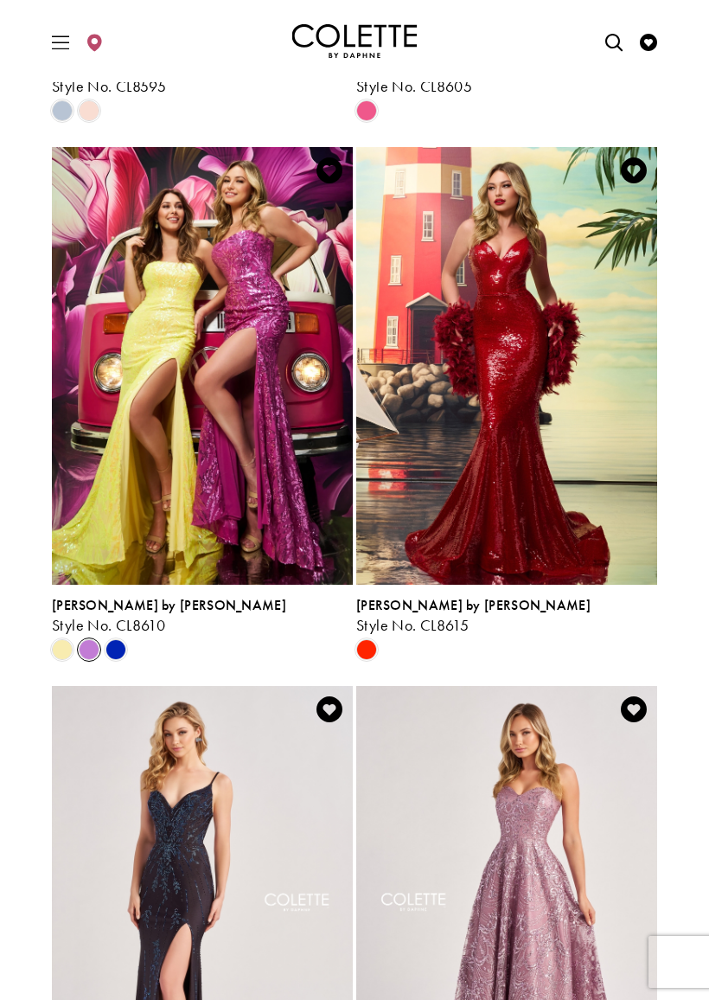
click at [126, 650] on span "Product List" at bounding box center [116, 649] width 21 height 21
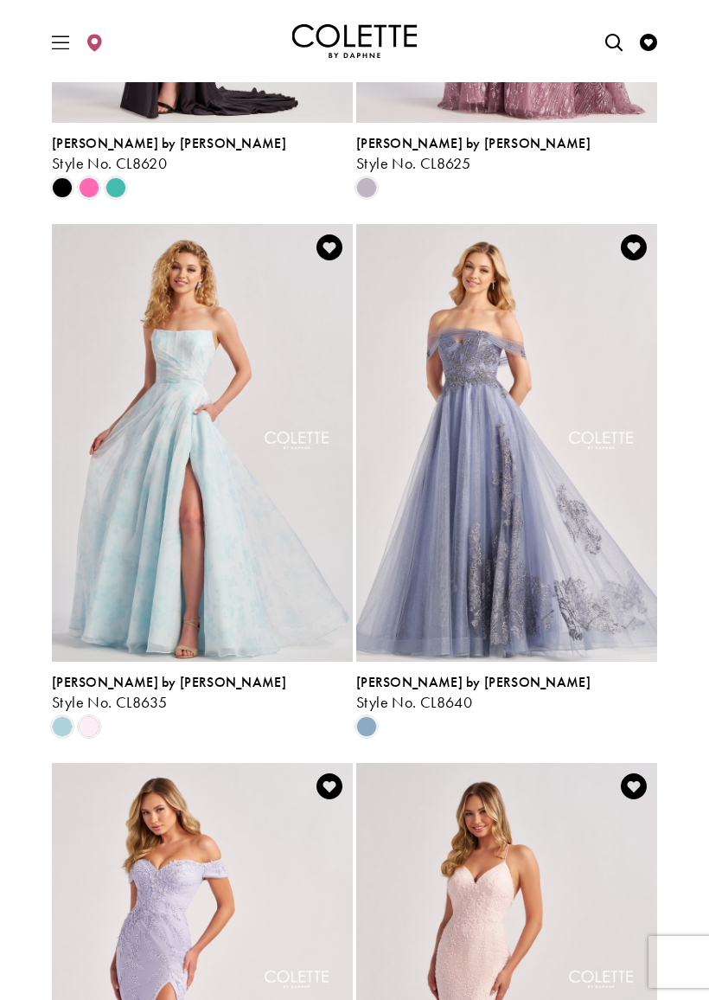
scroll to position [3019, 0]
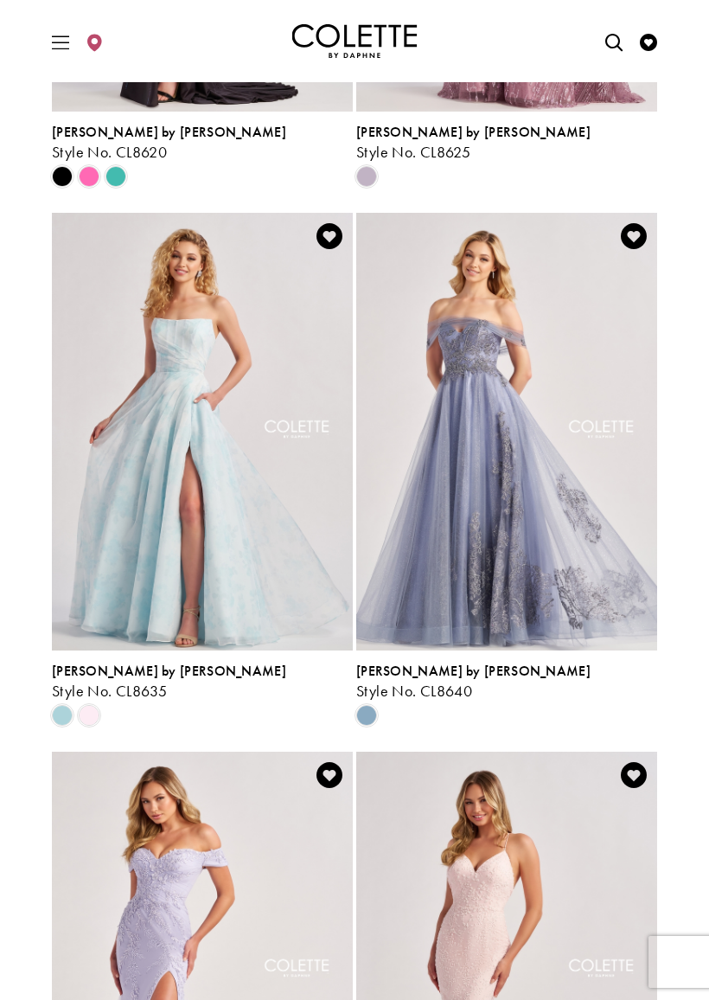
click at [95, 708] on span "Product List" at bounding box center [89, 715] width 21 height 21
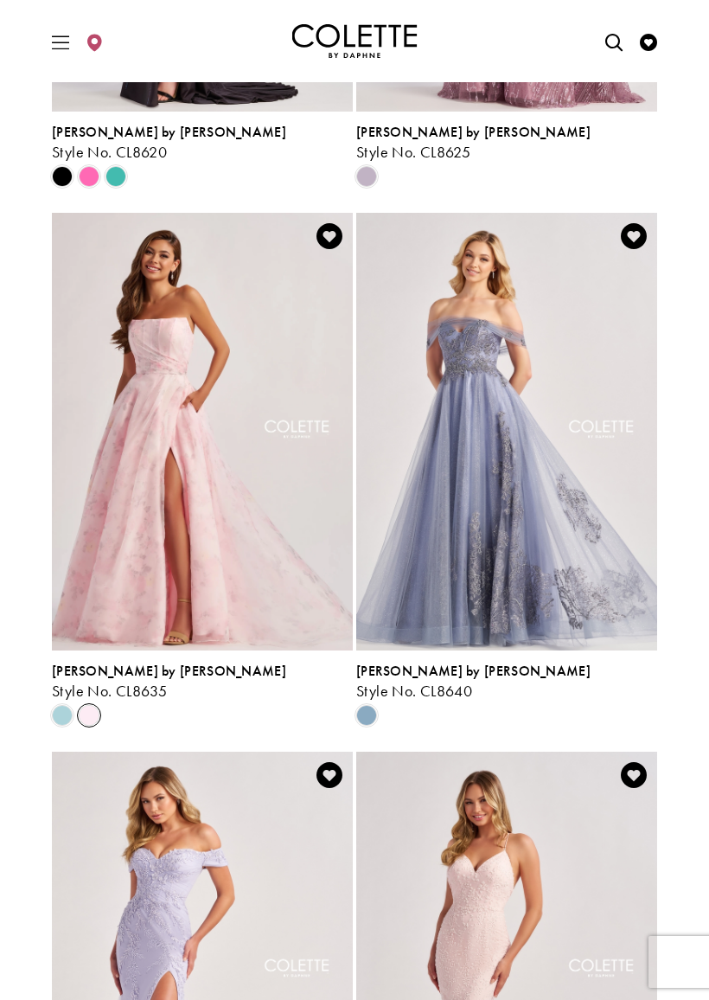
click at [67, 709] on span "Product List" at bounding box center [62, 715] width 21 height 21
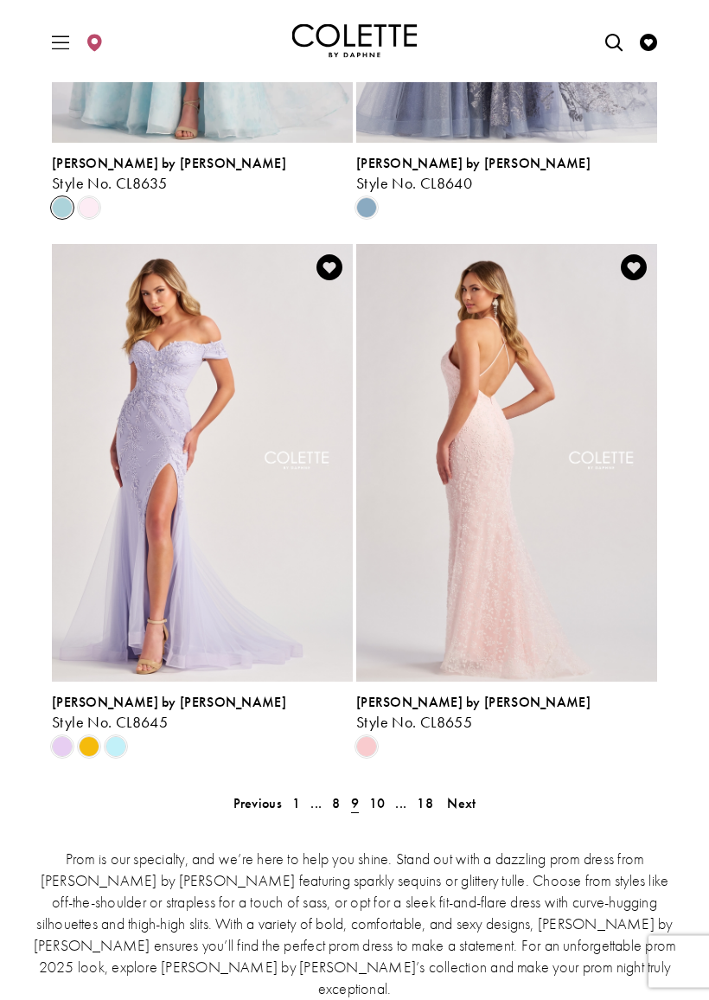
scroll to position [3534, 0]
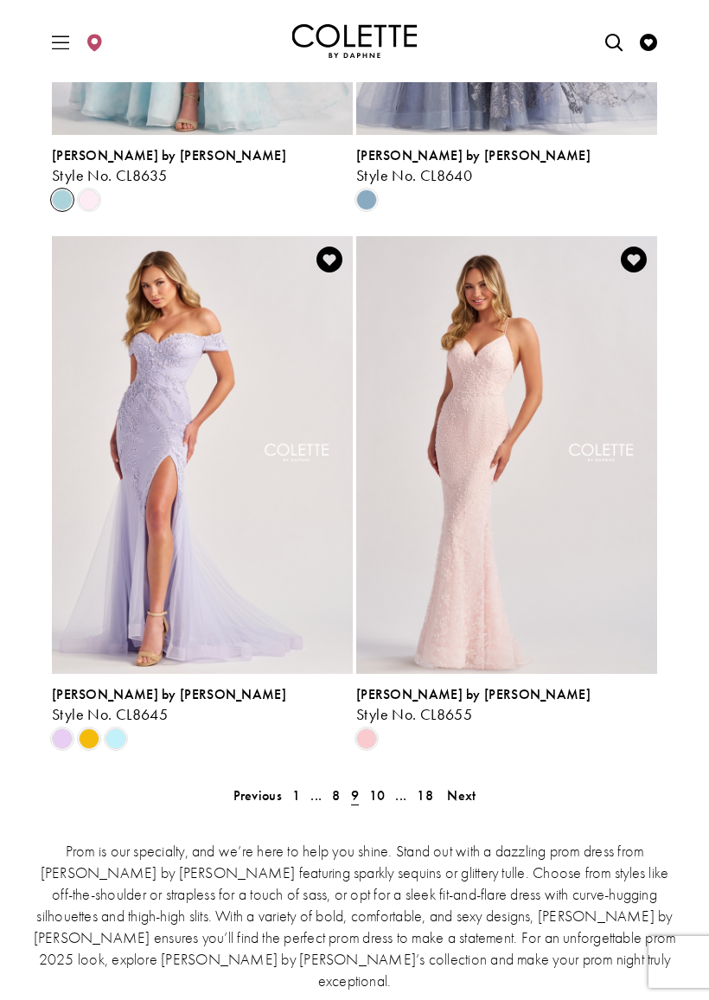
click at [81, 613] on img "Visit Colette by Daphne Style No. CL8645 Page" at bounding box center [202, 455] width 301 height 438
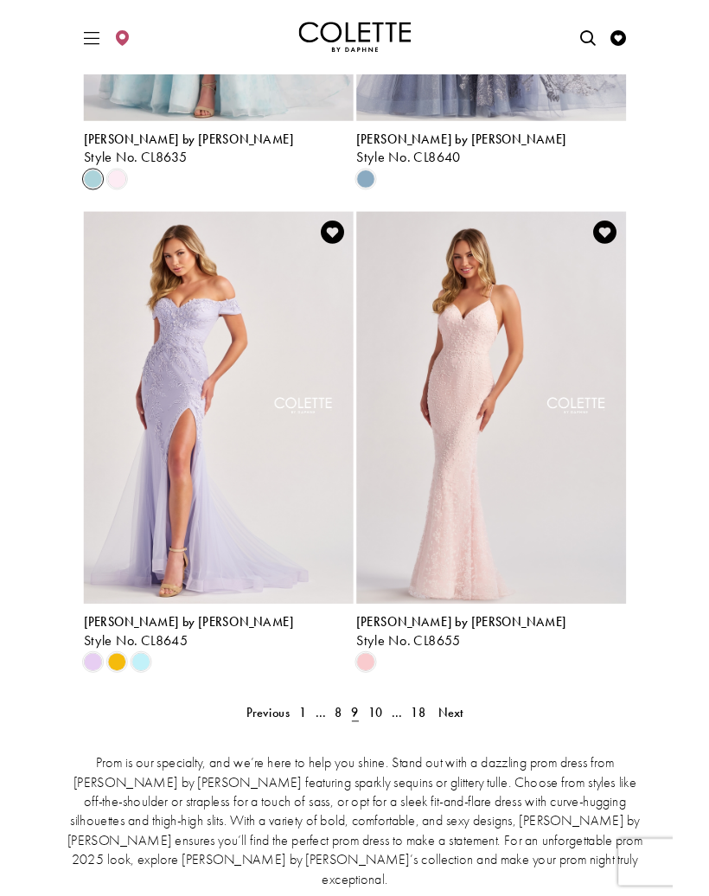
scroll to position [3583, 0]
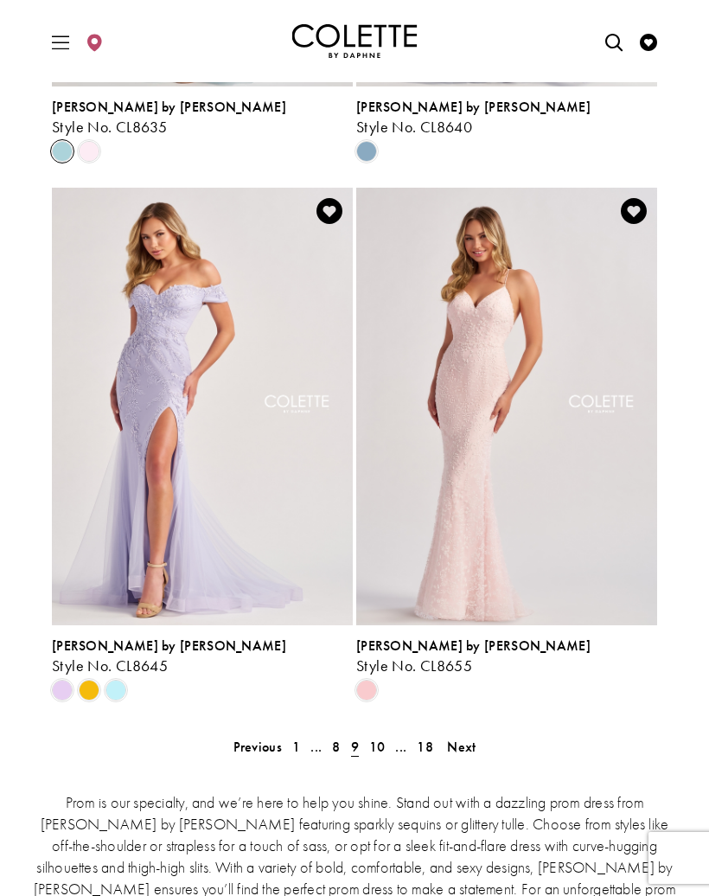
click at [382, 740] on span "10" at bounding box center [377, 747] width 16 height 18
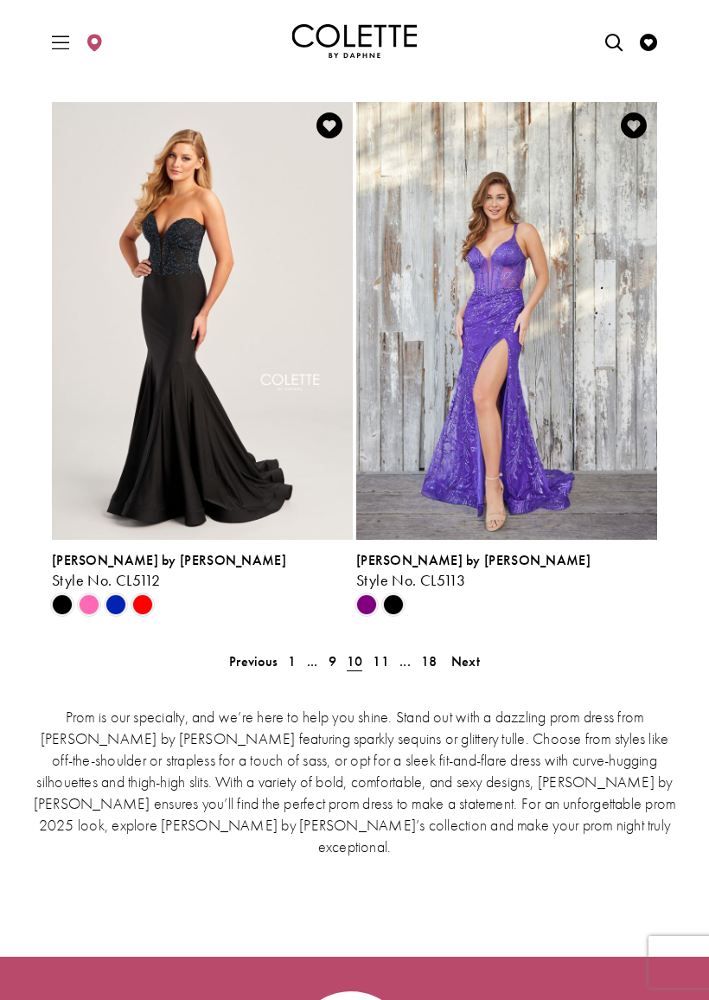
scroll to position [3673, 0]
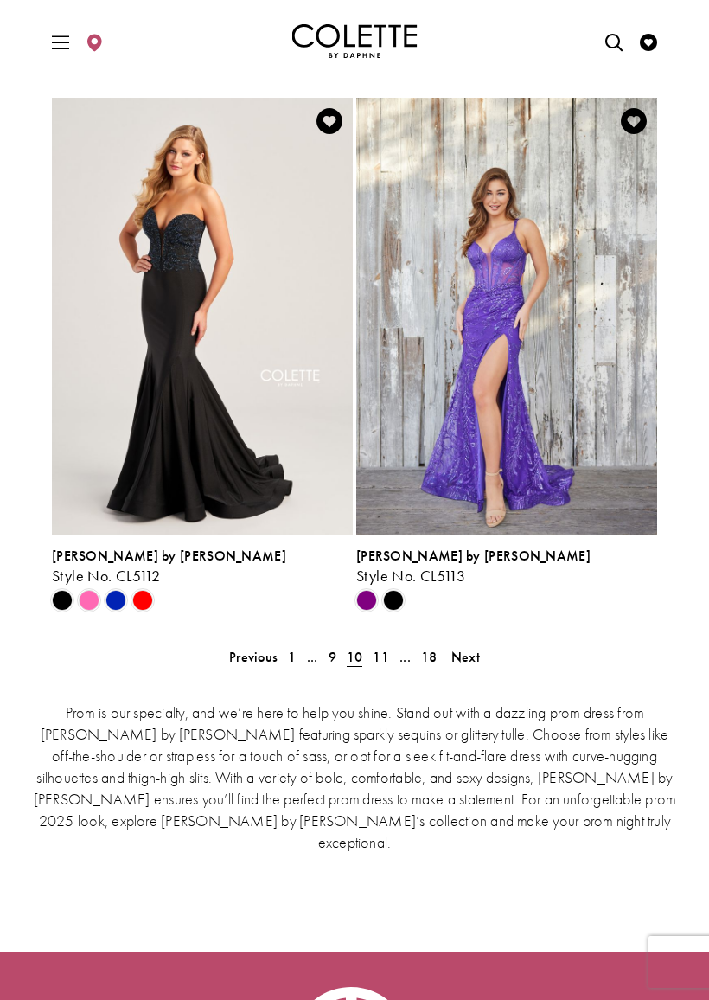
click at [93, 606] on span "Product List" at bounding box center [89, 600] width 21 height 21
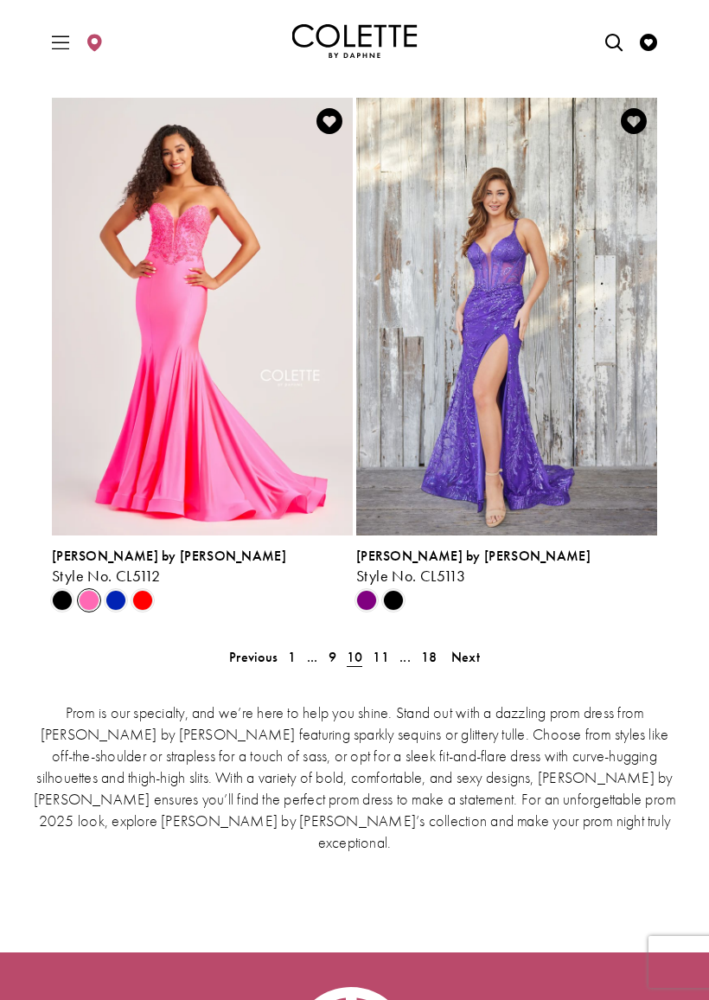
click at [375, 663] on span "11" at bounding box center [381, 657] width 16 height 18
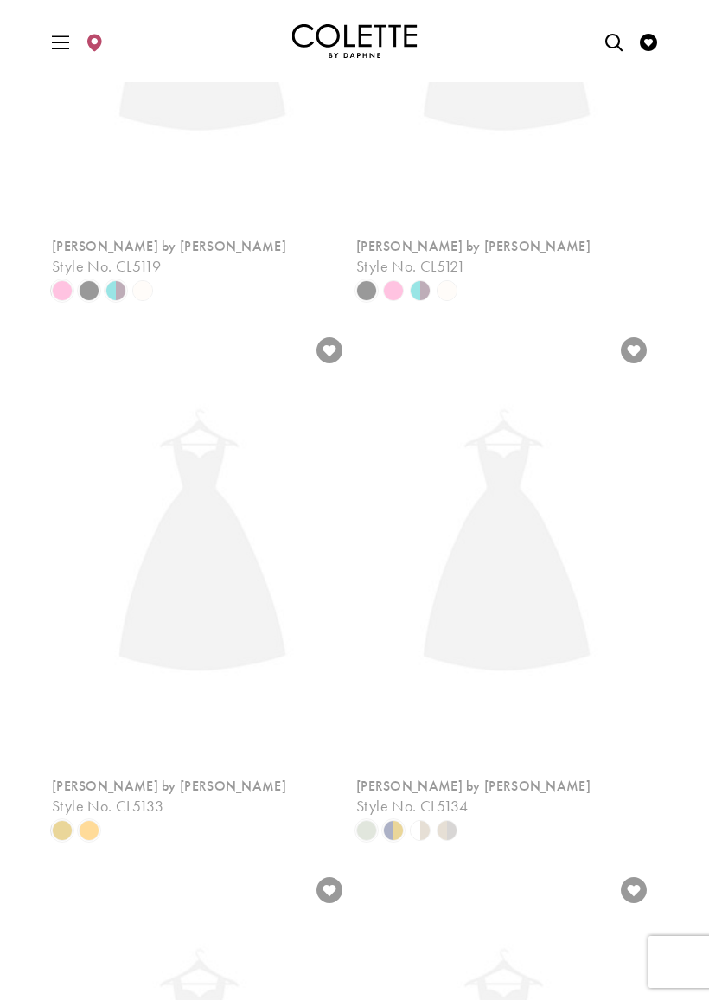
scroll to position [452, 0]
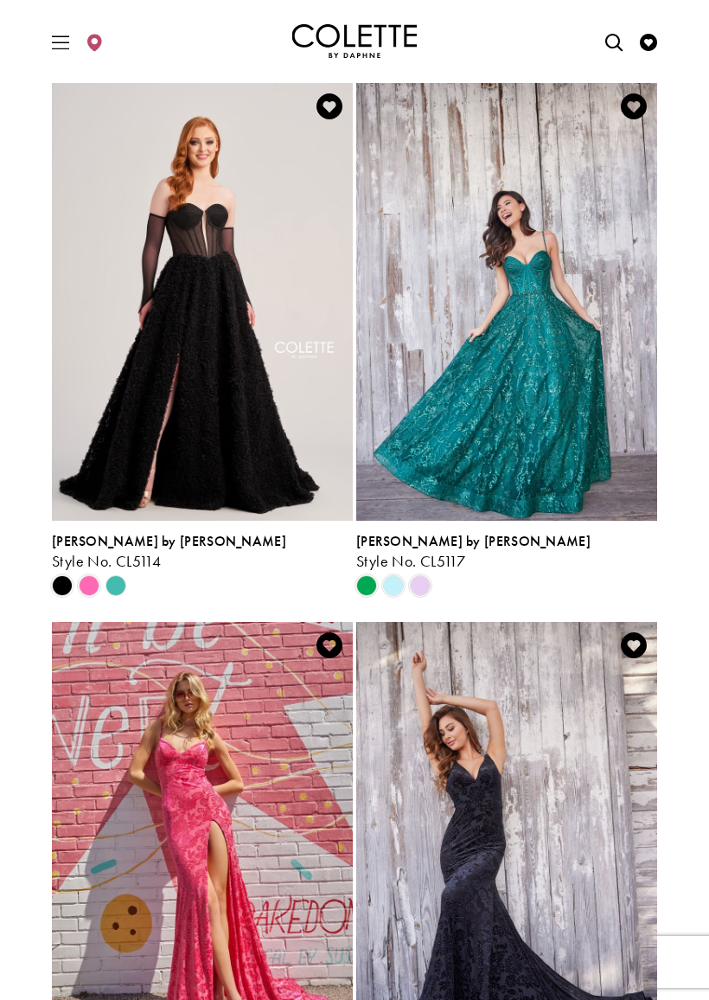
click at [426, 579] on span "Product List" at bounding box center [420, 585] width 21 height 21
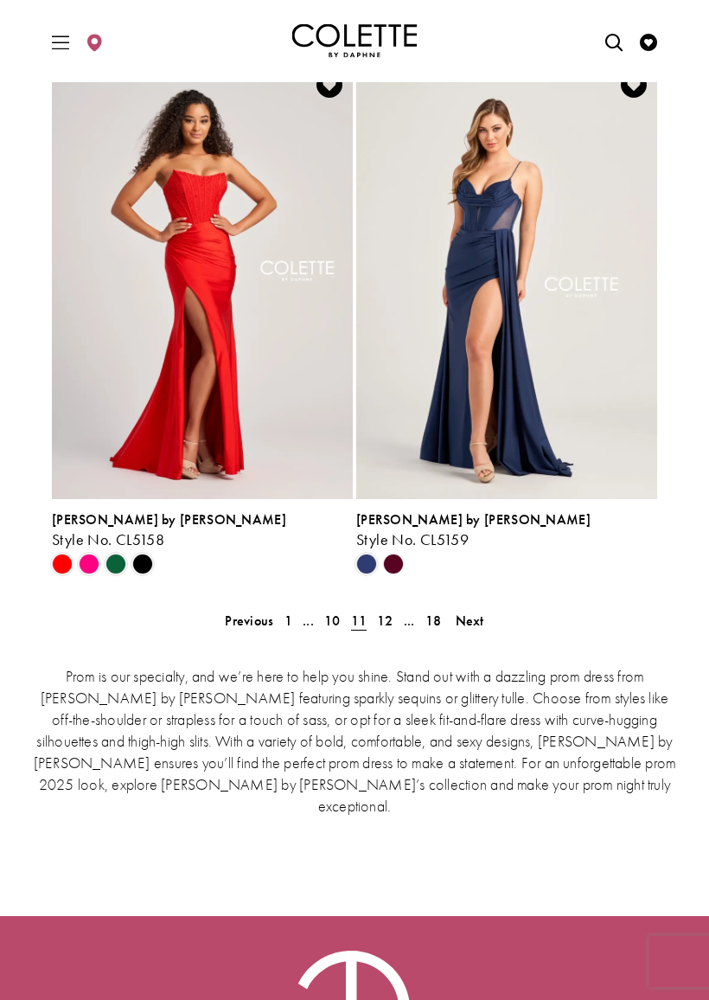
scroll to position [3713, 0]
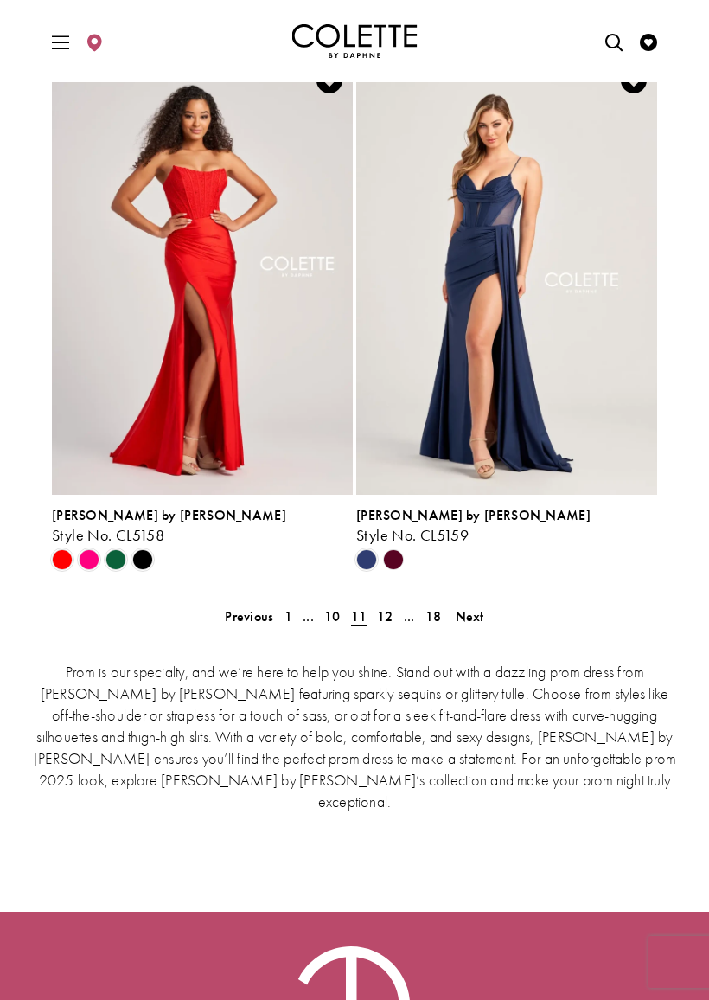
click at [388, 607] on span "12" at bounding box center [385, 616] width 16 height 18
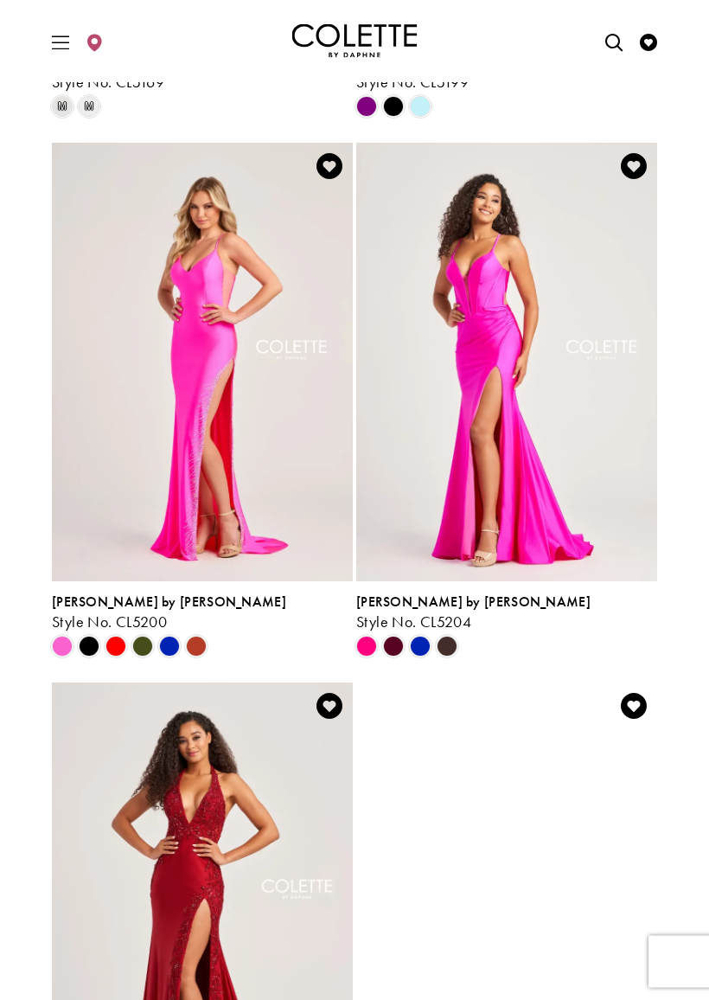
scroll to position [1477, 0]
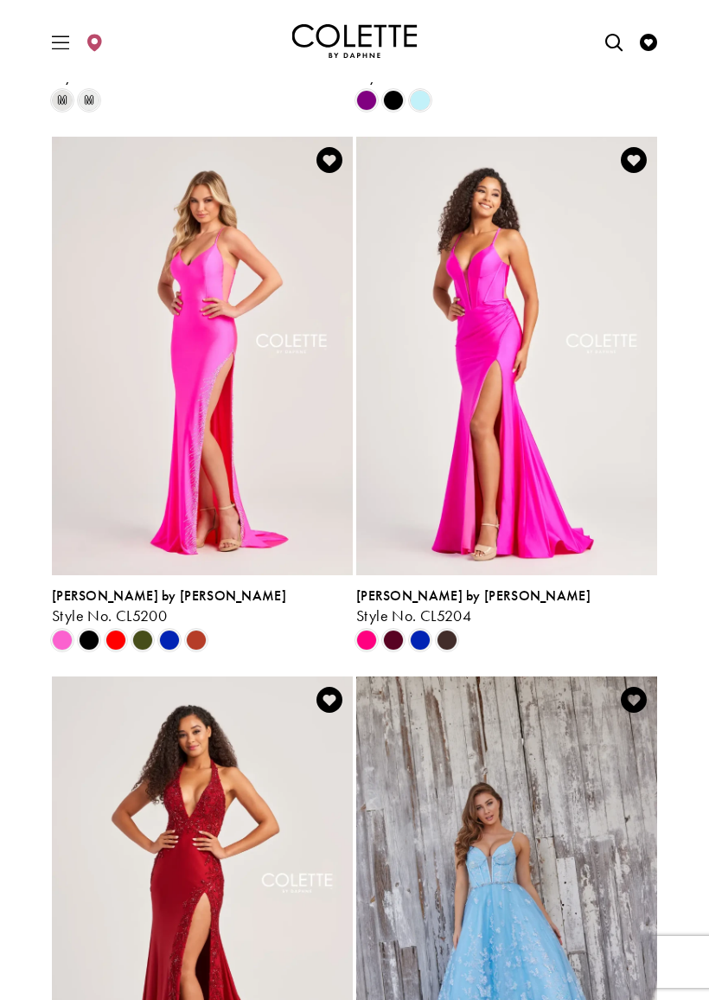
click at [402, 631] on span "Product List" at bounding box center [393, 640] width 21 height 21
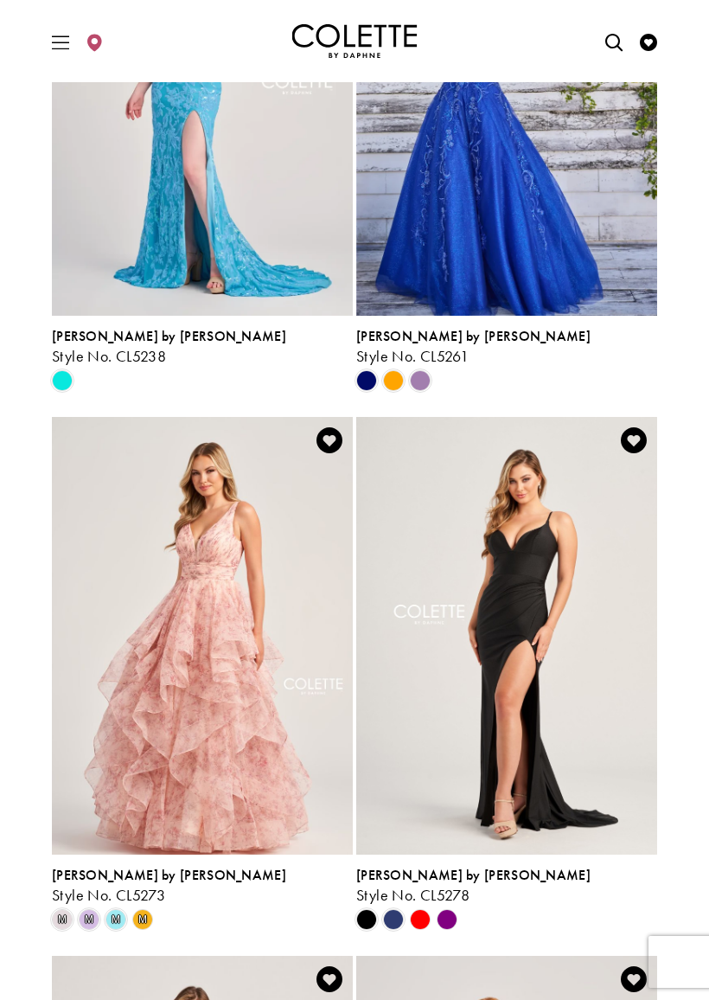
click at [419, 376] on span "Product List" at bounding box center [420, 380] width 21 height 21
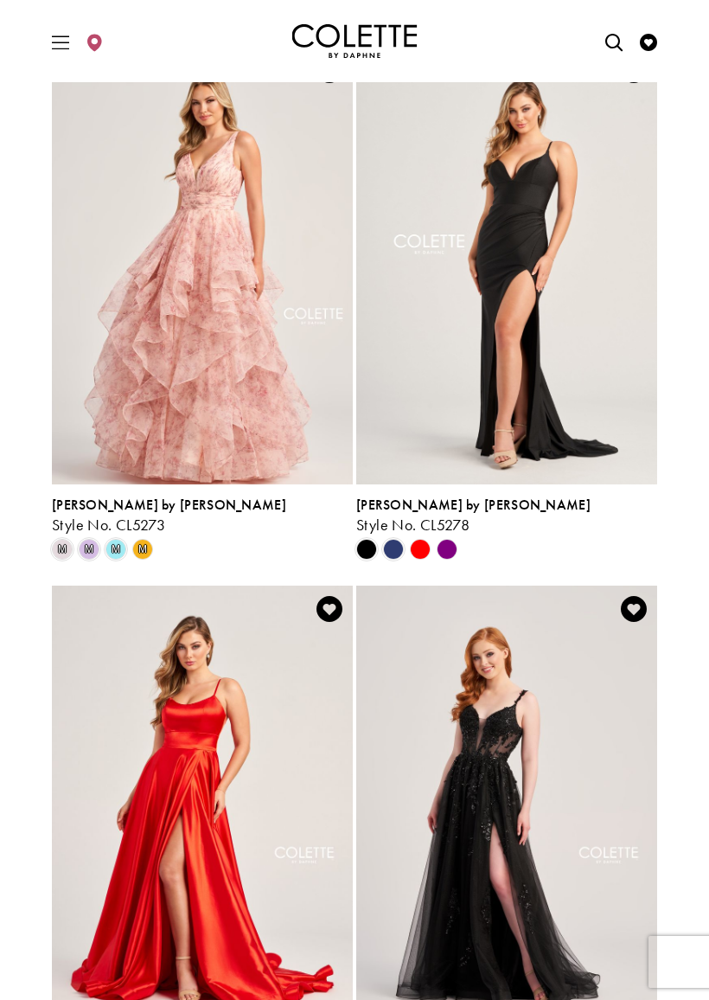
scroll to position [3184, 0]
click at [90, 544] on span "m" at bounding box center [89, 550] width 21 height 21
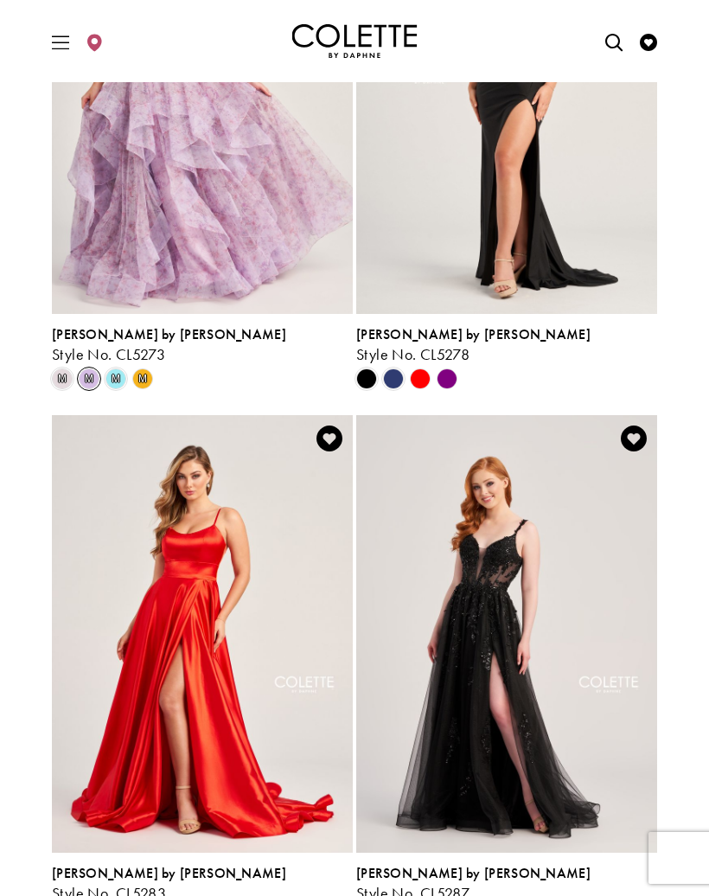
scroll to position [3339, 0]
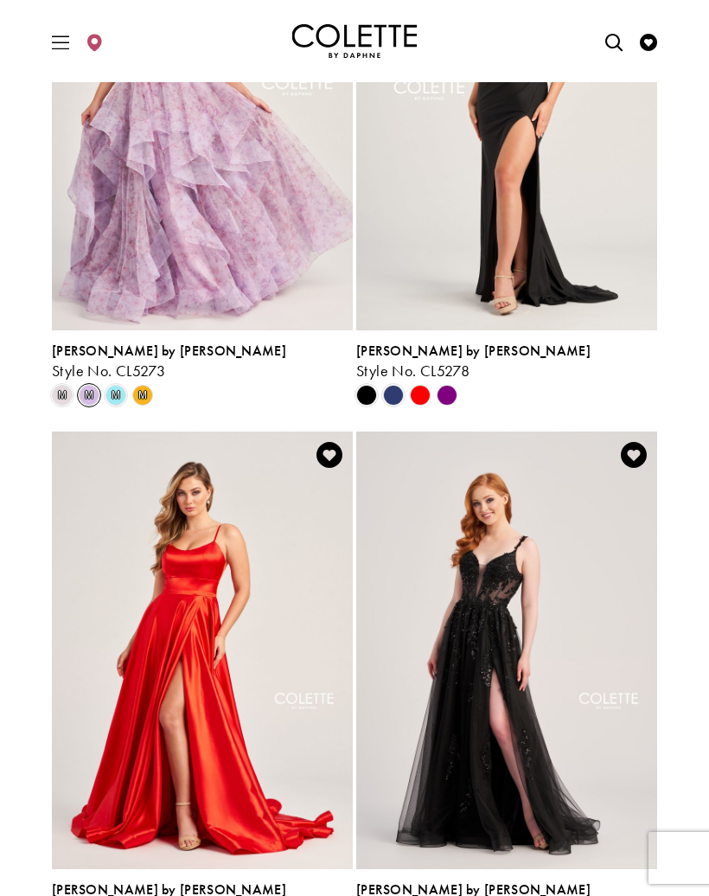
click at [452, 395] on polygon "Product List" at bounding box center [446, 395] width 27 height 27
click at [451, 393] on polygon "Product List" at bounding box center [446, 395] width 27 height 27
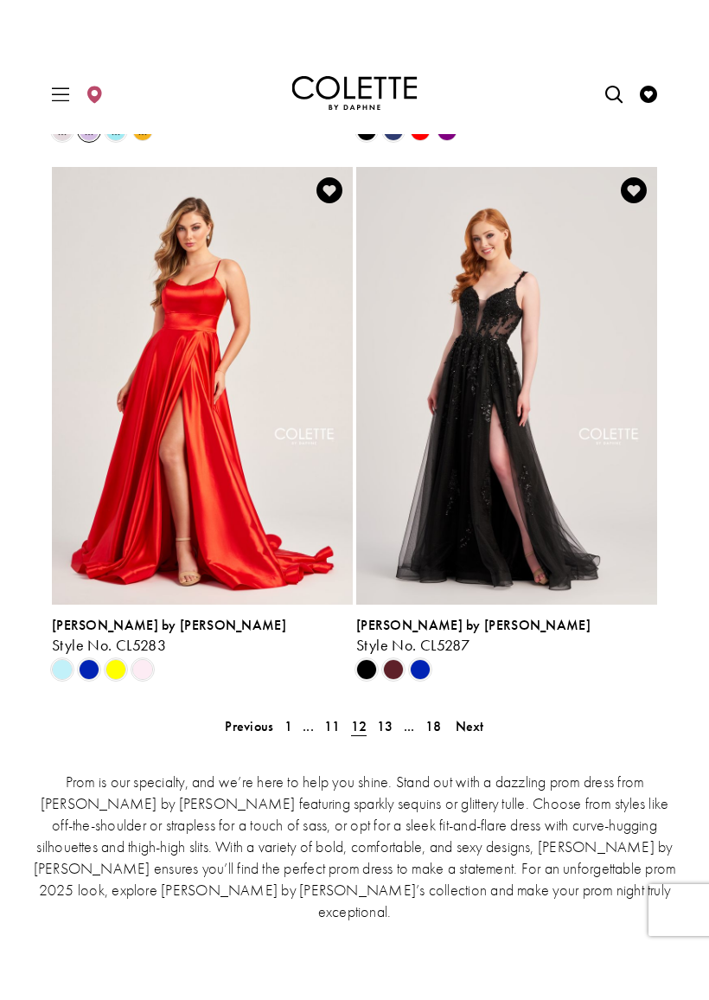
scroll to position [3660, 0]
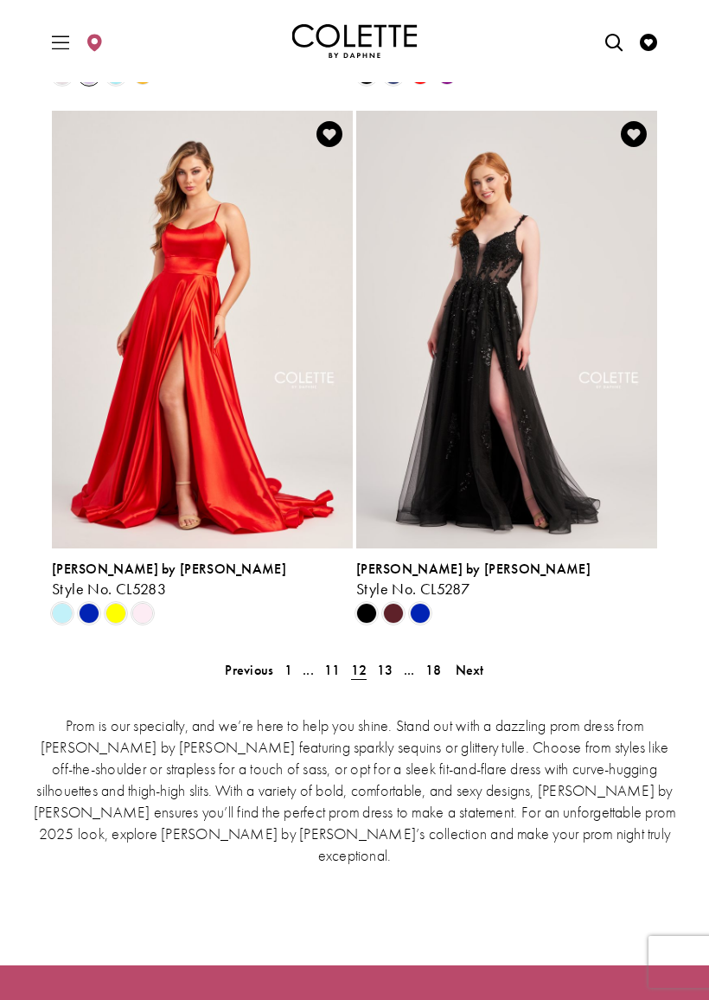
click at [388, 664] on span "13" at bounding box center [385, 670] width 16 height 18
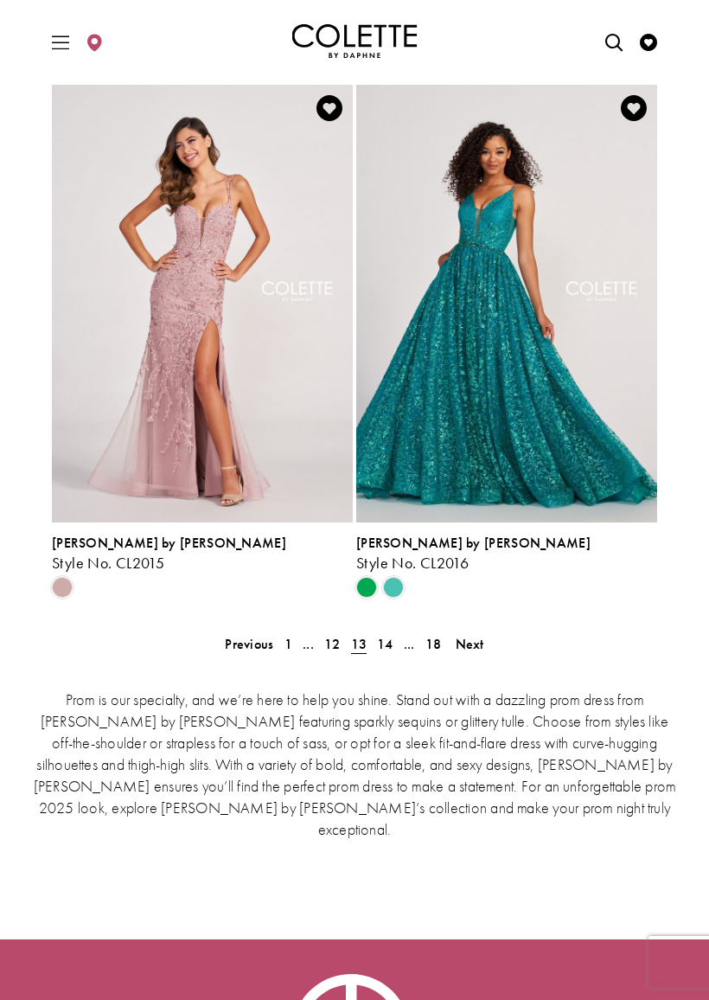
click at [395, 639] on link "14" at bounding box center [385, 644] width 27 height 25
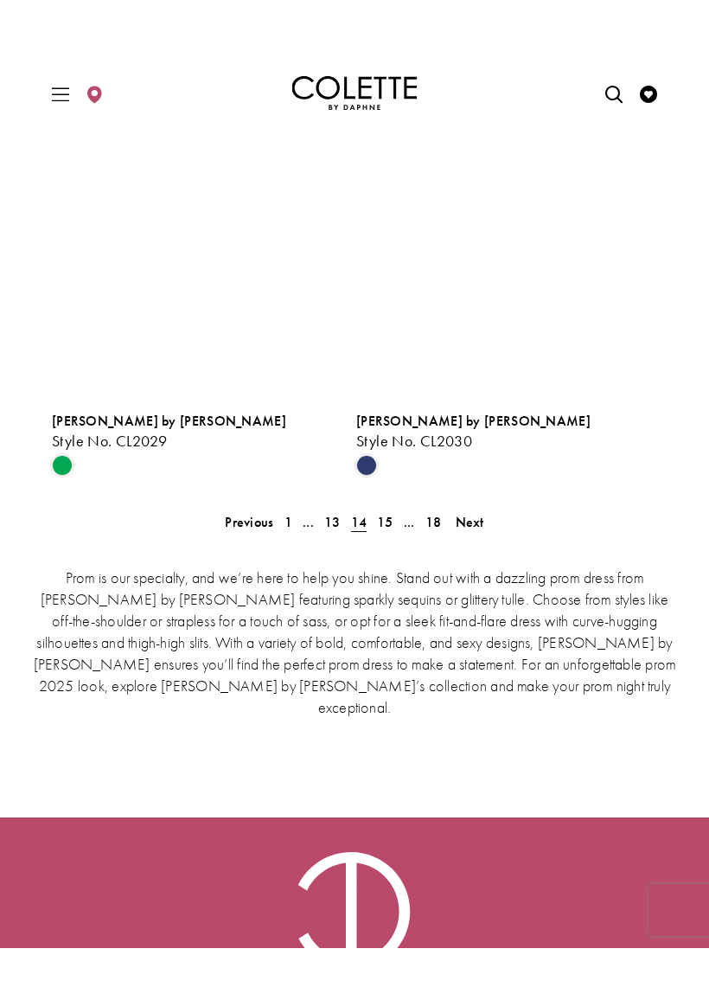
scroll to position [3877, 0]
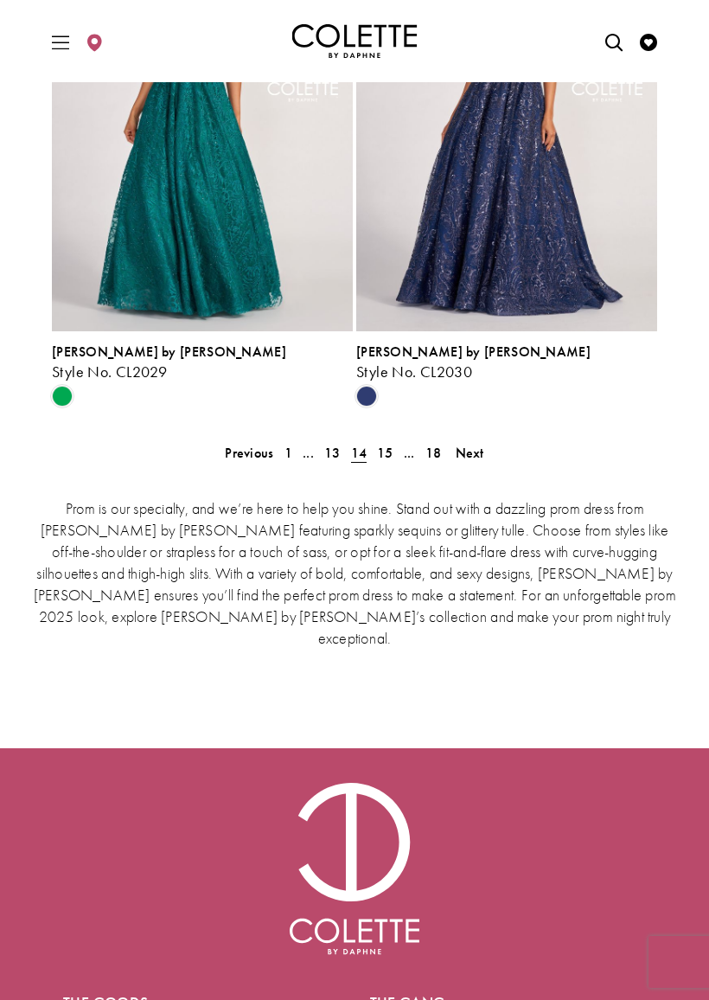
click at [394, 457] on link "15" at bounding box center [385, 452] width 27 height 25
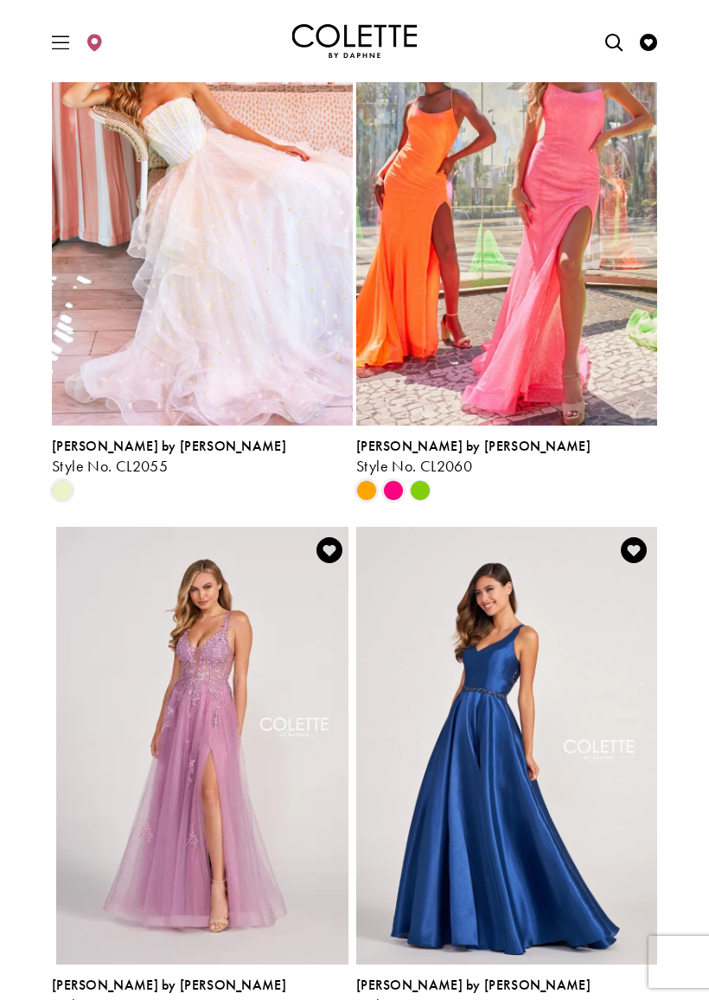
scroll to position [2707, 0]
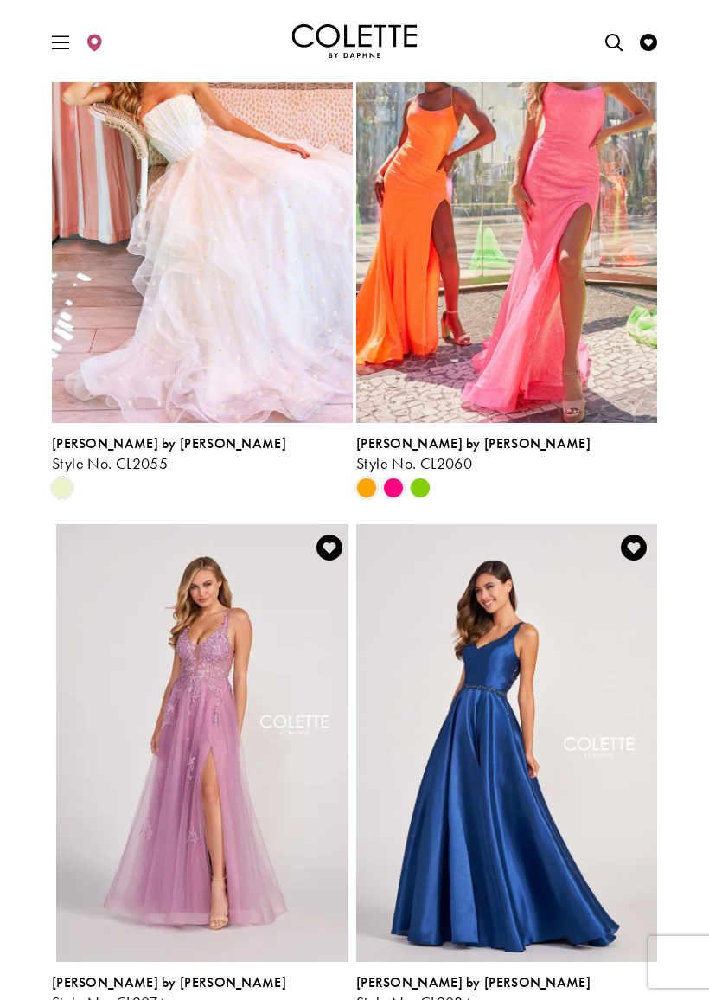
click at [428, 488] on polygon "Product List" at bounding box center [420, 487] width 27 height 27
click at [397, 482] on span "Product List" at bounding box center [393, 488] width 21 height 21
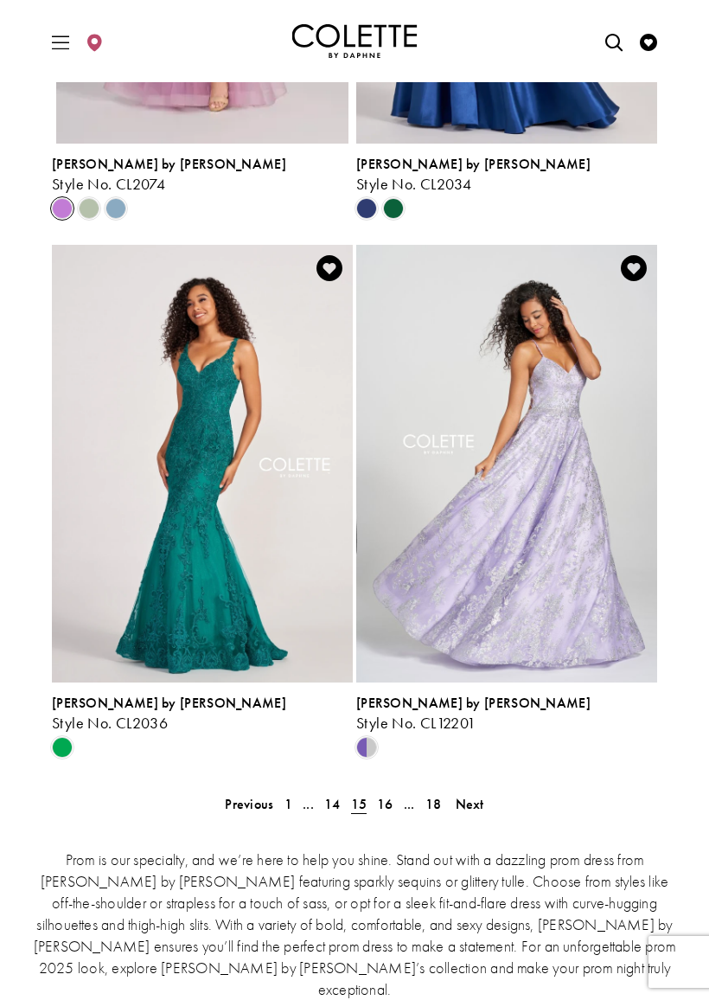
click at [385, 795] on span "16" at bounding box center [385, 804] width 16 height 18
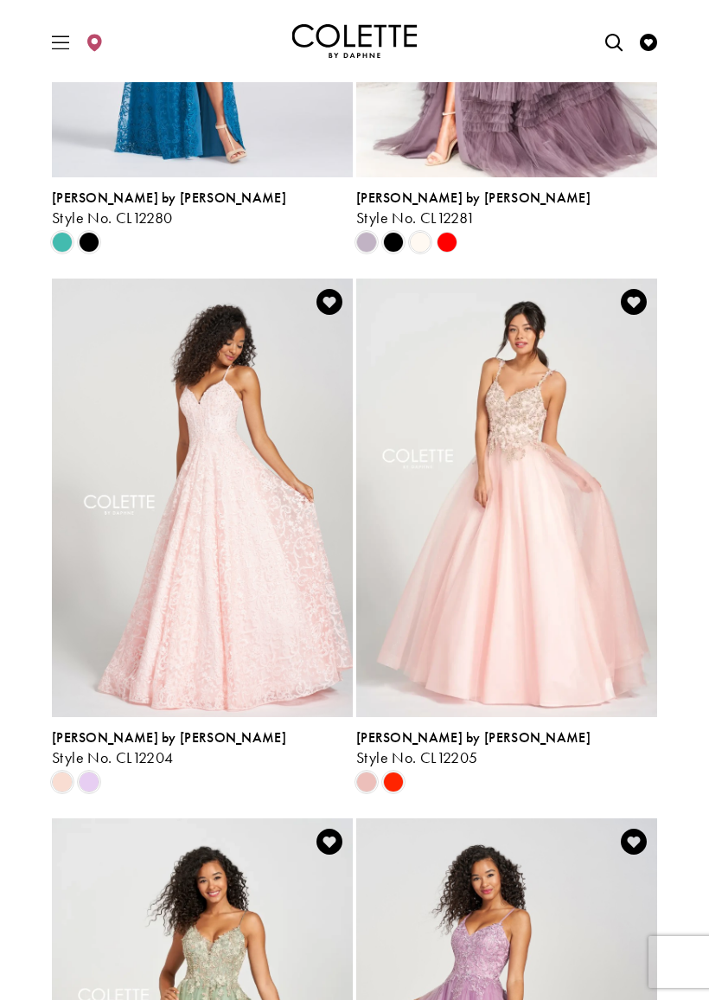
scroll to position [1339, 0]
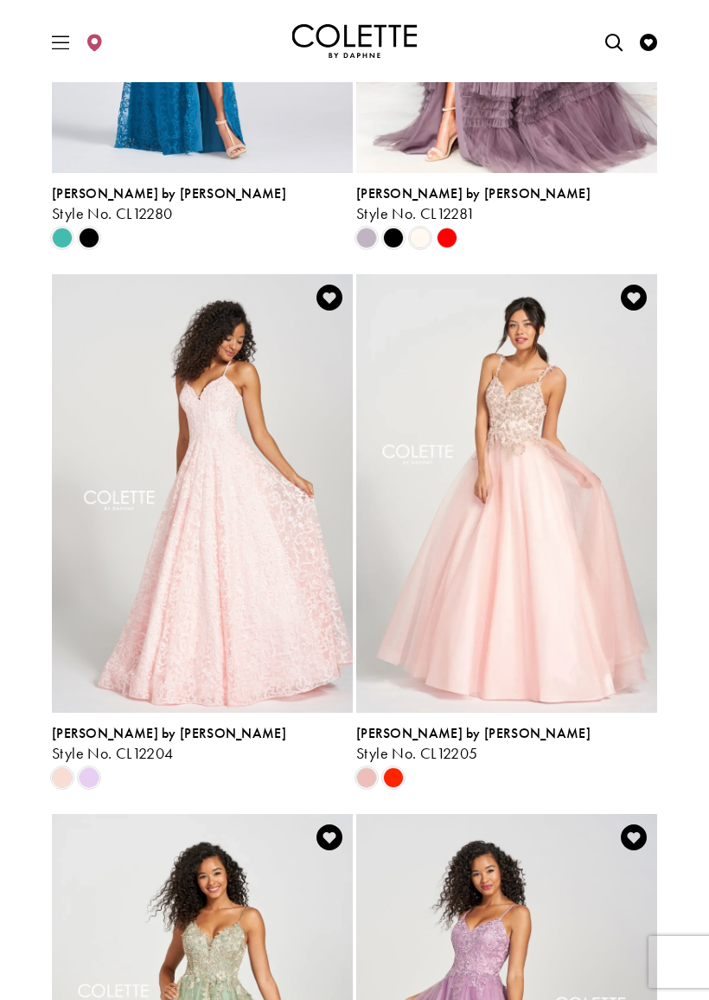
click at [92, 764] on div "Product List" at bounding box center [88, 777] width 27 height 27
click at [93, 771] on span "Product List" at bounding box center [89, 777] width 21 height 21
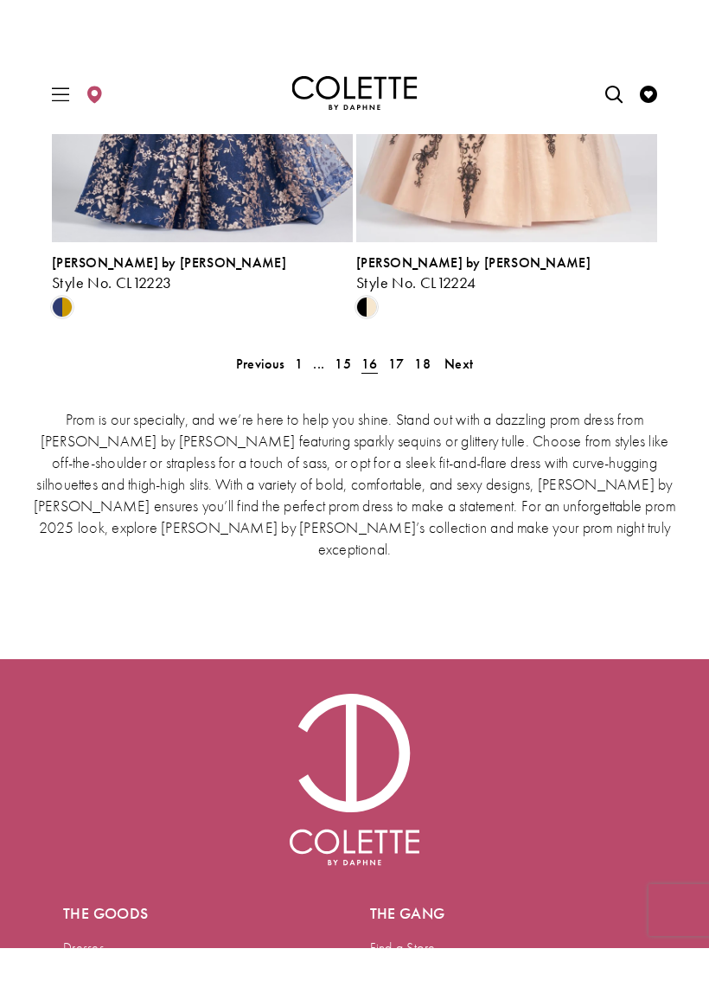
scroll to position [4019, 0]
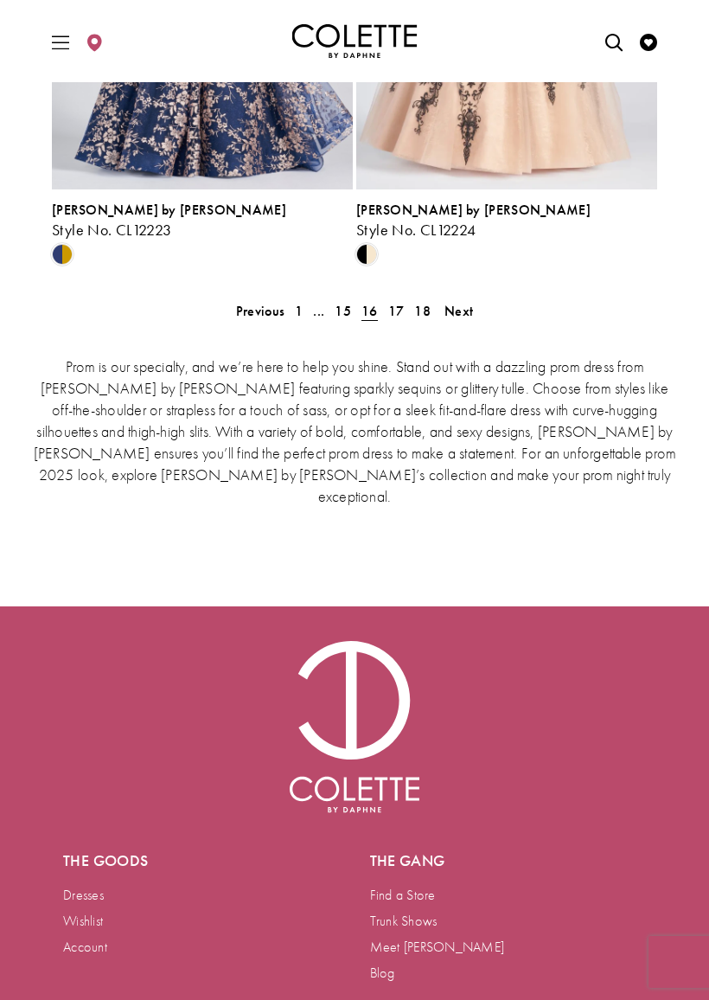
click at [401, 309] on span "17" at bounding box center [396, 311] width 16 height 18
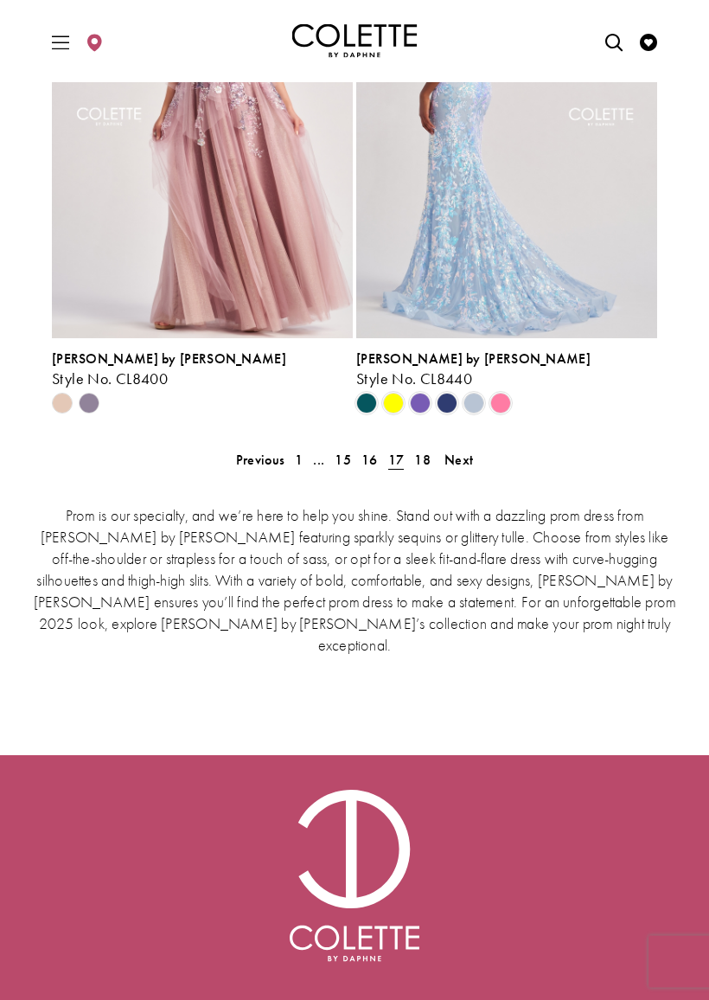
scroll to position [3870, 0]
click at [432, 459] on link "18" at bounding box center [422, 459] width 27 height 25
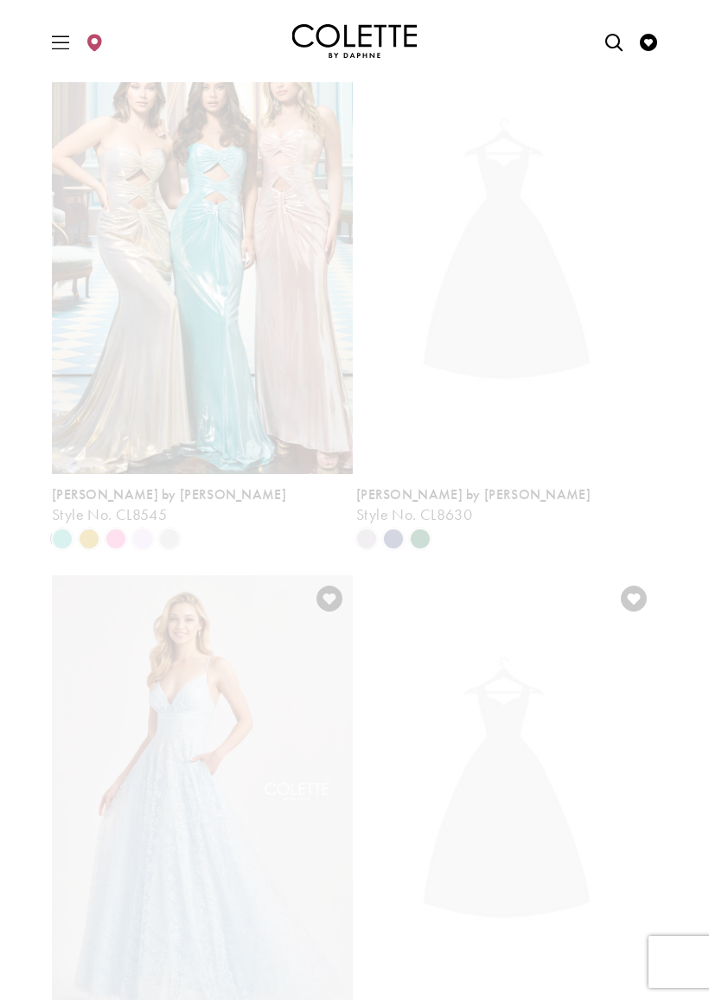
scroll to position [452, 0]
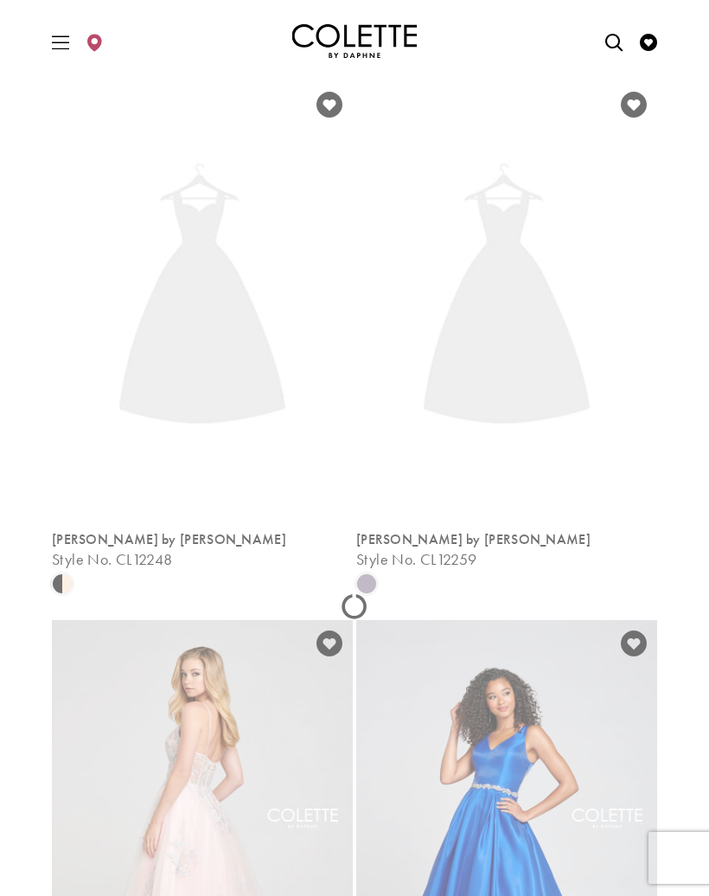
scroll to position [452, 0]
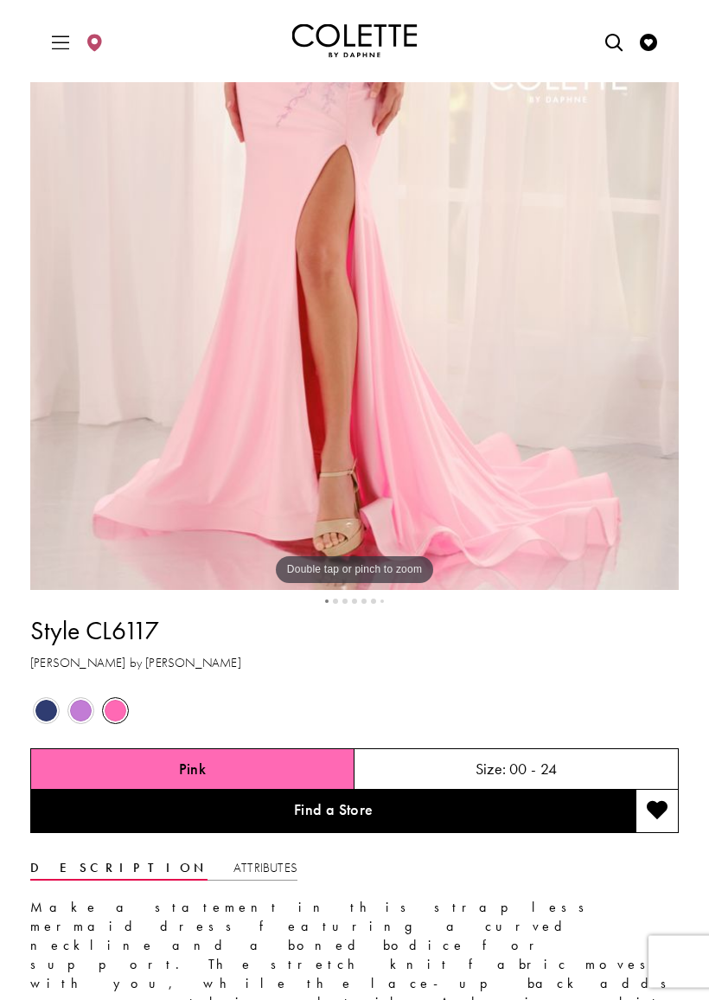
scroll to position [705, 0]
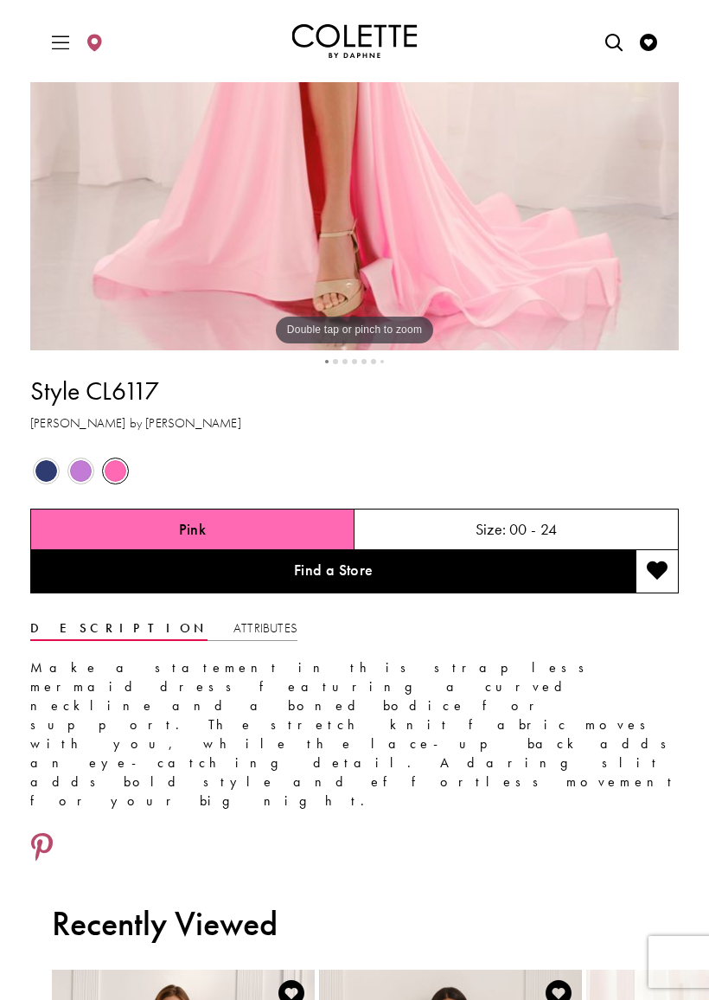
click at [79, 465] on span "Product color controls state depends on size chosen" at bounding box center [81, 471] width 22 height 22
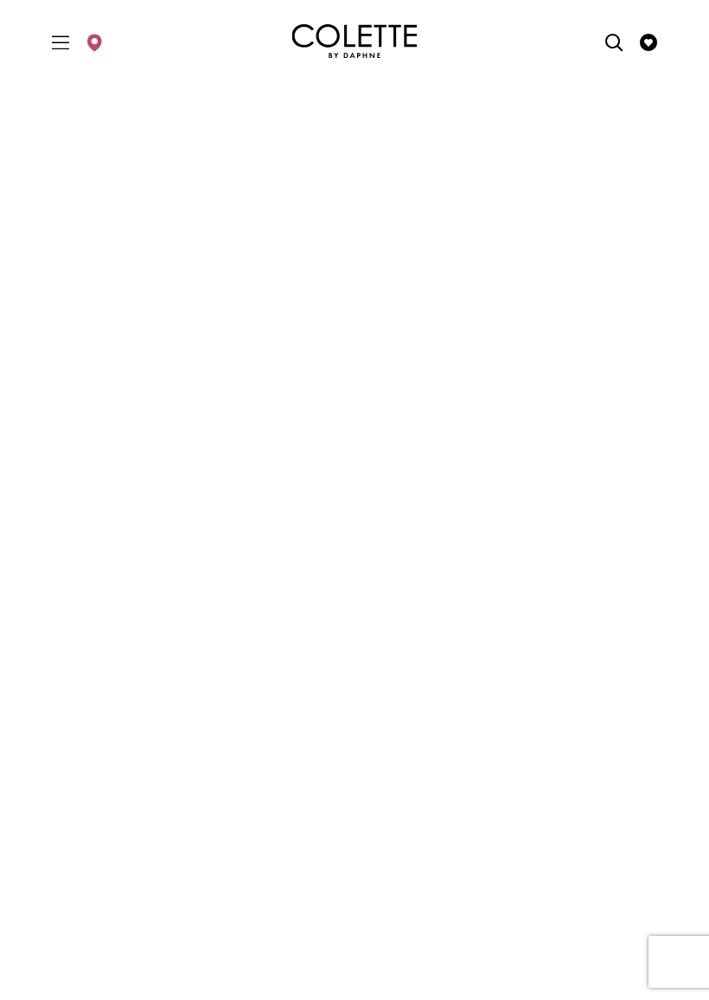
scroll to position [0, 0]
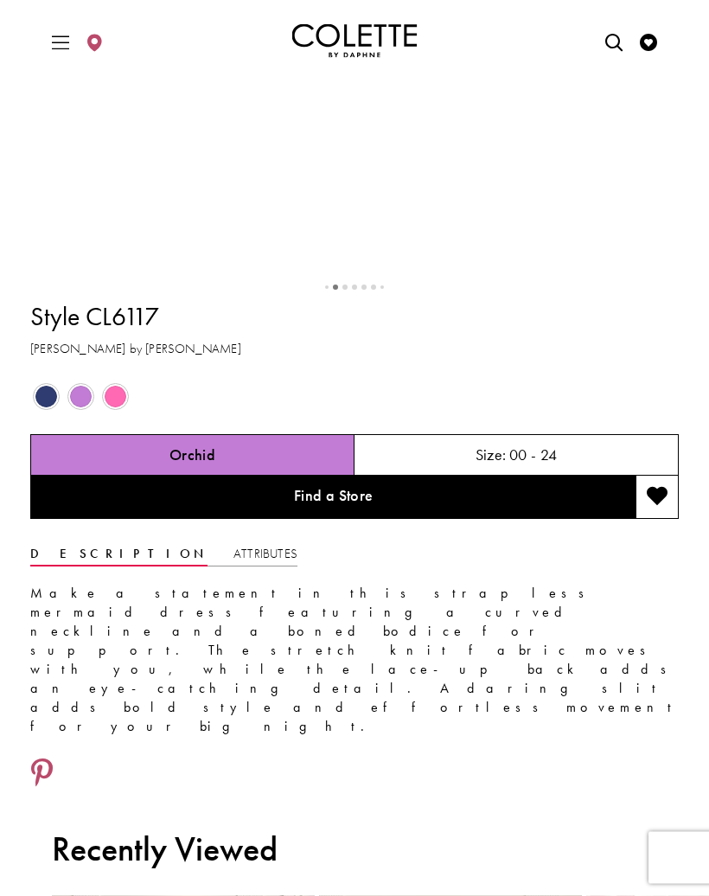
click at [90, 408] on span "Product color controls state depends on size chosen" at bounding box center [81, 398] width 22 height 22
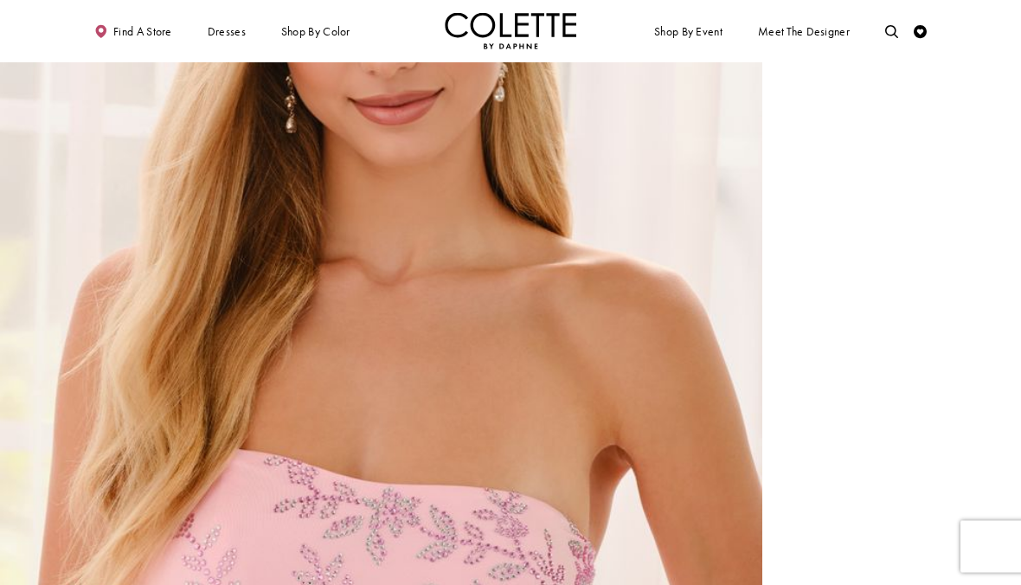
scroll to position [1903, 0]
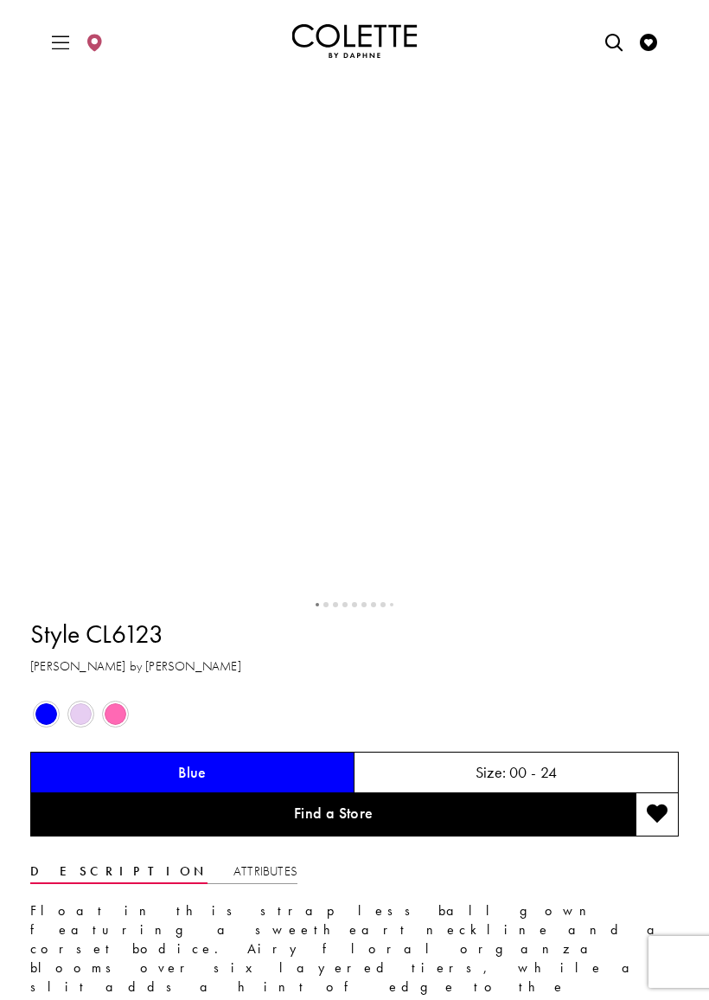
scroll to position [544, 0]
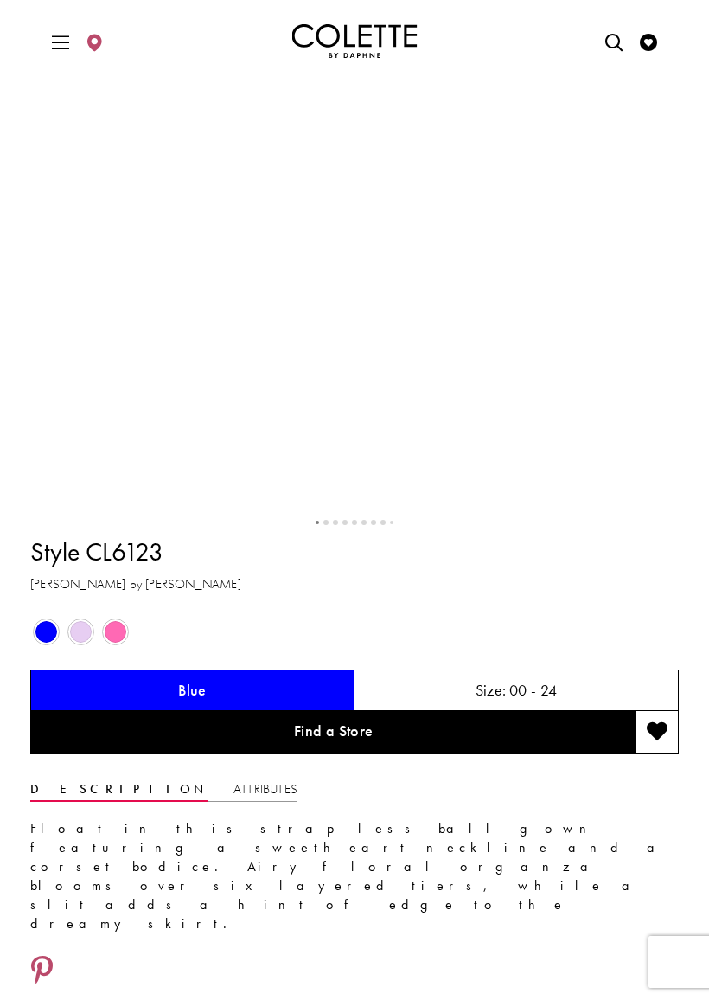
click at [91, 648] on div "Out of Stock" at bounding box center [81, 632] width 32 height 32
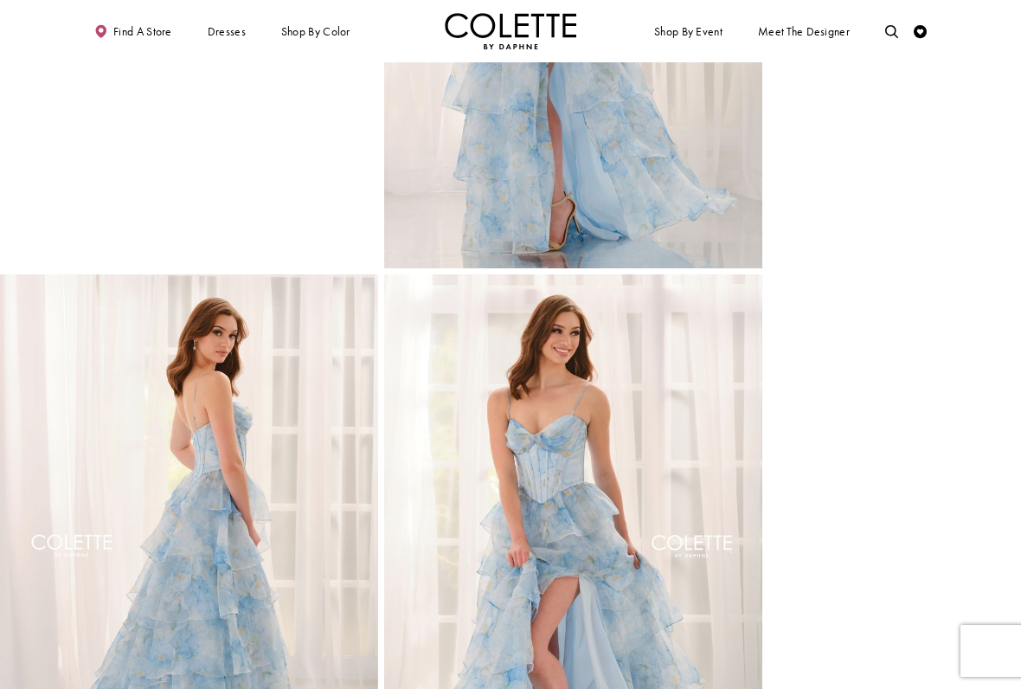
scroll to position [360, 0]
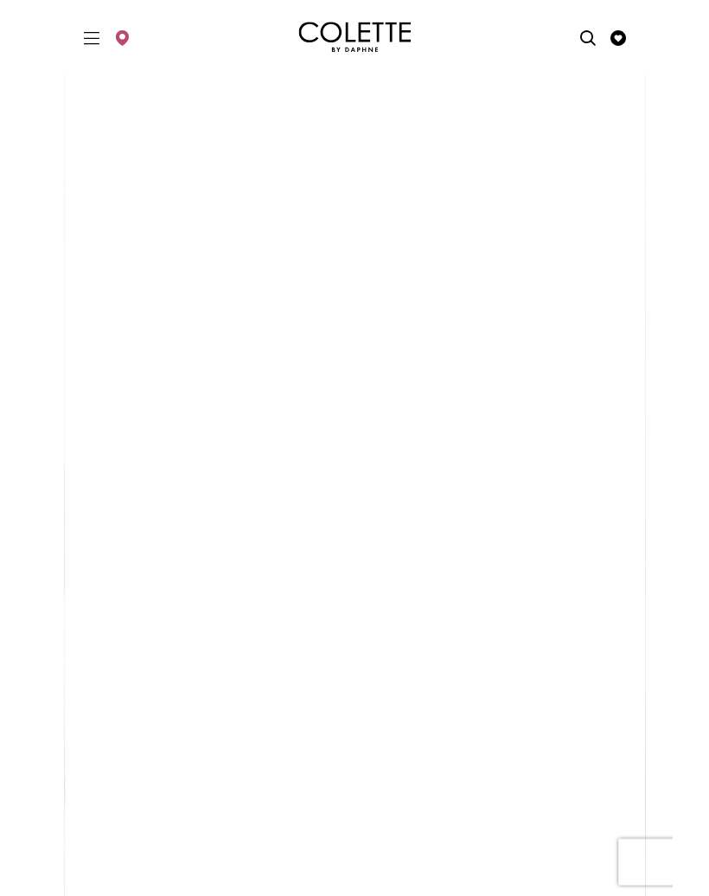
scroll to position [0, 0]
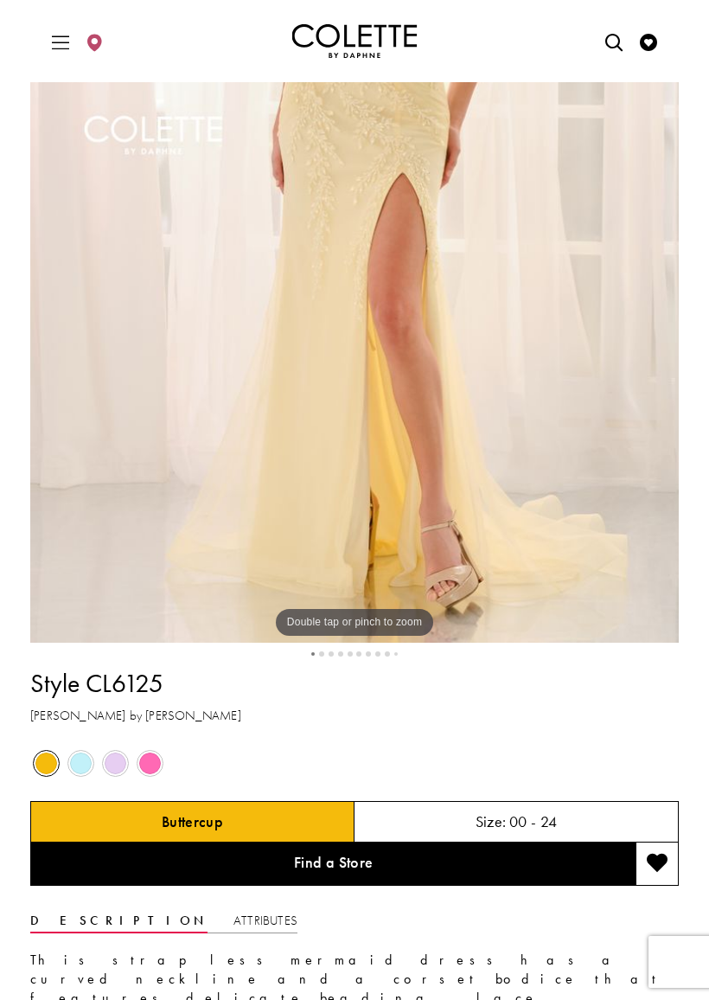
scroll to position [420, 0]
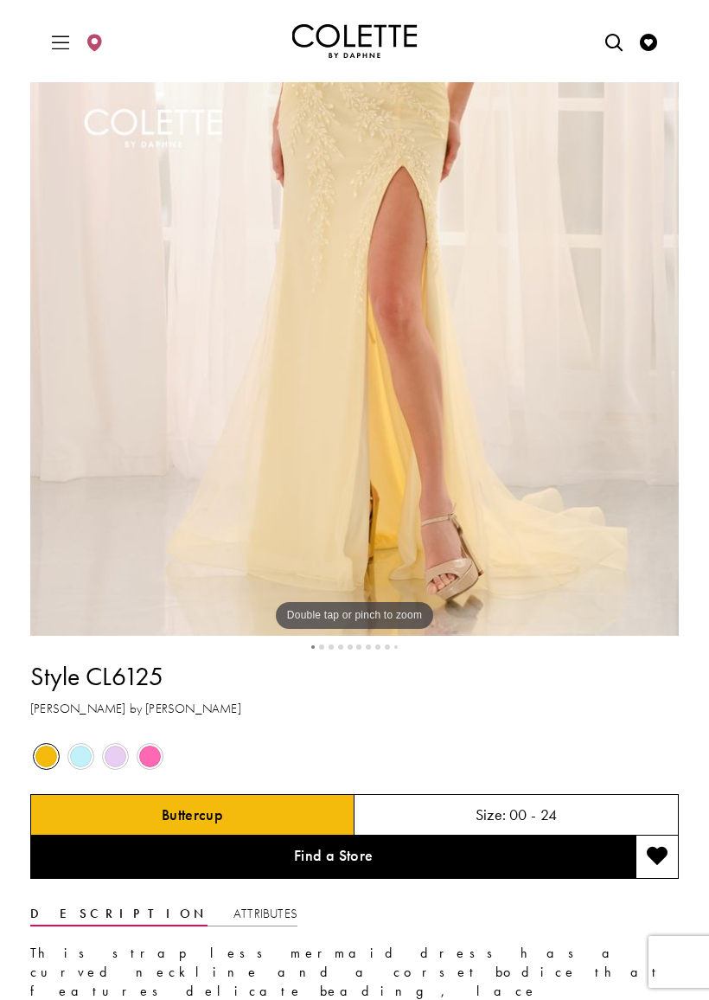
click at [115, 756] on span "Product color controls state depends on size chosen" at bounding box center [116, 757] width 22 height 22
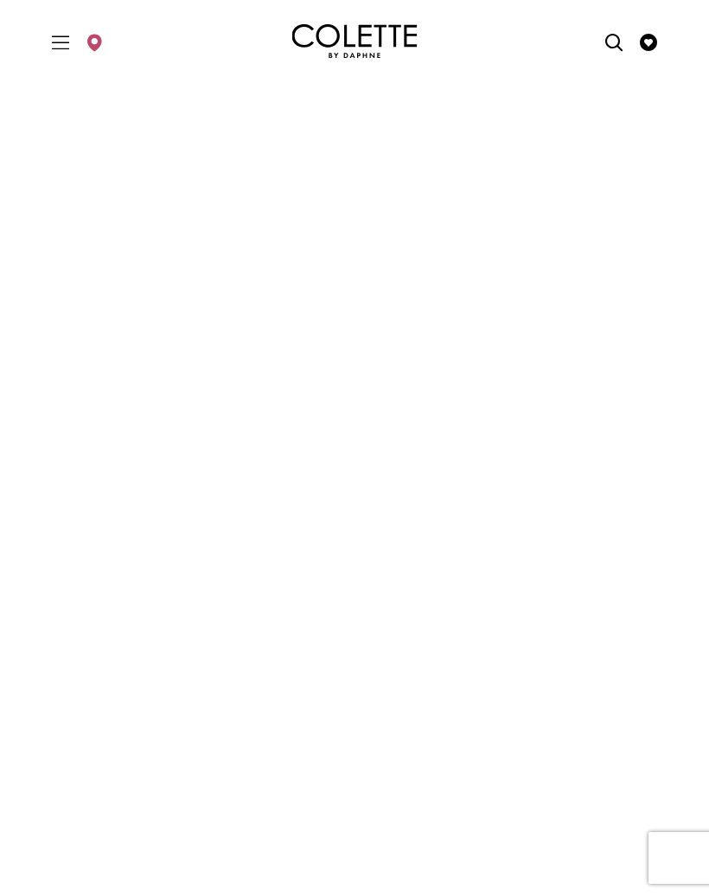
scroll to position [0, 0]
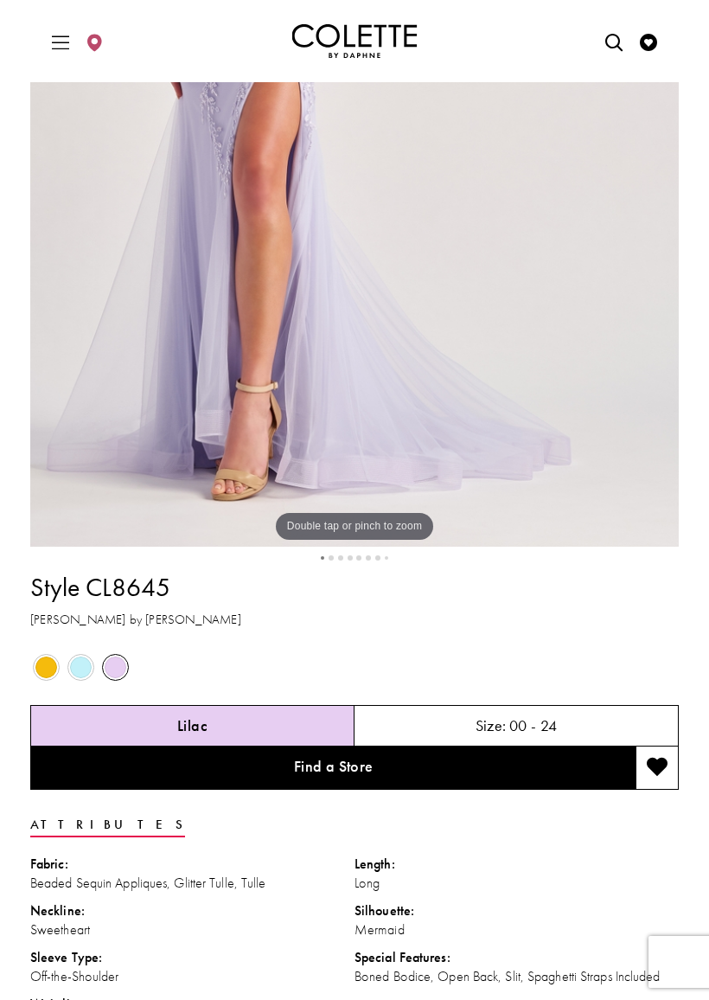
scroll to position [510, 0]
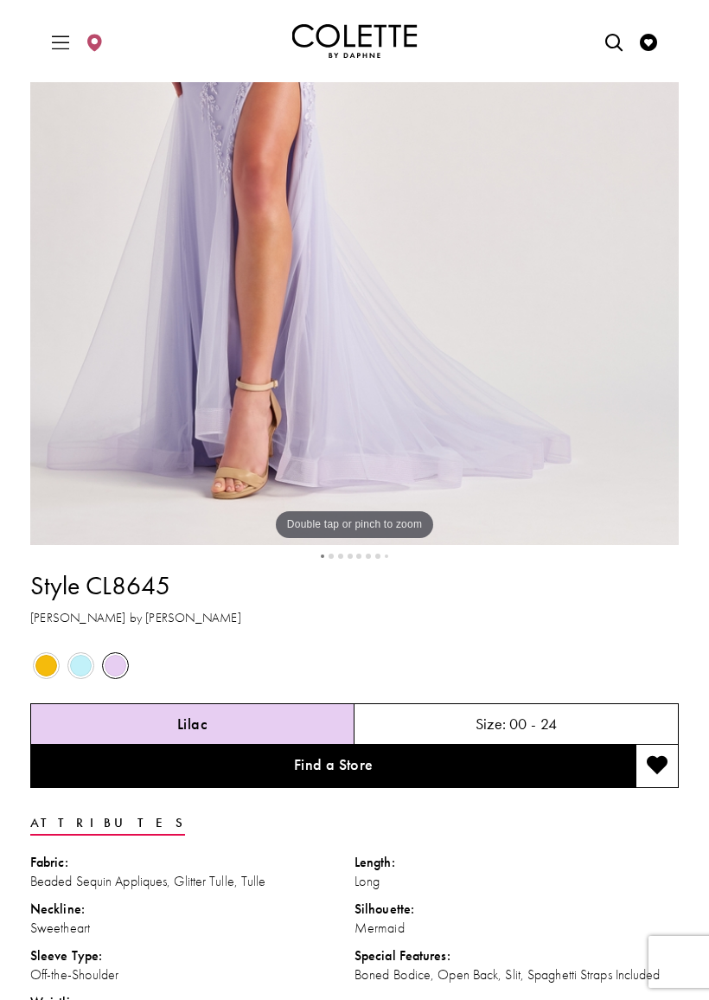
click at [89, 664] on span "Product color controls state depends on size chosen" at bounding box center [81, 666] width 22 height 22
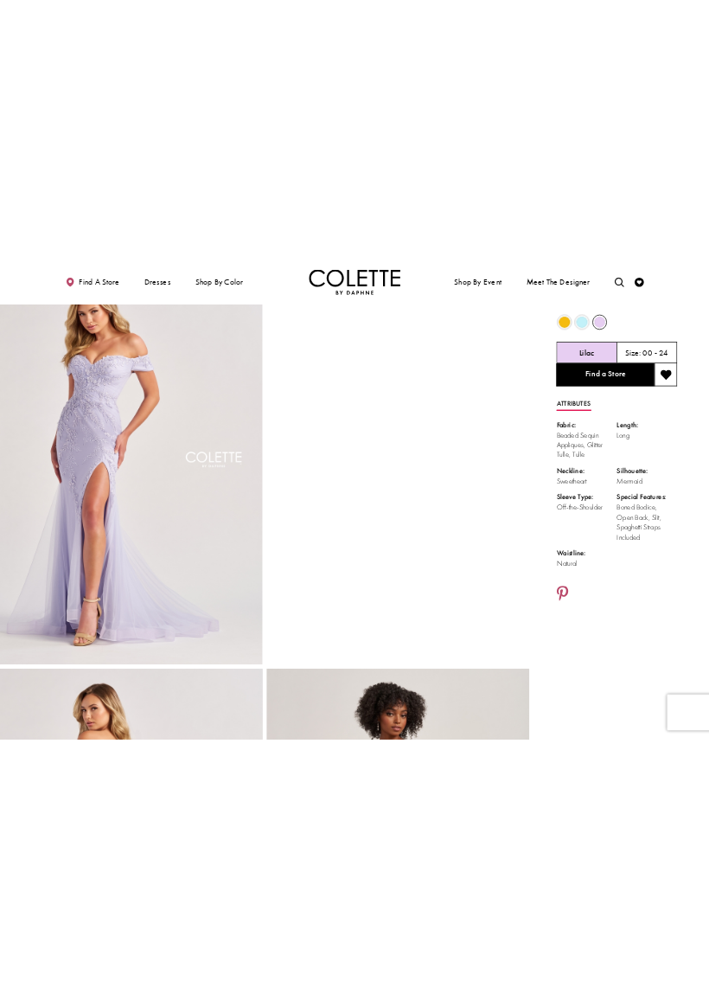
scroll to position [48, 0]
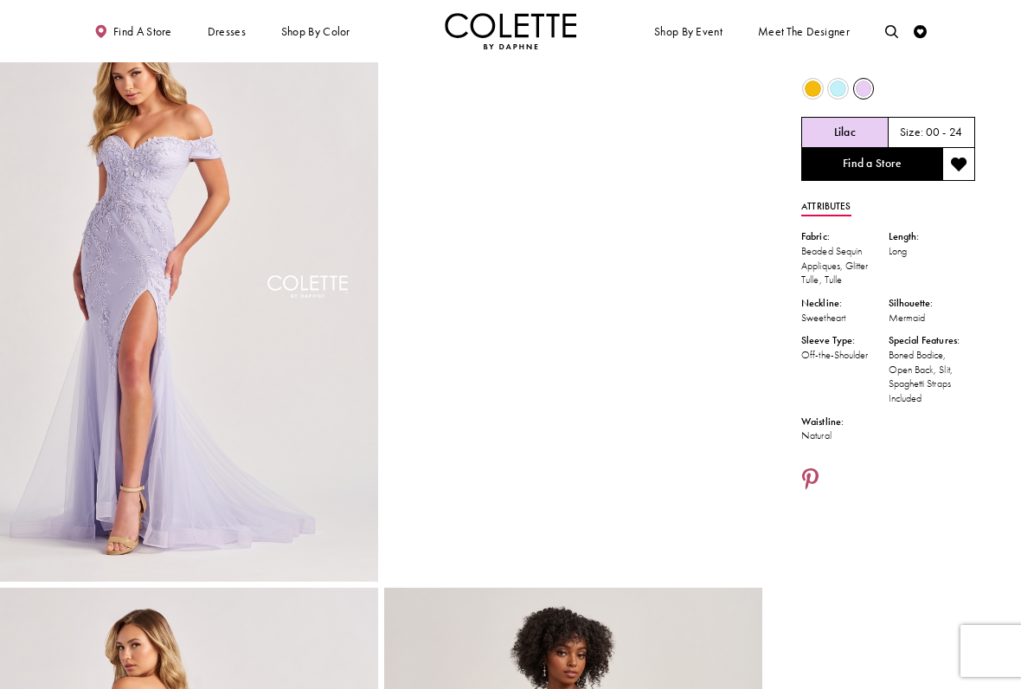
click at [684, 203] on video "Style CL8645 Colette by Daphne #1 autoplay loop mute video" at bounding box center [573, 109] width 378 height 189
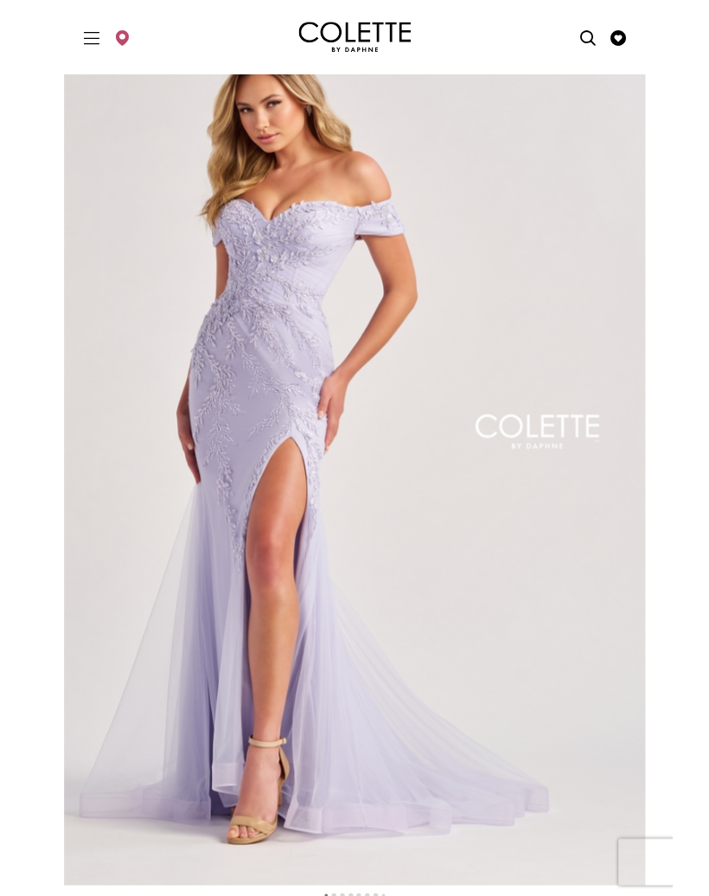
scroll to position [0, 0]
